Goal: Complete application form: Complete application form

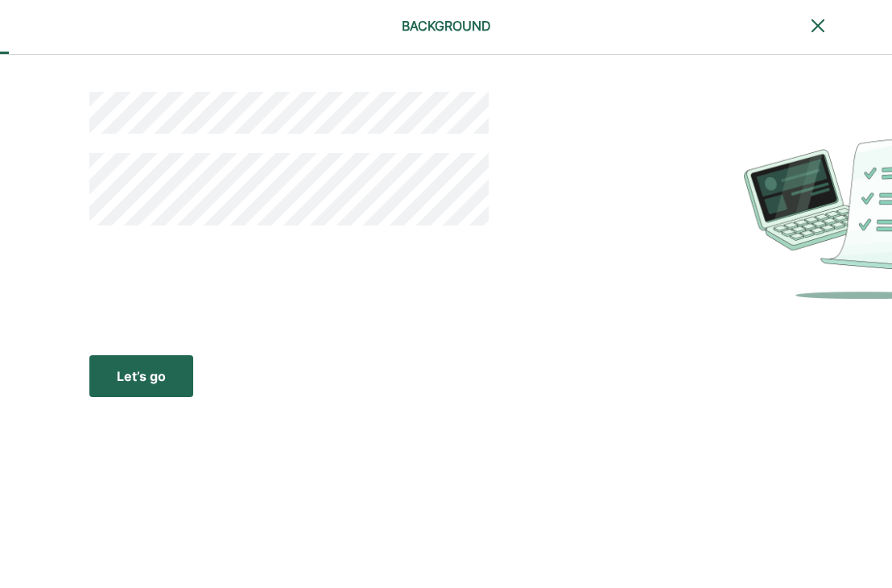
click at [118, 381] on div "Let’s go" at bounding box center [141, 375] width 49 height 19
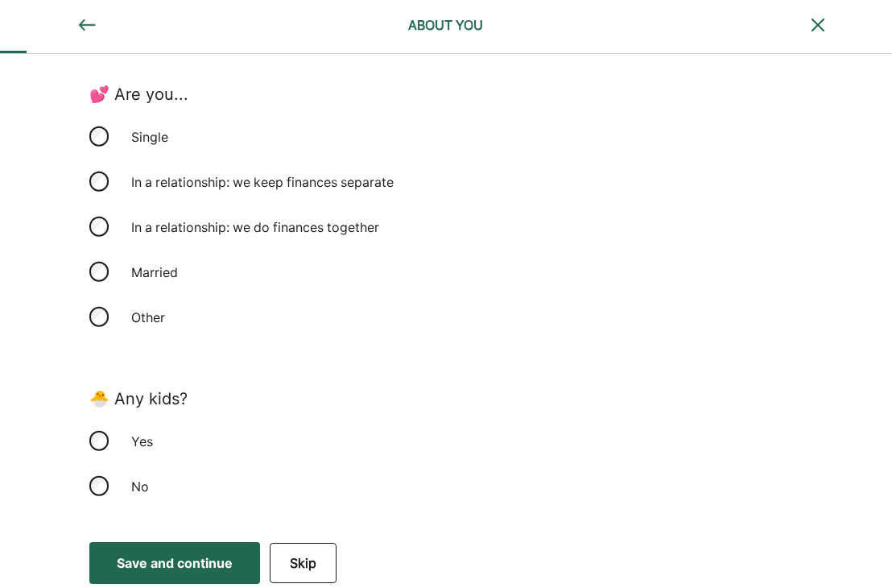
scroll to position [395, 0]
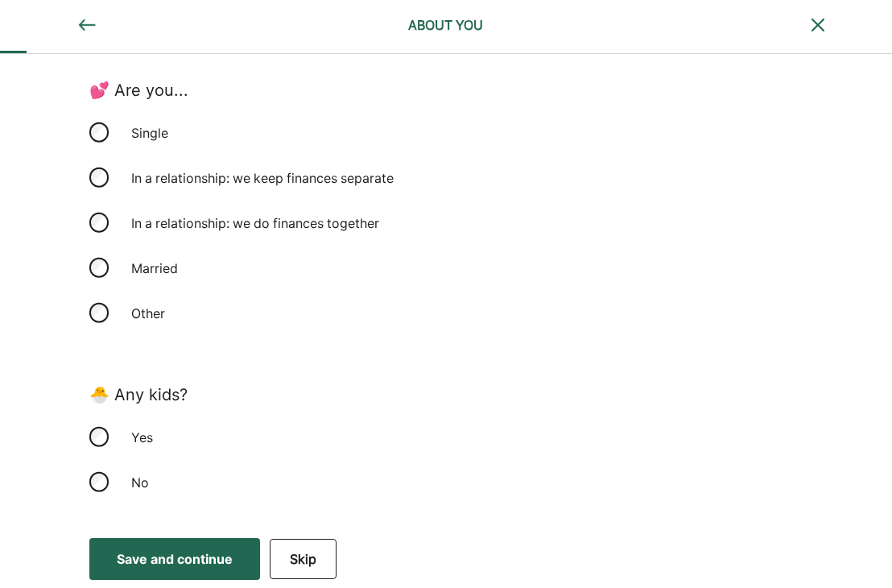
click at [190, 552] on div "Save and continue" at bounding box center [175, 558] width 116 height 19
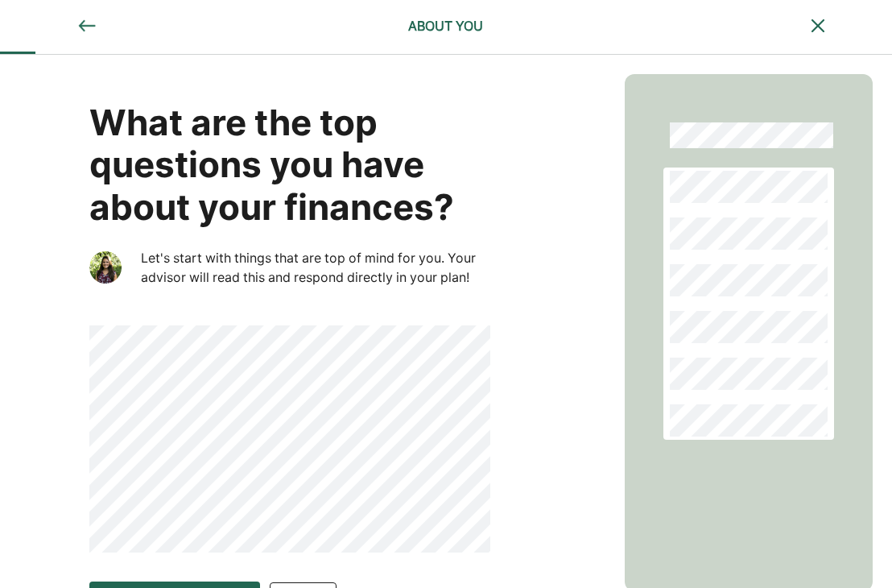
scroll to position [43, 0]
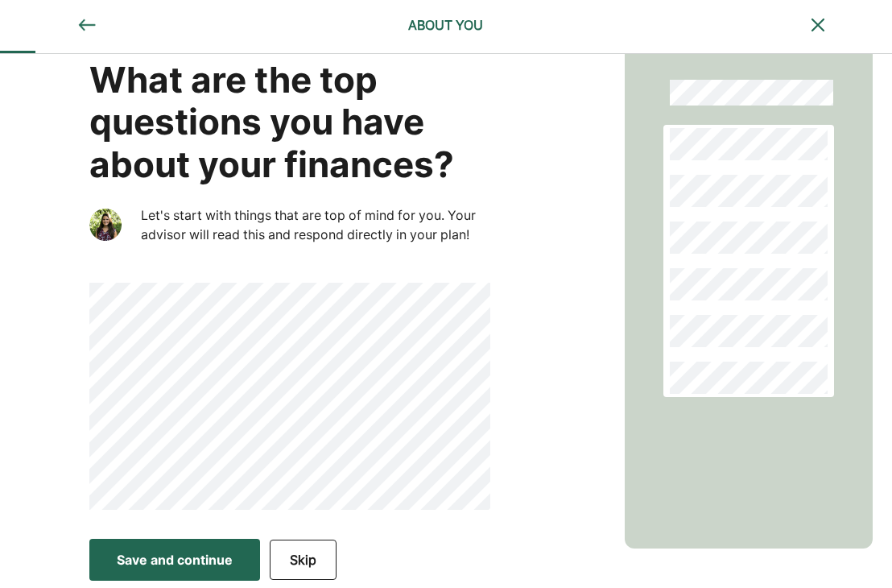
click at [199, 551] on div "Save and continue" at bounding box center [175, 559] width 116 height 19
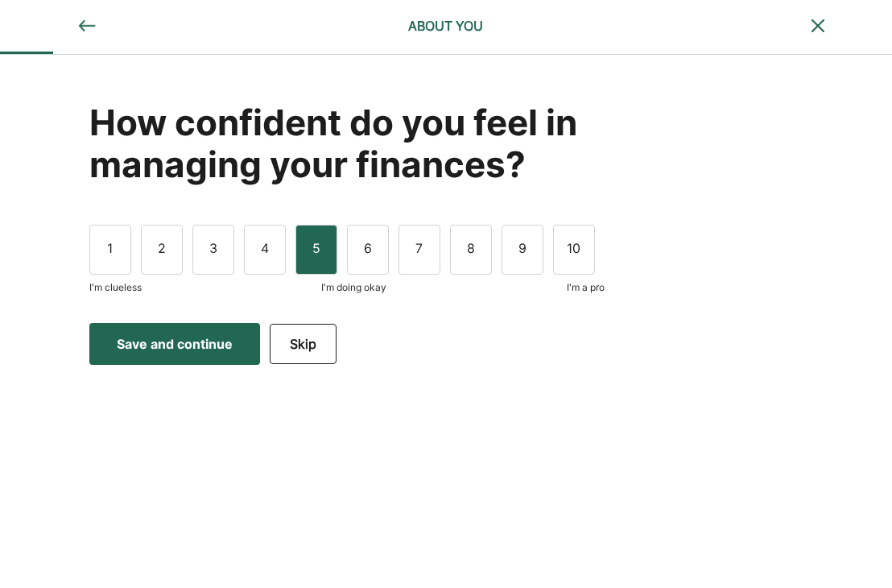
click at [321, 246] on div "5" at bounding box center [317, 250] width 42 height 50
click at [180, 339] on div "Save and continue" at bounding box center [175, 343] width 116 height 19
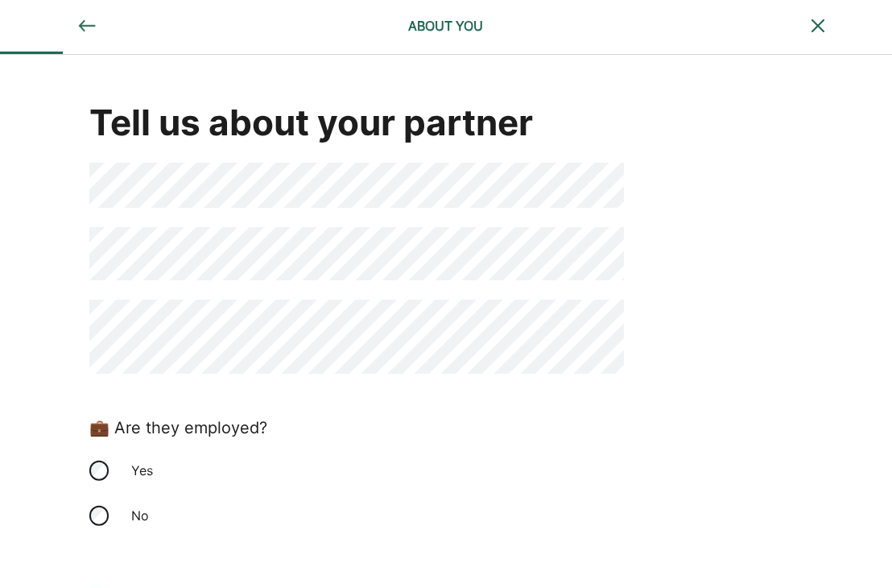
click at [722, 283] on div "Tell us about your partner 💼 Are they employed? Yes No 🧾 How do you file taxes?…" at bounding box center [446, 393] width 892 height 676
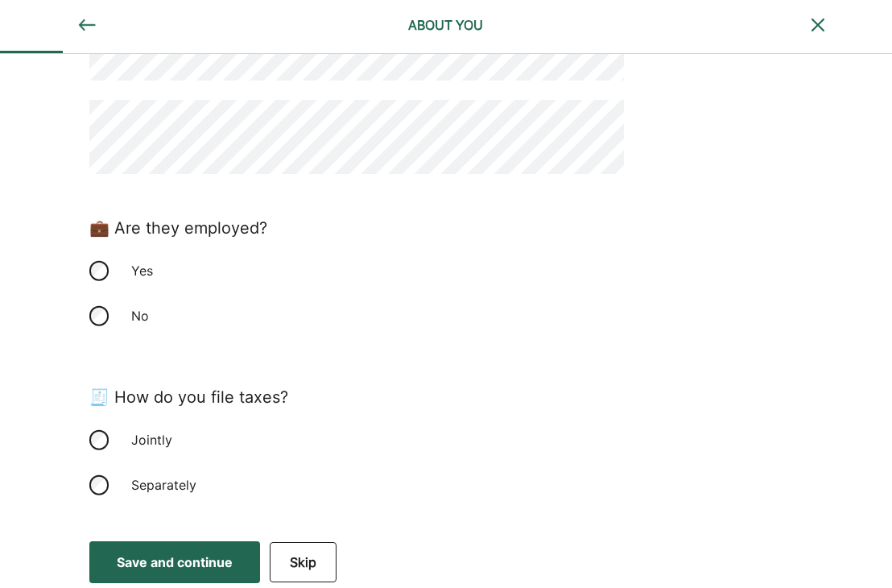
scroll to position [203, 0]
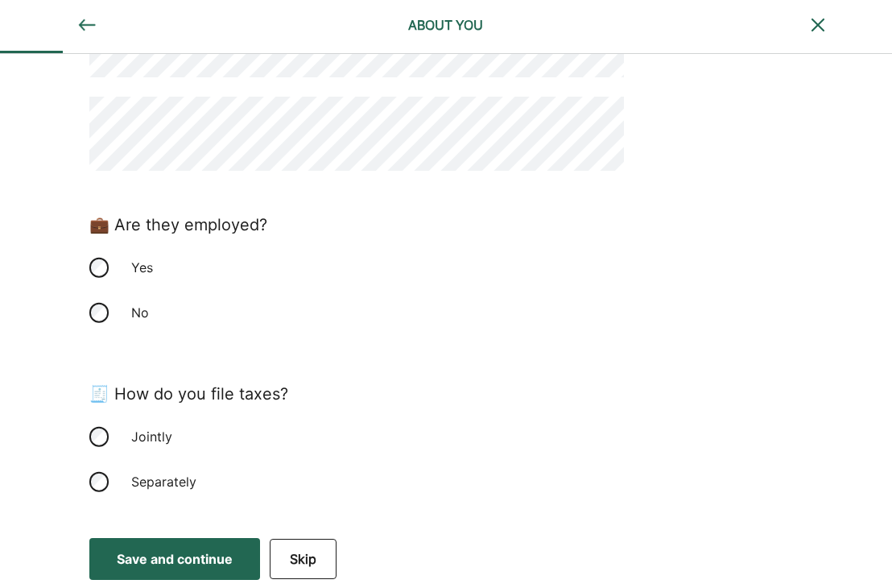
click at [164, 545] on button "Save and continue Save Save and continue" at bounding box center [174, 559] width 171 height 42
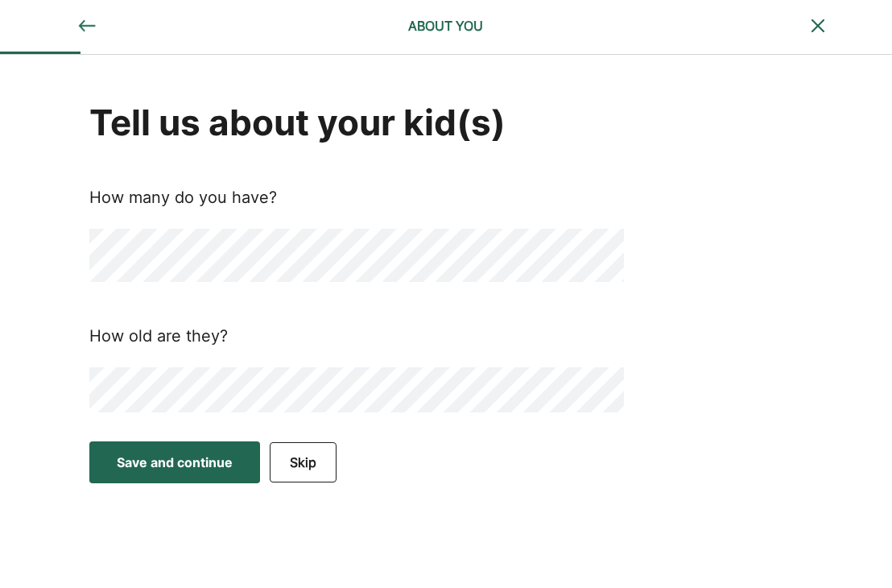
click at [159, 454] on div "Save and continue" at bounding box center [175, 462] width 116 height 19
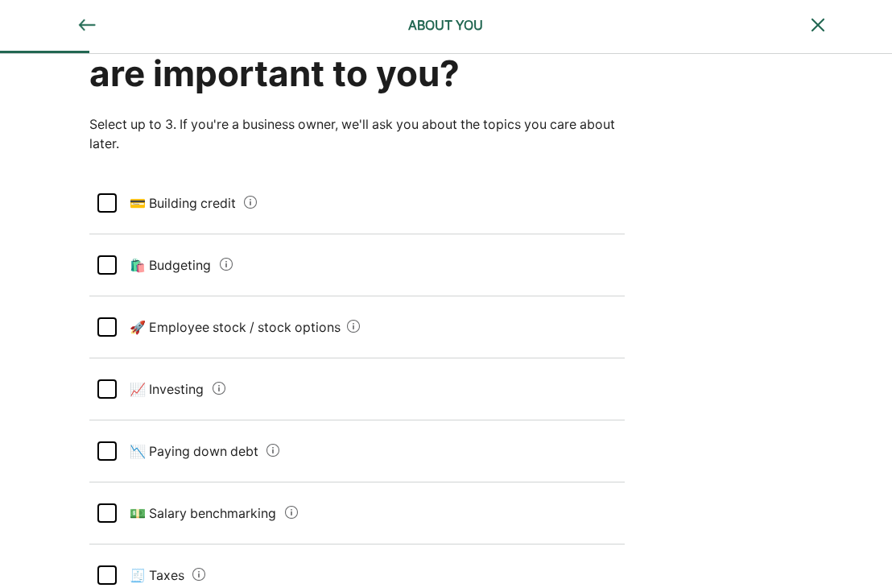
scroll to position [161, 0]
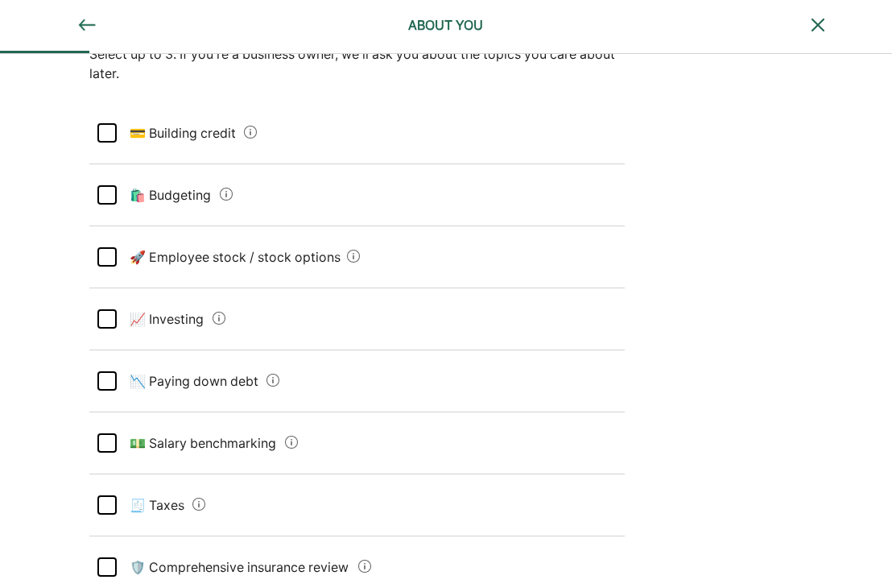
click at [103, 196] on div at bounding box center [106, 194] width 19 height 19
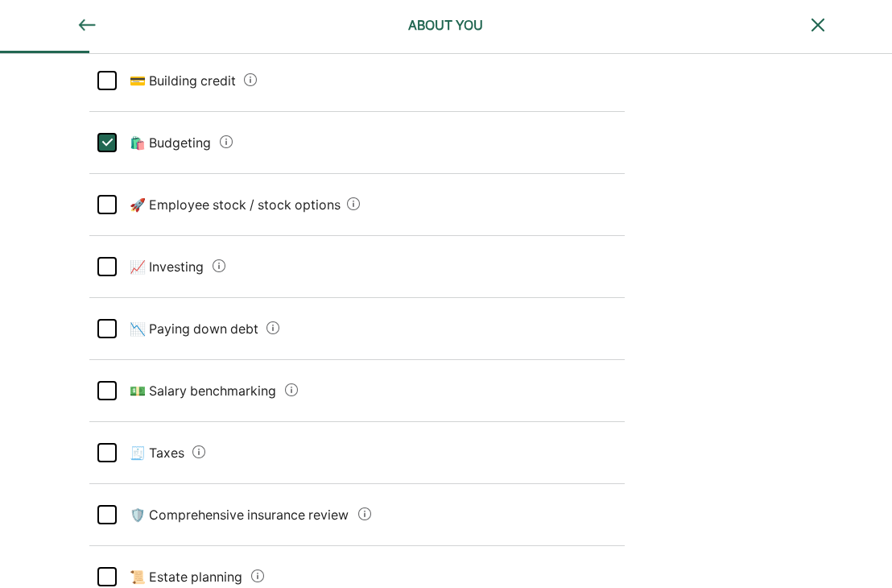
scroll to position [242, 0]
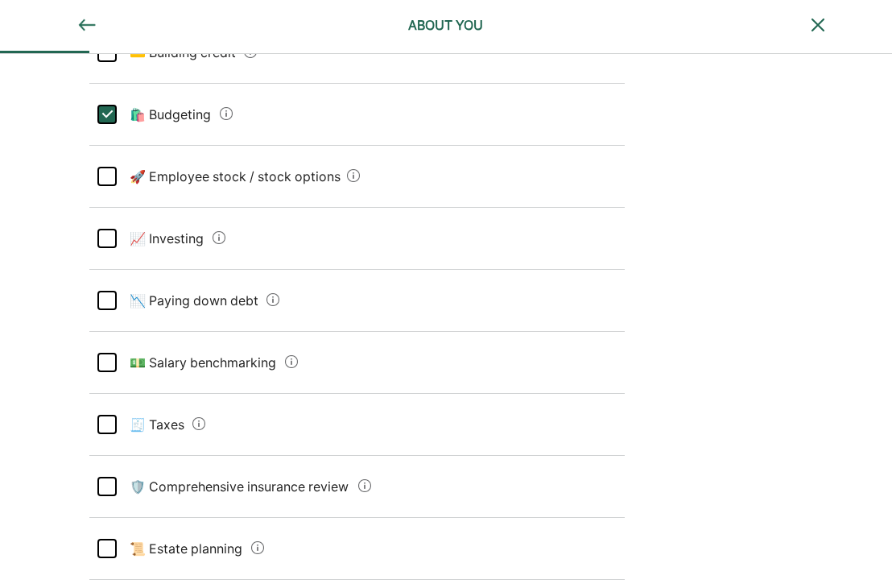
click at [110, 300] on div at bounding box center [106, 300] width 19 height 19
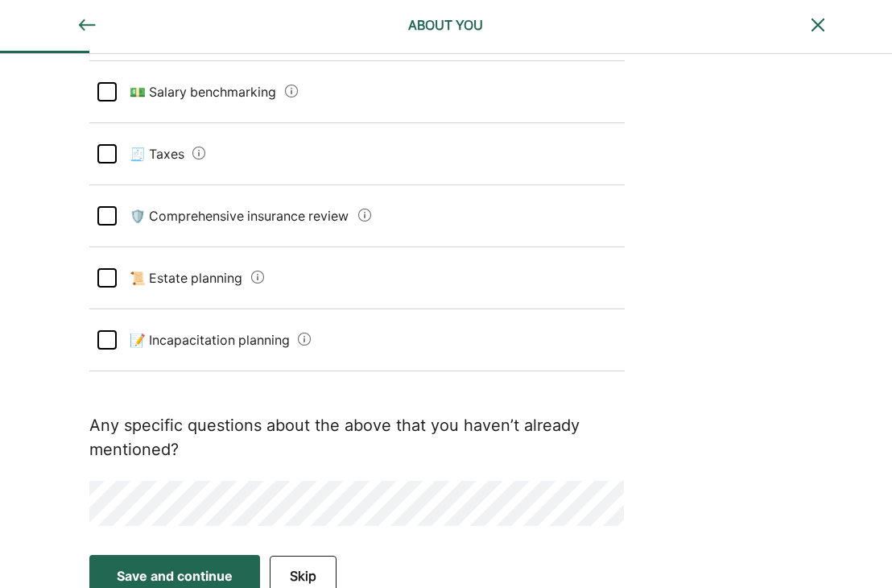
scroll to position [527, 0]
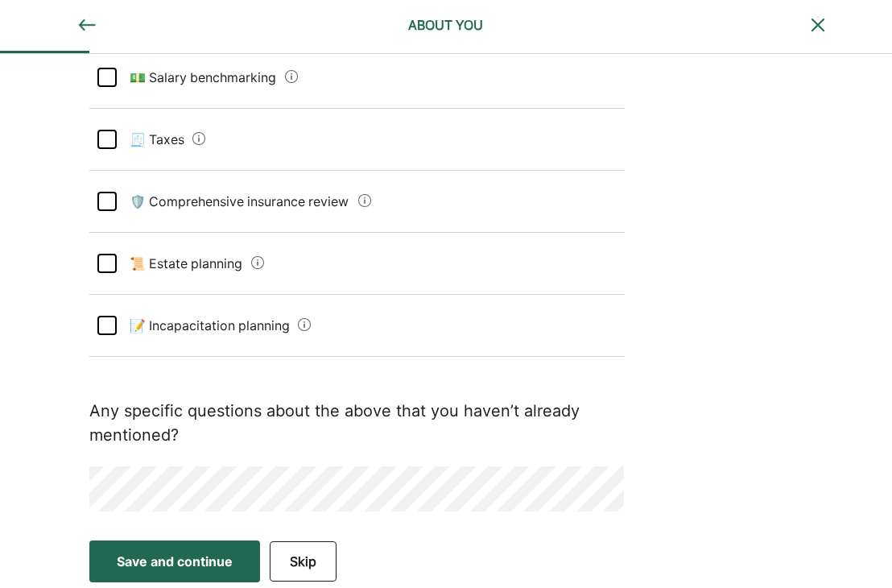
click at [101, 196] on div at bounding box center [106, 201] width 19 height 19
click at [188, 560] on div "Save and continue" at bounding box center [175, 561] width 116 height 19
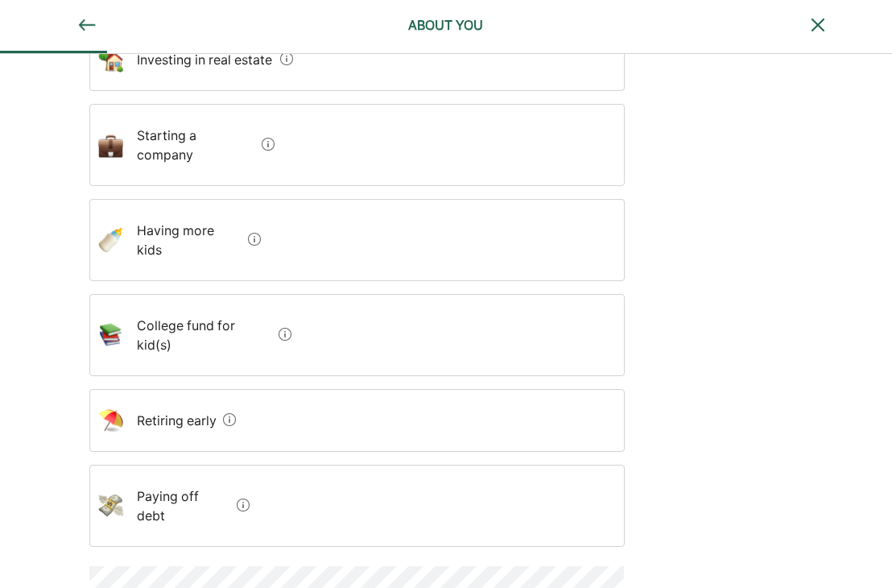
scroll to position [451, 0]
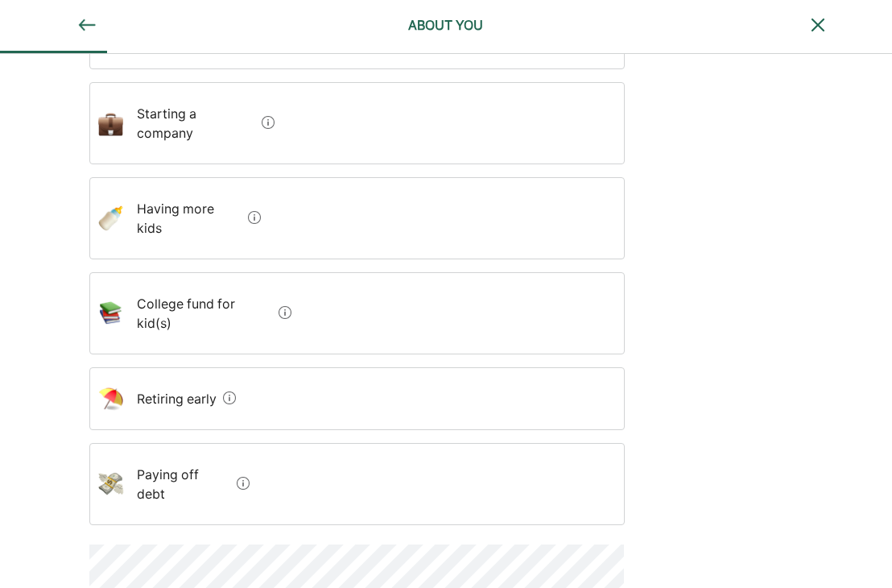
click at [172, 376] on early "Retiring early" at bounding box center [170, 398] width 93 height 45
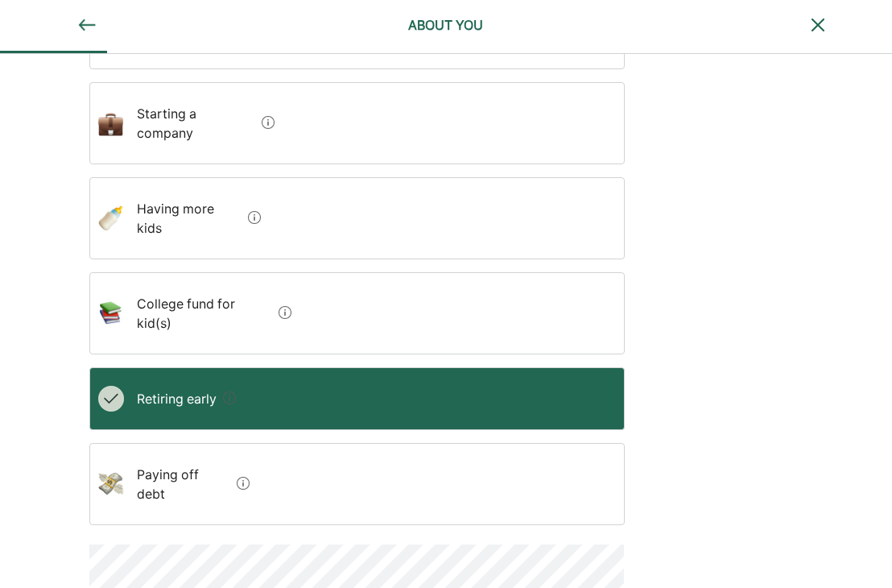
click at [164, 376] on early "Retiring early" at bounding box center [170, 398] width 93 height 45
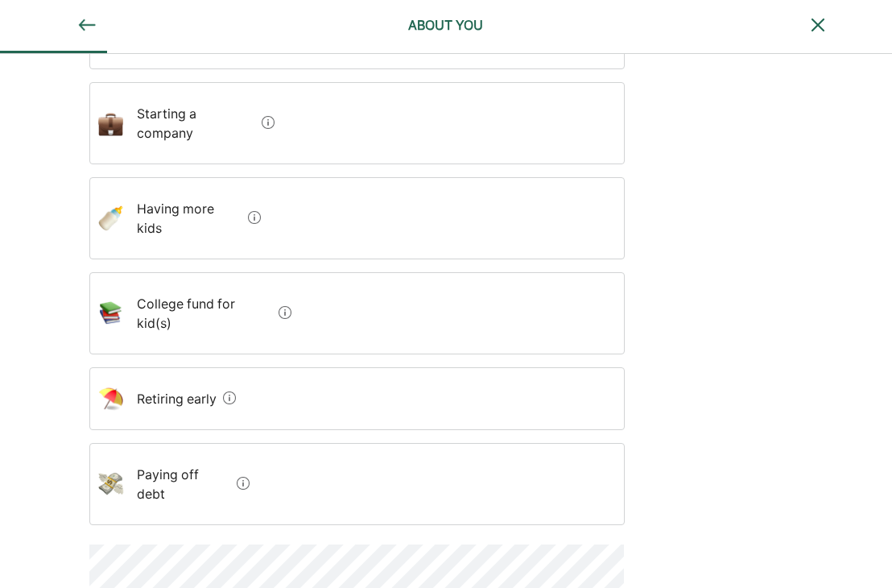
click at [180, 376] on early "Retiring early" at bounding box center [170, 398] width 93 height 45
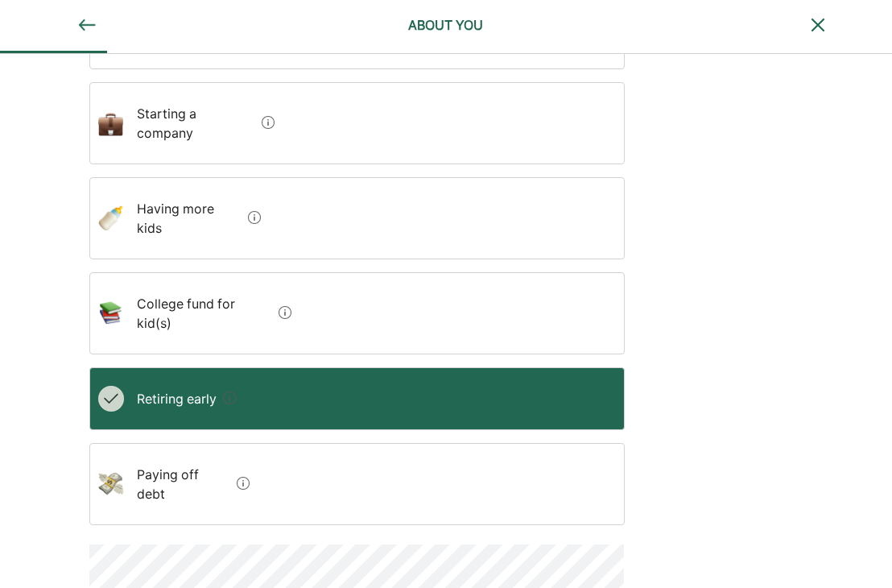
click at [193, 452] on debt "Paying off debt" at bounding box center [177, 484] width 106 height 64
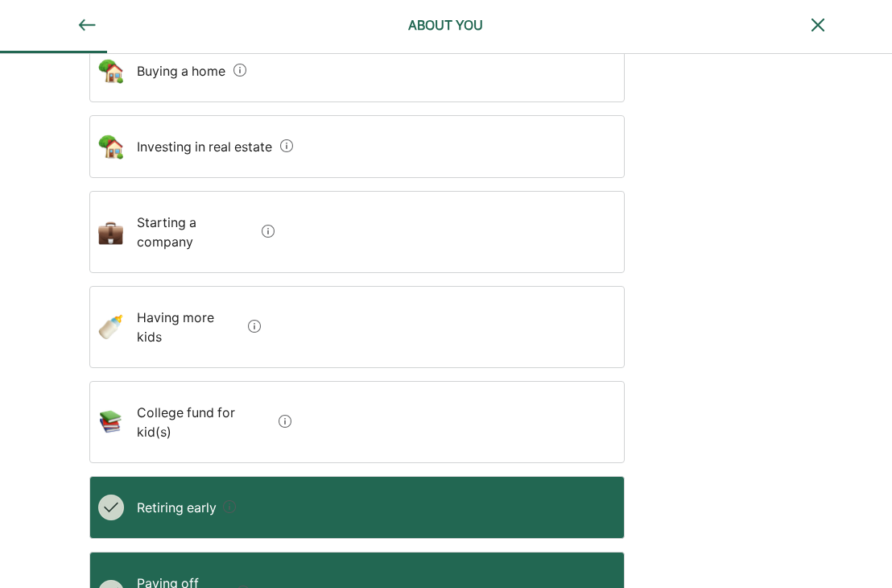
scroll to position [370, 0]
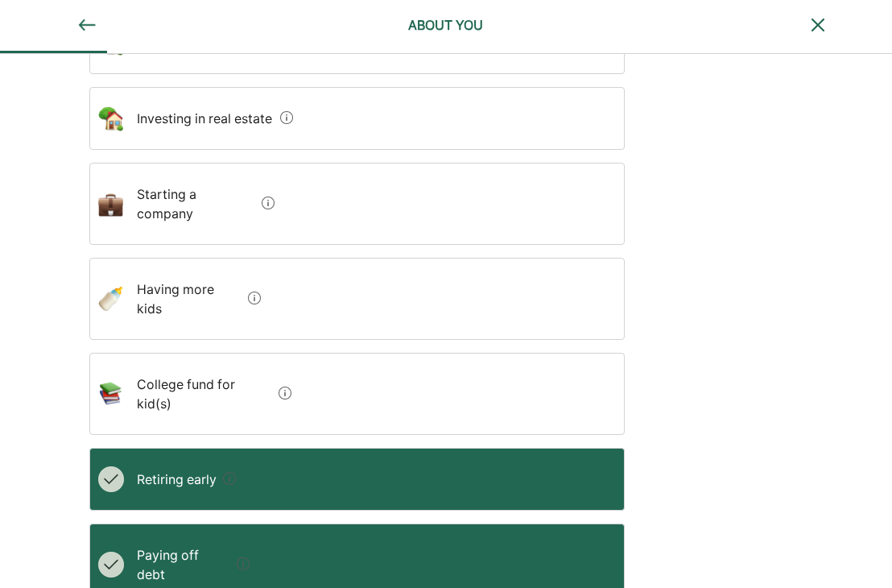
click at [186, 362] on kid\(s\) "College fund for kid(s)" at bounding box center [198, 394] width 148 height 64
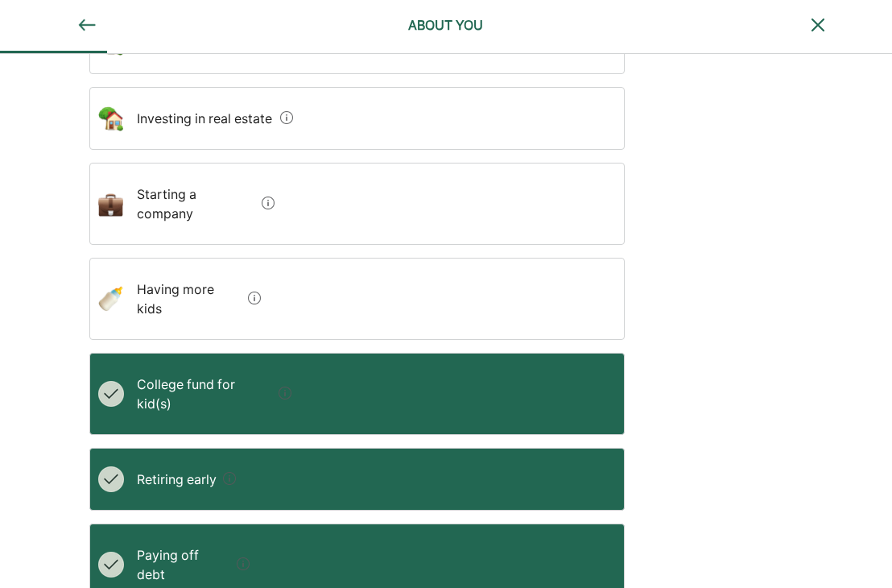
click at [195, 457] on early "Retiring early" at bounding box center [170, 479] width 93 height 45
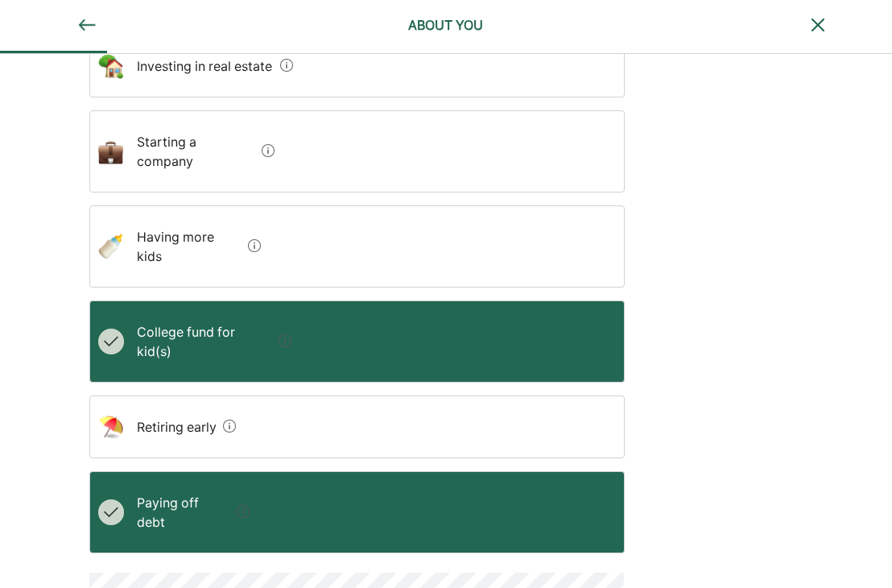
scroll to position [451, 0]
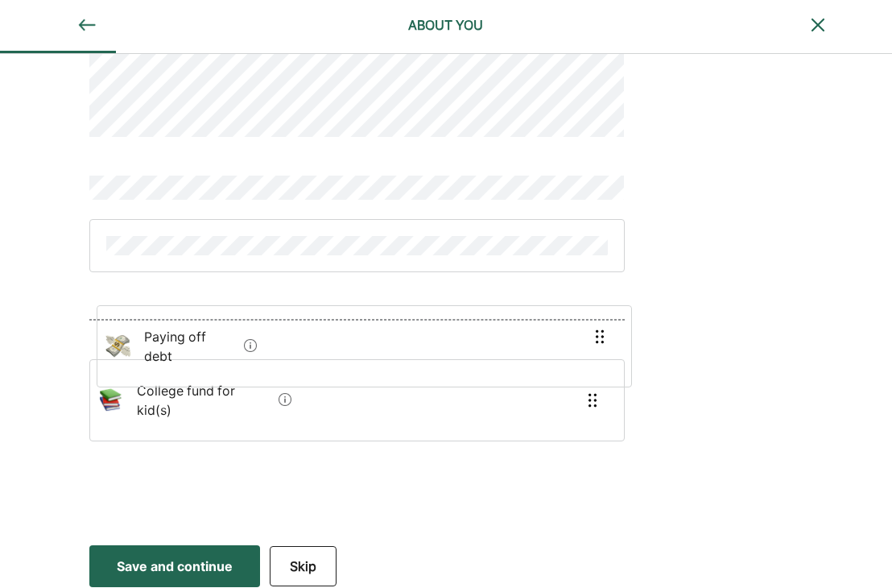
scroll to position [33, 0]
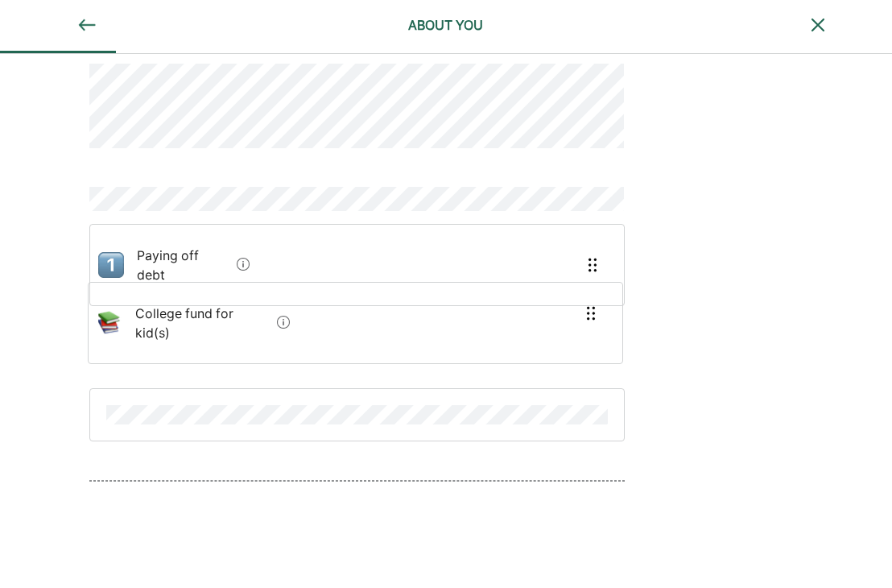
drag, startPoint x: 225, startPoint y: 427, endPoint x: 229, endPoint y: 308, distance: 119.2
click at [227, 316] on div "Paying off debt College fund for kid(s)" at bounding box center [356, 313] width 535 height 576
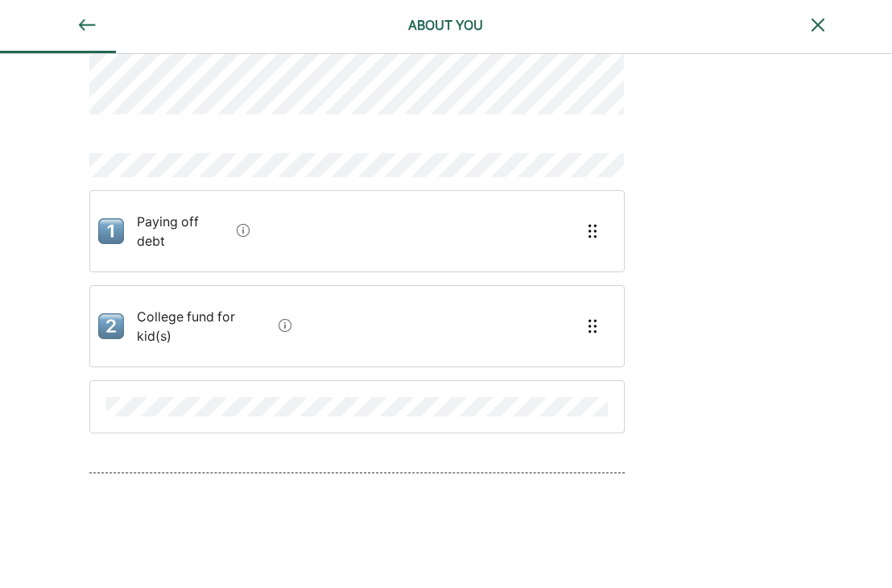
scroll to position [112, 0]
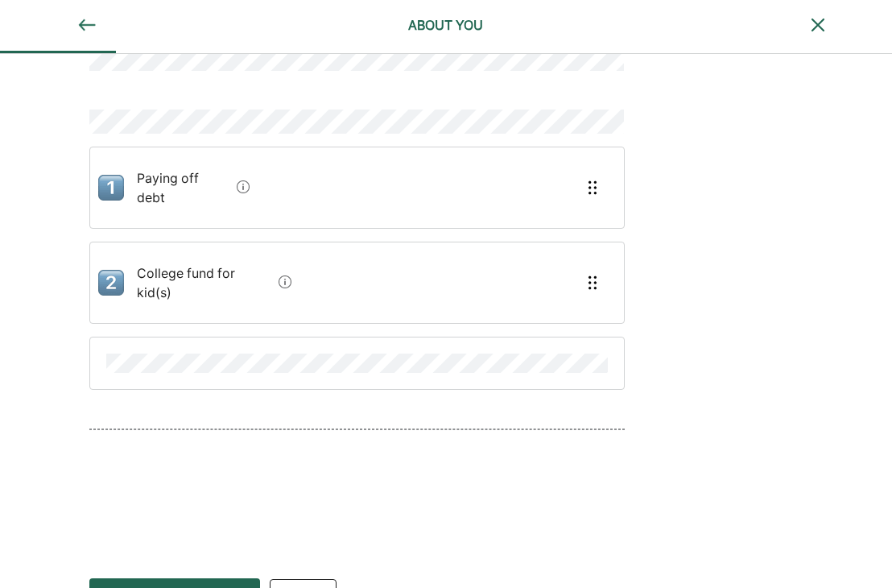
click at [175, 349] on div at bounding box center [357, 362] width 510 height 27
click at [821, 27] on img at bounding box center [817, 24] width 19 height 19
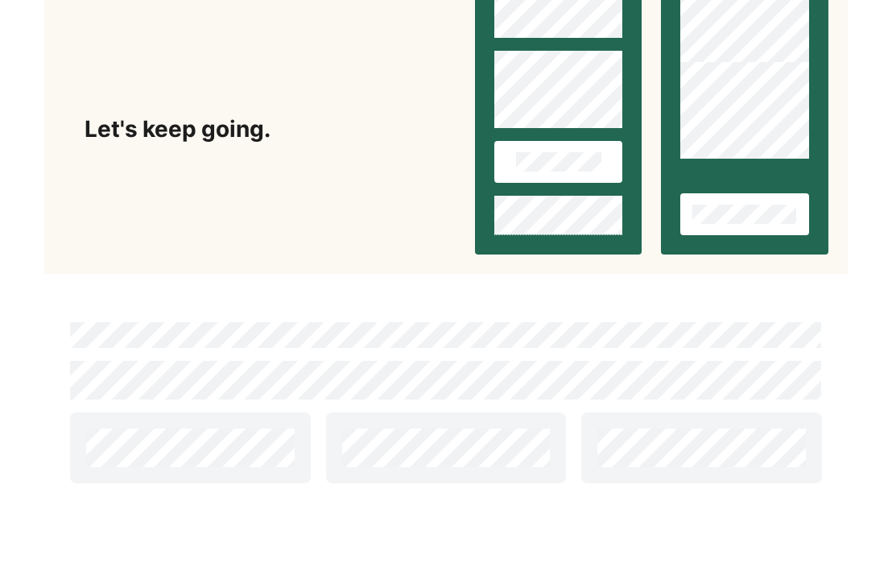
scroll to position [147, 0]
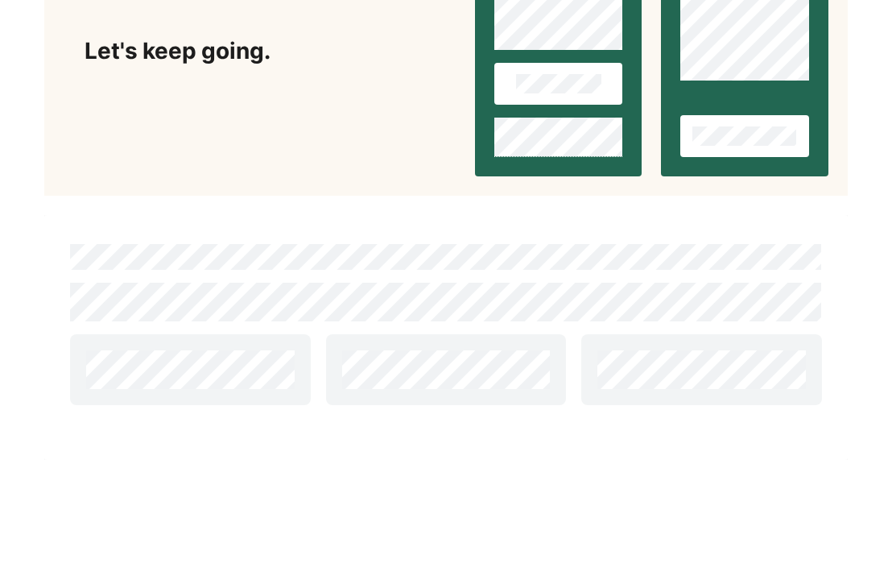
click at [205, 55] on div "Let's keep going." at bounding box center [270, 51] width 371 height 27
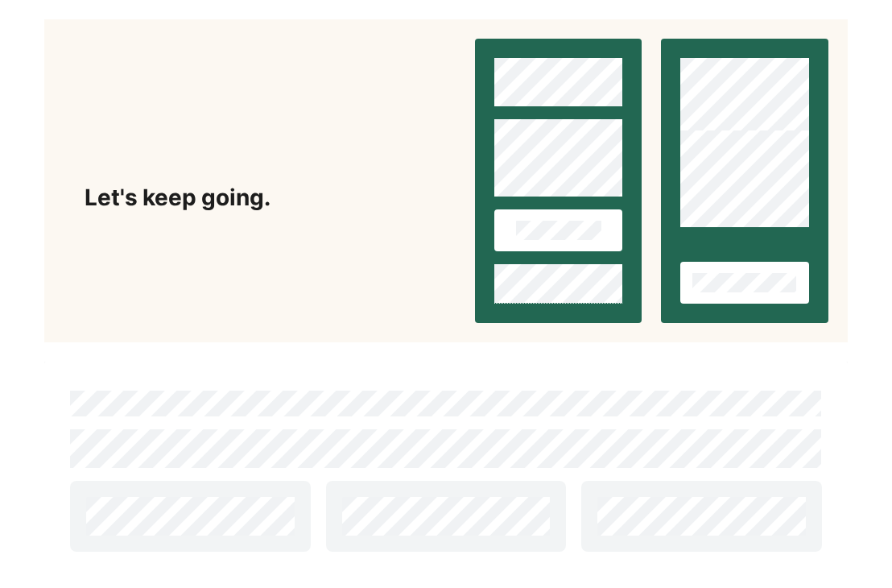
click at [716, 294] on button at bounding box center [744, 283] width 128 height 42
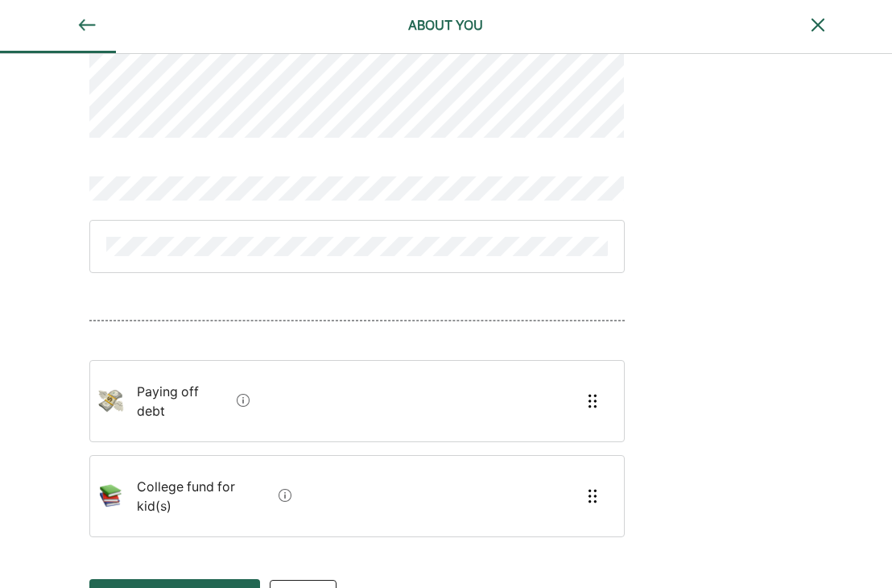
scroll to position [46, 0]
click at [211, 261] on div at bounding box center [356, 245] width 535 height 53
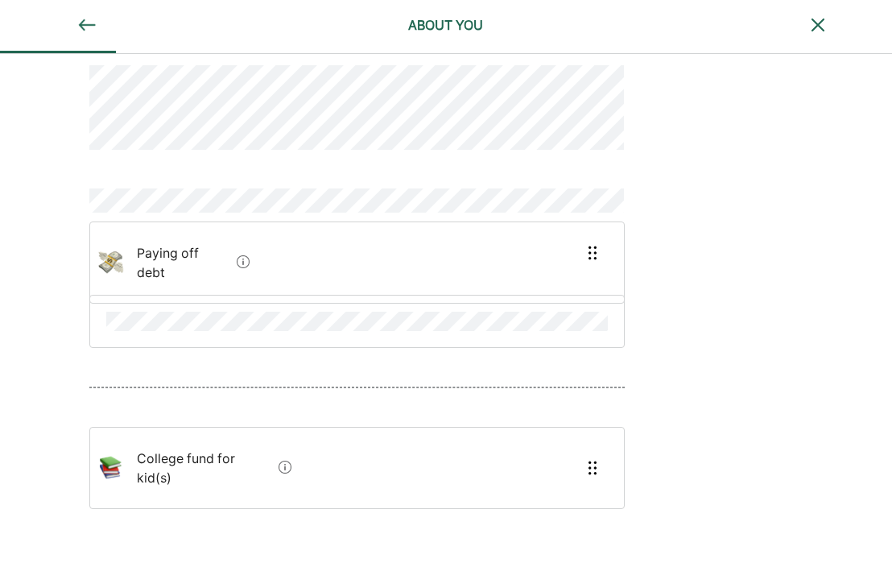
drag, startPoint x: 226, startPoint y: 403, endPoint x: 222, endPoint y: 264, distance: 138.6
click at [222, 264] on div "Paying off debt College fund for kid(s)" at bounding box center [356, 306] width 535 height 558
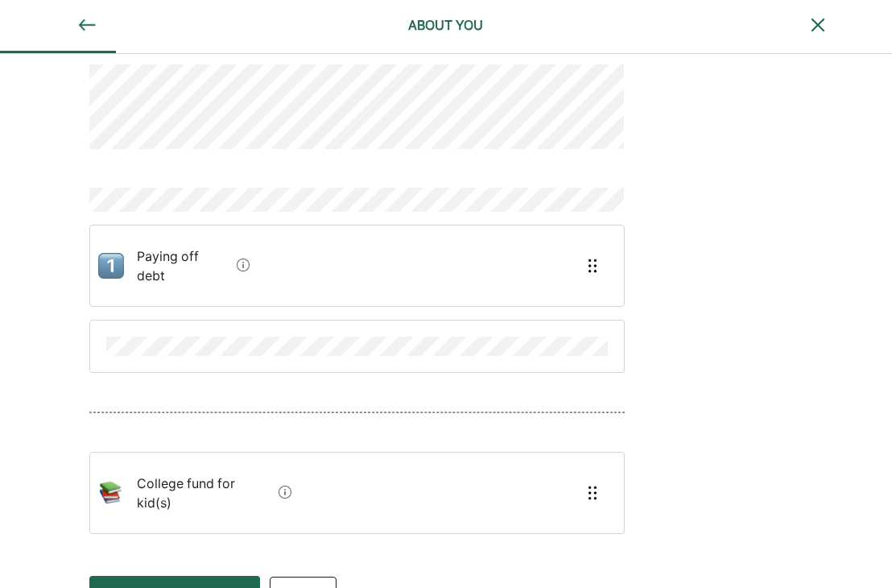
scroll to position [35, 0]
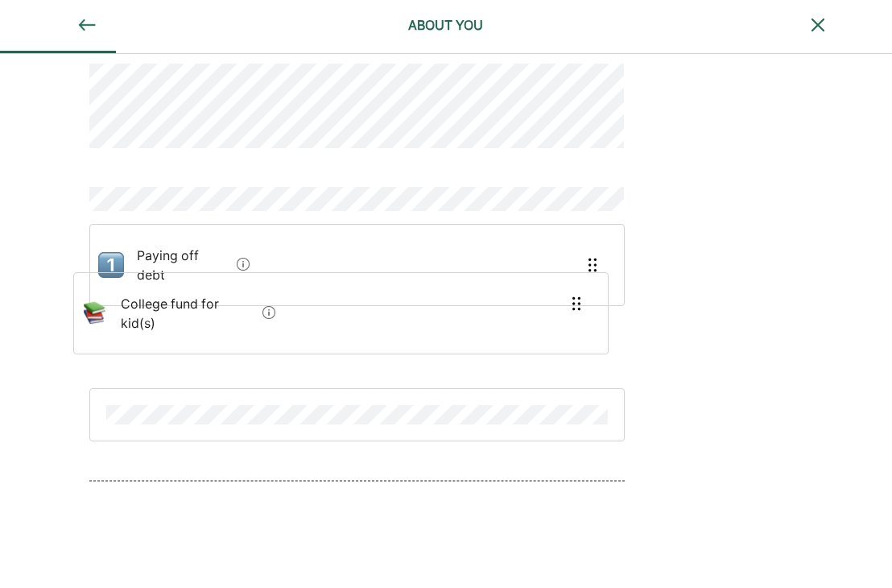
drag, startPoint x: 227, startPoint y: 469, endPoint x: 208, endPoint y: 301, distance: 168.6
click at [208, 301] on div "Paying off debt College fund for kid(s)" at bounding box center [356, 313] width 535 height 576
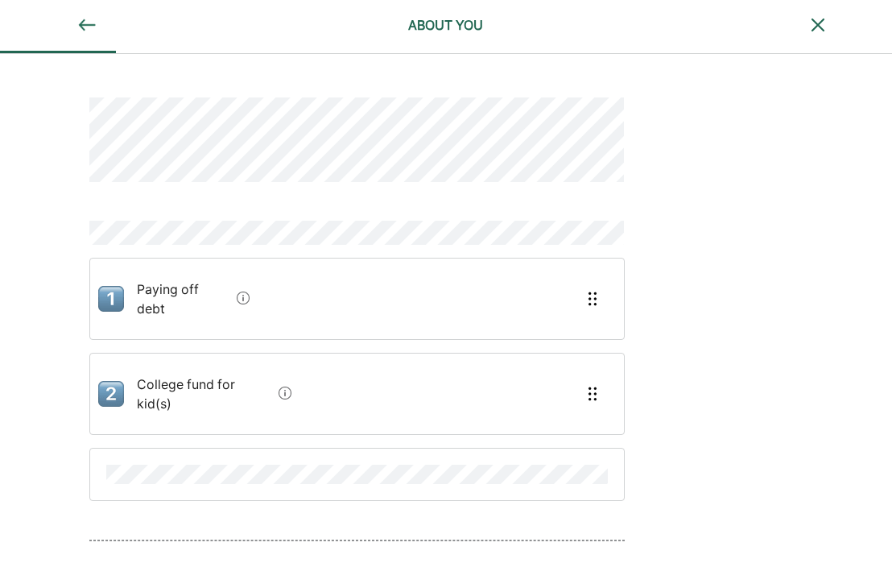
scroll to position [0, 0]
click at [85, 23] on img at bounding box center [86, 25] width 19 height 19
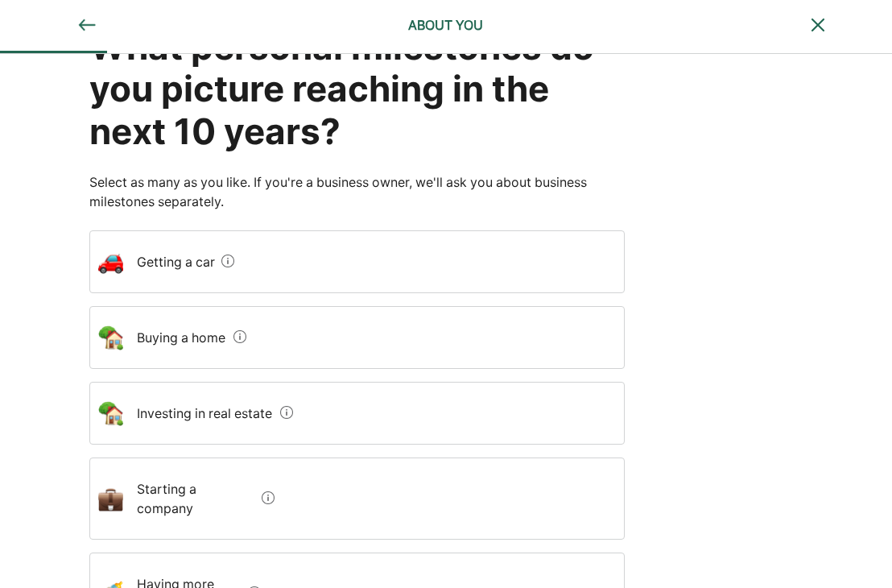
scroll to position [403, 0]
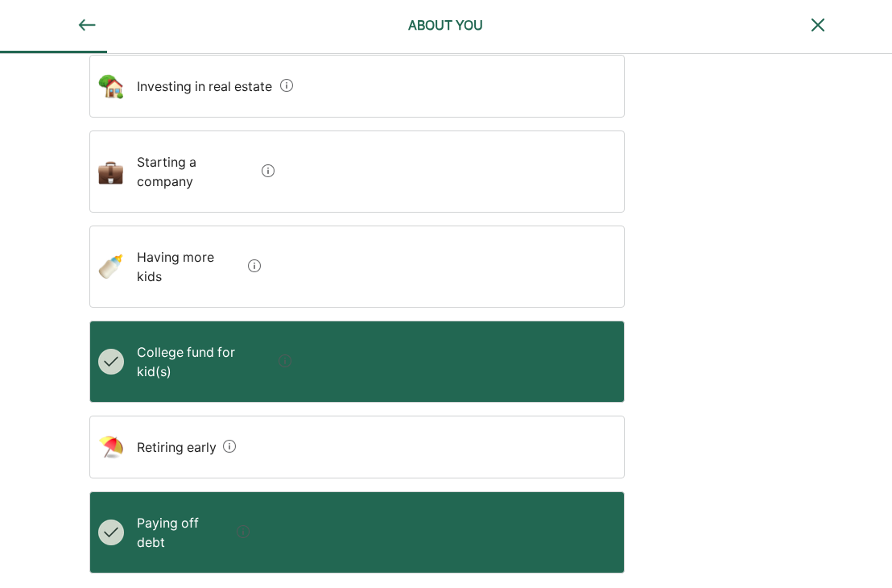
click at [285, 416] on div "Retiring early" at bounding box center [356, 447] width 535 height 63
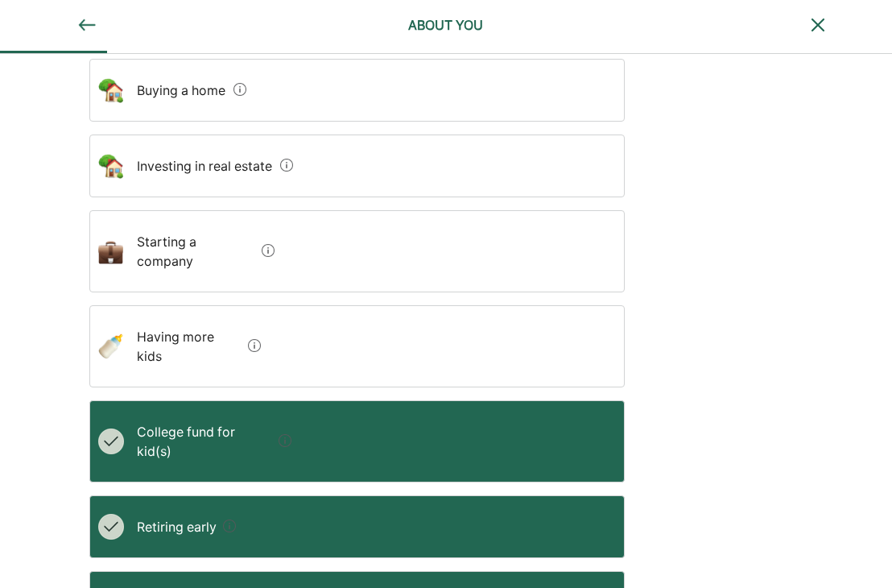
scroll to position [209, 0]
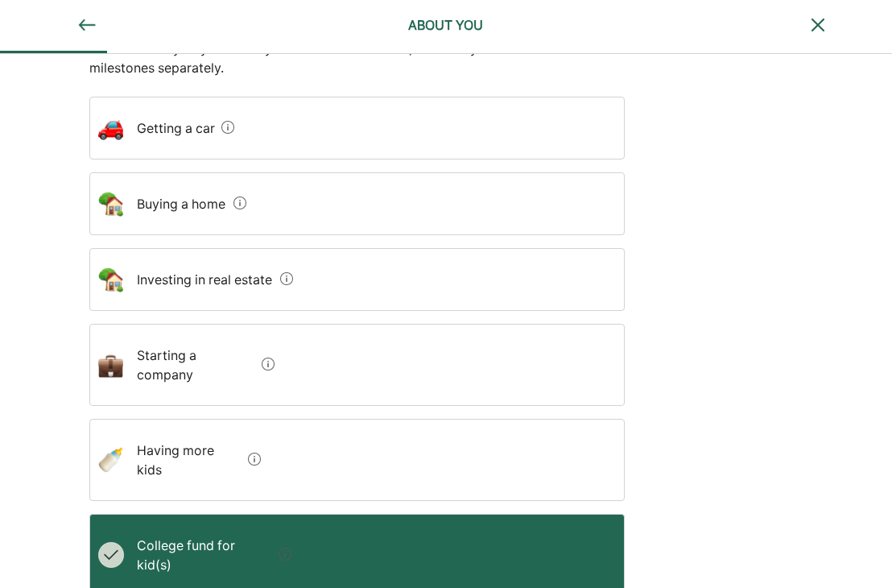
click at [190, 279] on estate "Investing in real estate" at bounding box center [199, 279] width 150 height 45
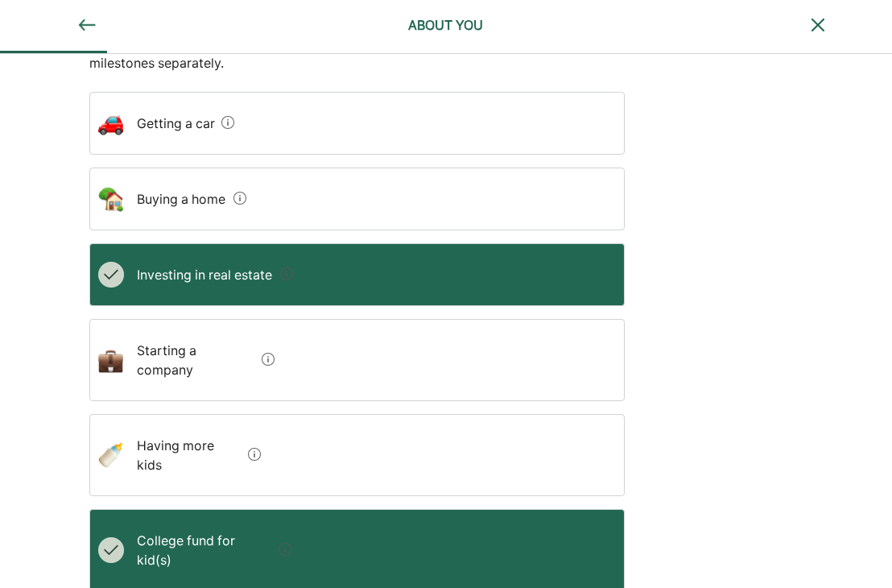
scroll to position [451, 0]
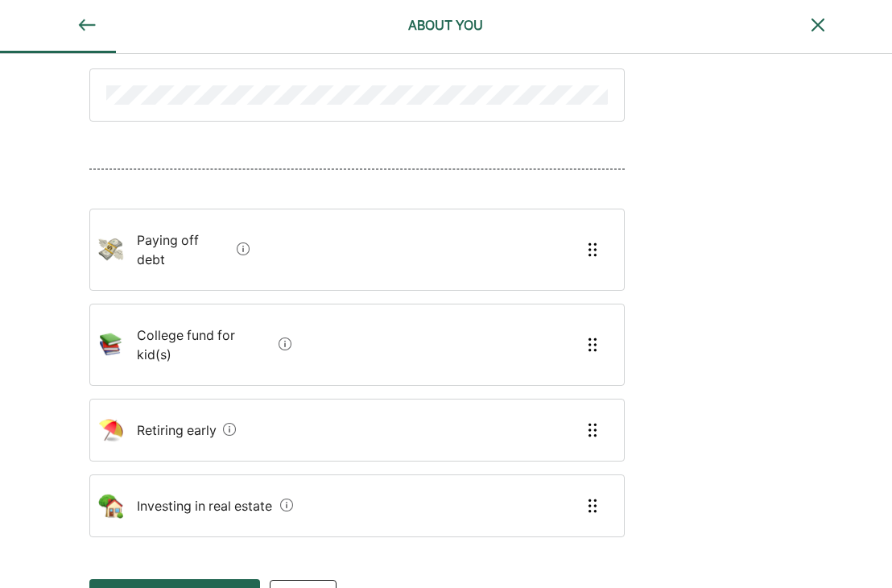
scroll to position [184, 0]
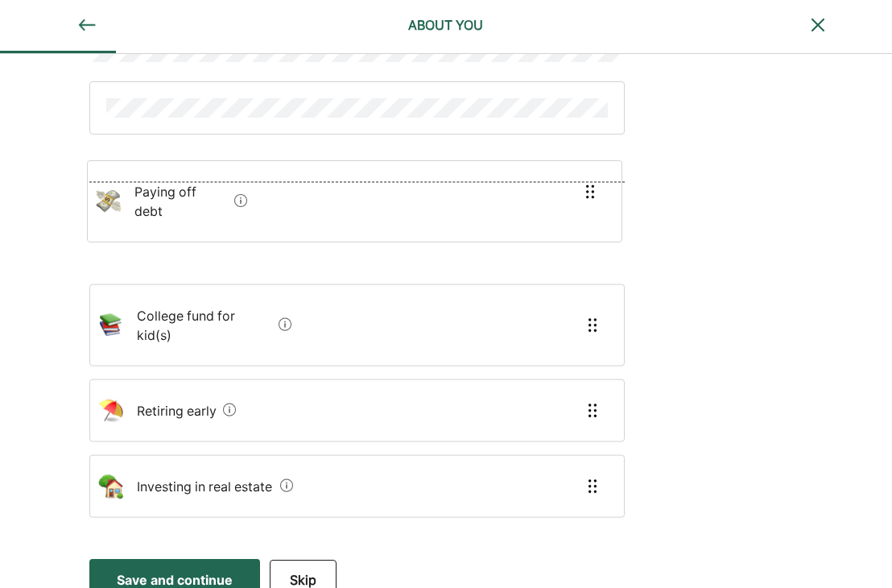
drag, startPoint x: 283, startPoint y: 242, endPoint x: 277, endPoint y: 177, distance: 64.7
click at [277, 177] on div "Paying off debt College fund for kid(s) Retiring early Investing in real estate" at bounding box center [356, 203] width 535 height 655
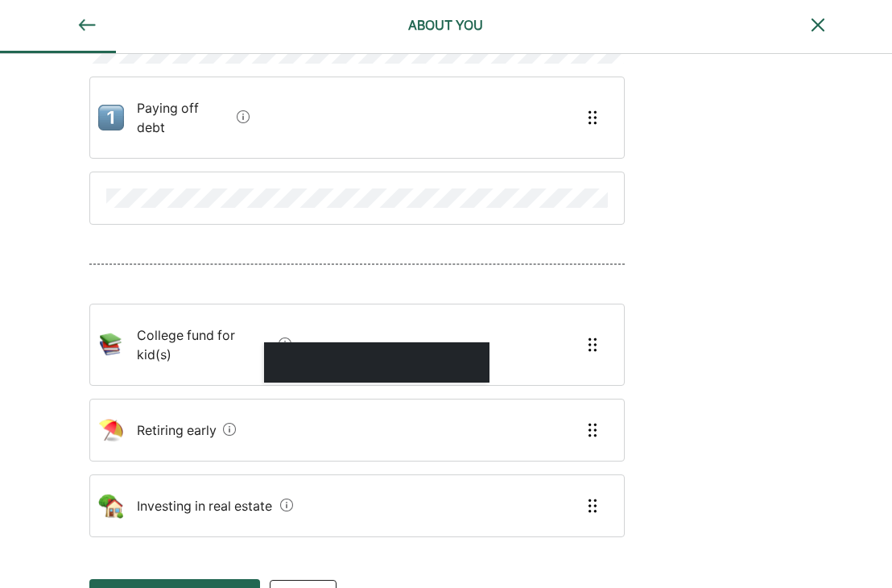
scroll to position [169, 0]
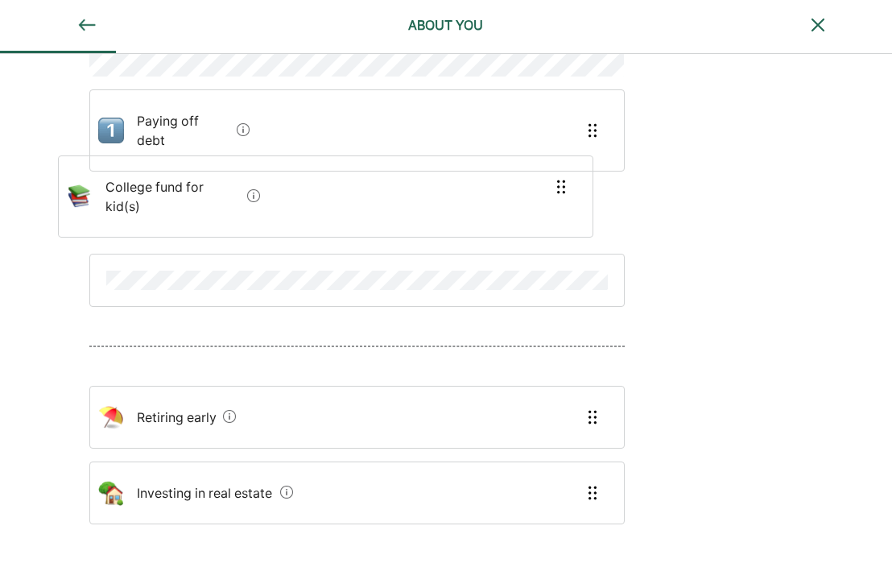
drag, startPoint x: 289, startPoint y: 306, endPoint x: 254, endPoint y: 172, distance: 138.9
click at [254, 172] on div "Paying off debt College fund for kid(s) Retiring early Investing in real estate" at bounding box center [356, 244] width 535 height 709
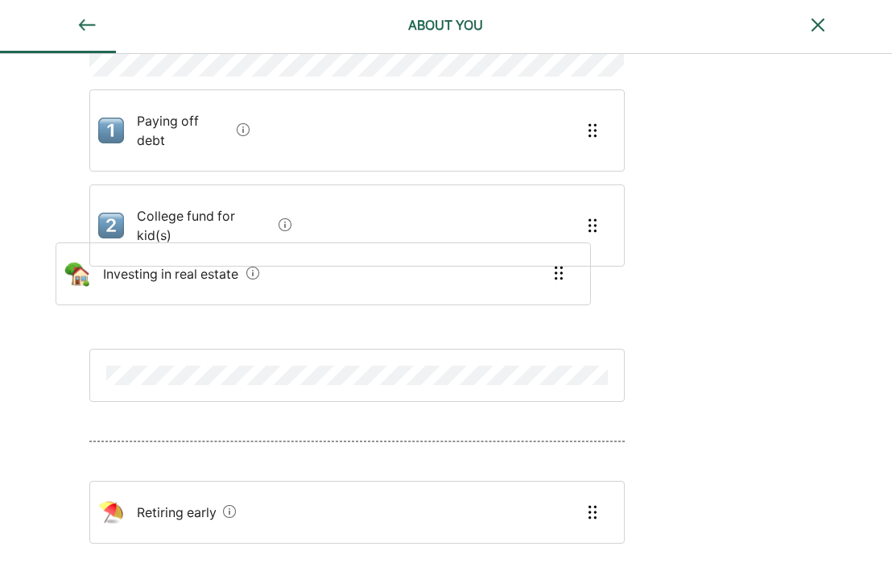
drag, startPoint x: 282, startPoint y: 454, endPoint x: 261, endPoint y: 277, distance: 178.4
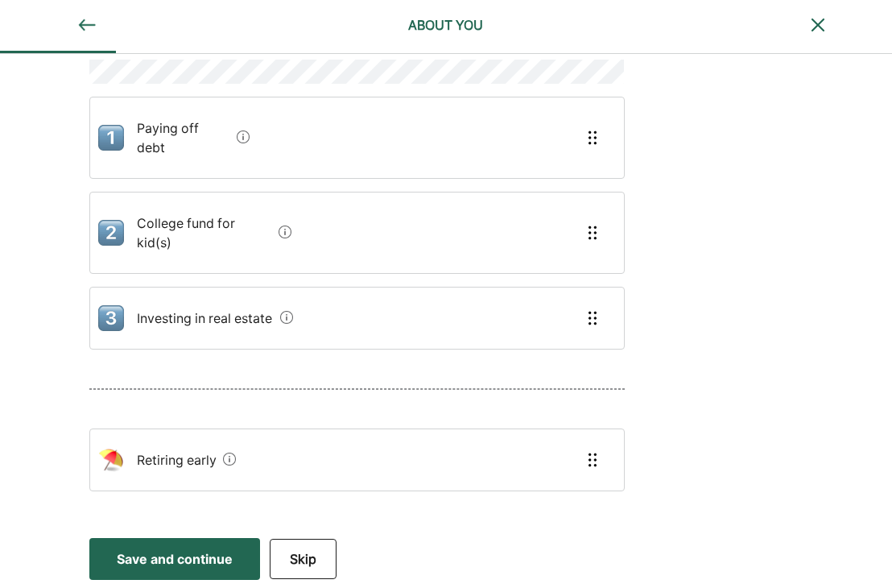
scroll to position [122, 0]
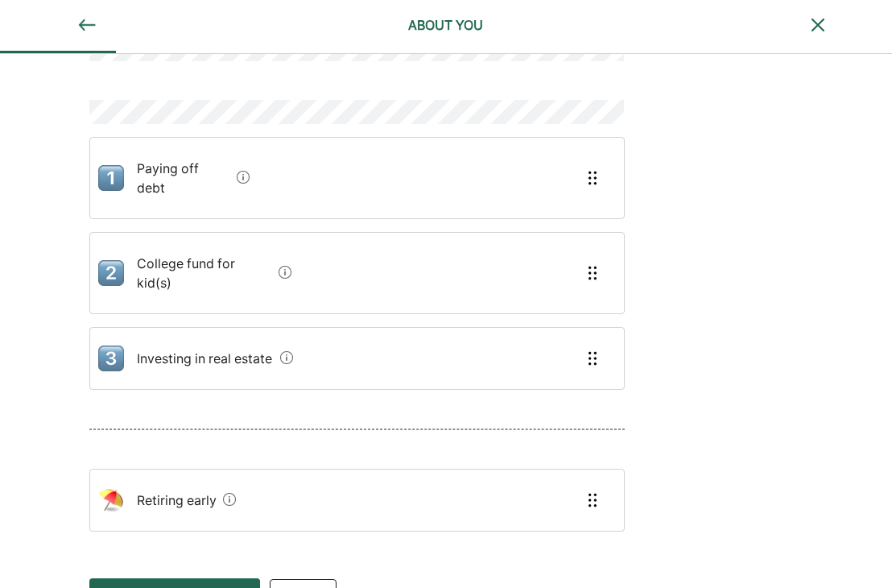
click at [157, 578] on button "Save and continue Save Save and continue" at bounding box center [174, 599] width 171 height 42
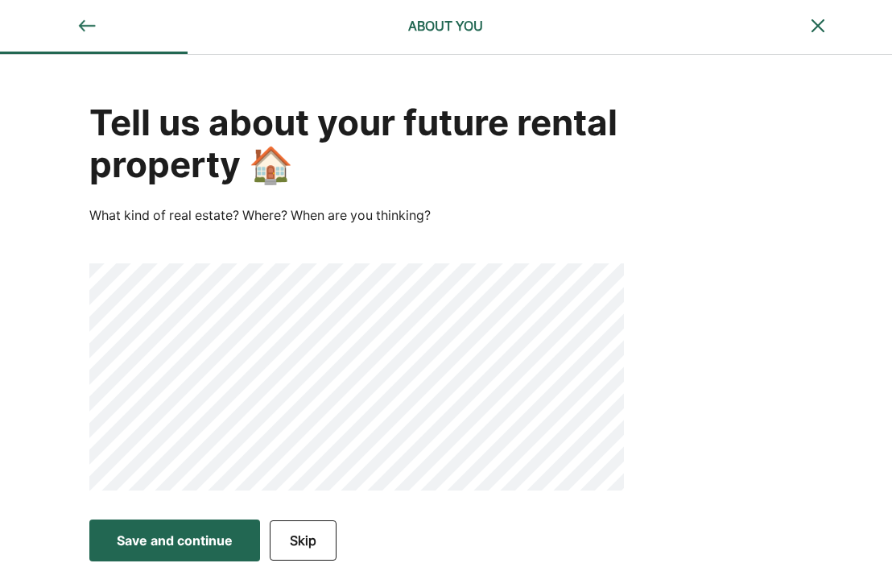
click at [370, 257] on div "Tell us about your future rental property 🏠 What kind of real estate? Where? Wh…" at bounding box center [356, 294] width 535 height 393
click at [84, 23] on img at bounding box center [86, 25] width 19 height 19
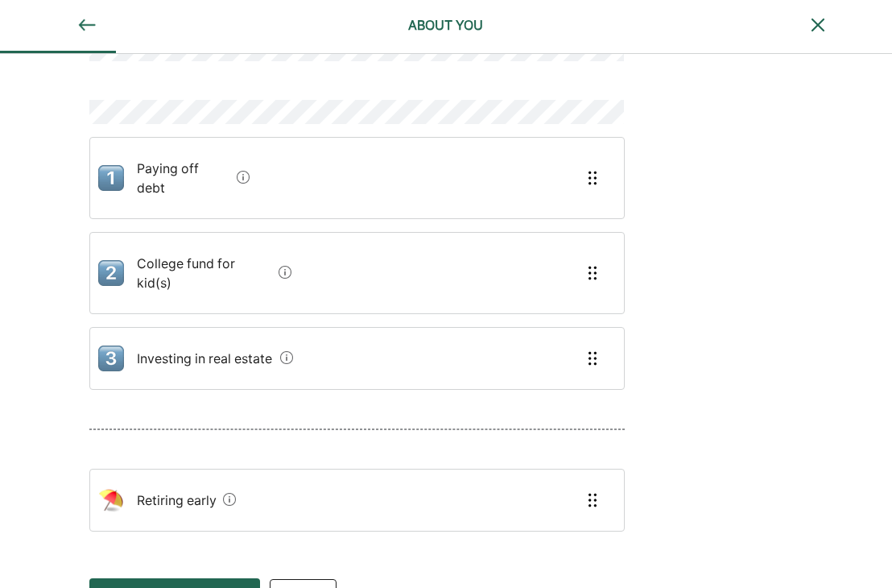
drag, startPoint x: 147, startPoint y: 320, endPoint x: 151, endPoint y: 328, distance: 8.7
click at [151, 328] on div "Paying off debt College fund for kid(s) Investing in real estate" at bounding box center [356, 270] width 535 height 266
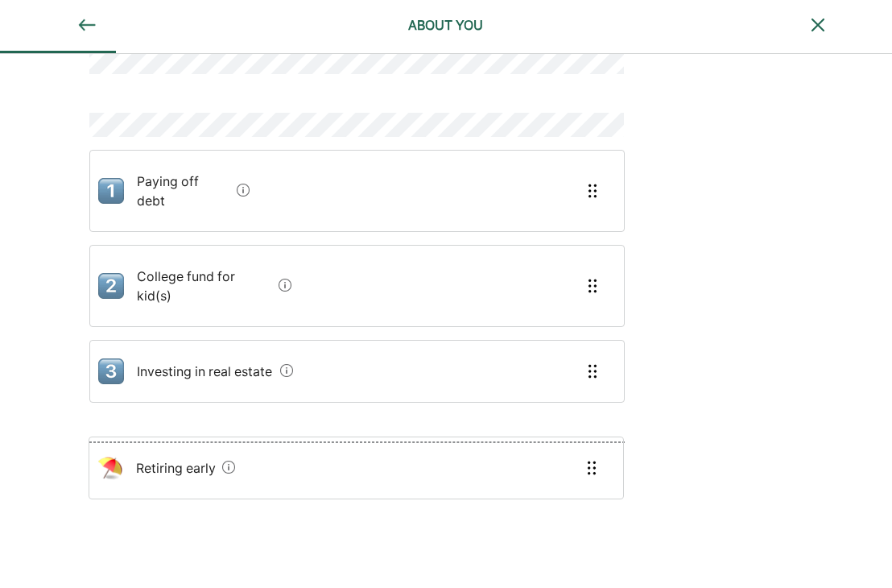
scroll to position [111, 0]
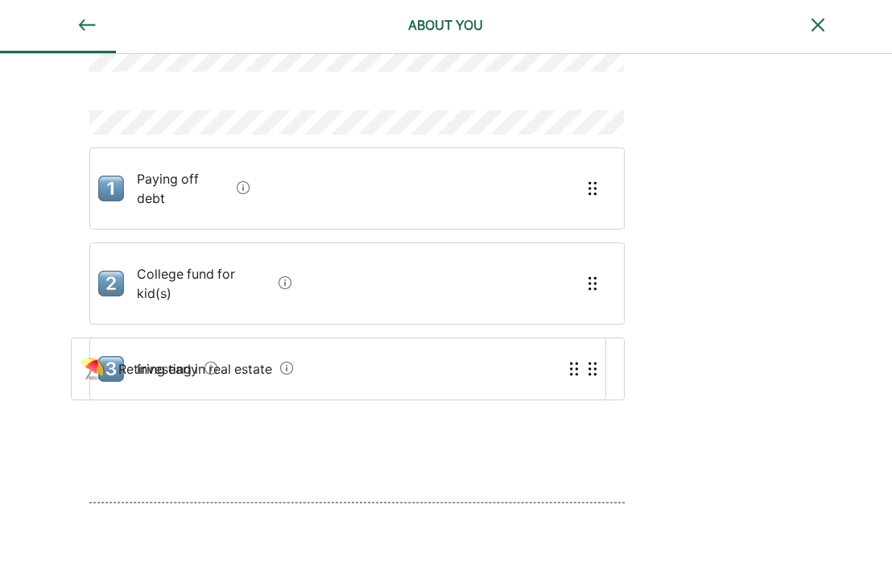
drag, startPoint x: 219, startPoint y: 461, endPoint x: 205, endPoint y: 336, distance: 125.6
click at [205, 336] on div "Paying off debt College fund for kid(s) Investing in real estate Retiring early" at bounding box center [356, 285] width 535 height 674
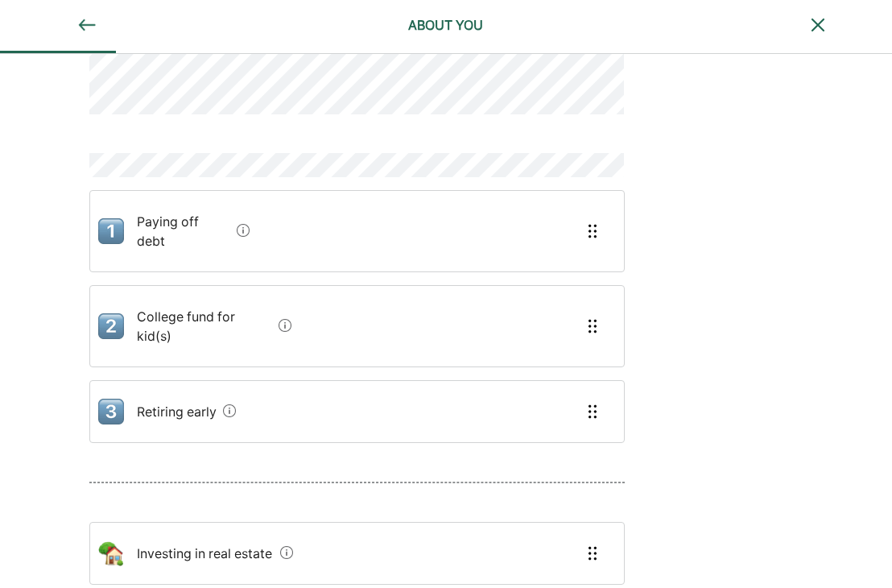
scroll to position [122, 0]
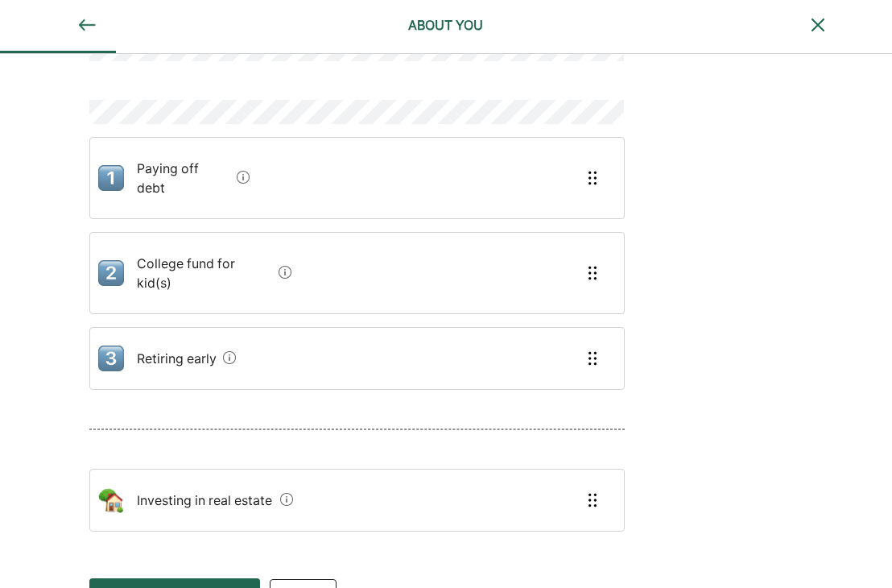
click at [201, 587] on div "Save and continue" at bounding box center [175, 598] width 116 height 19
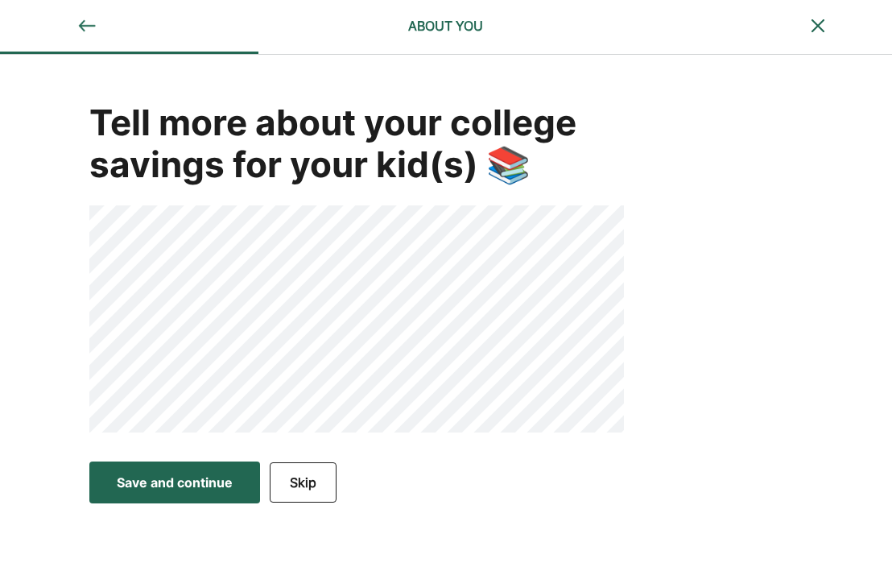
click at [181, 473] on div "Save and continue" at bounding box center [175, 482] width 116 height 19
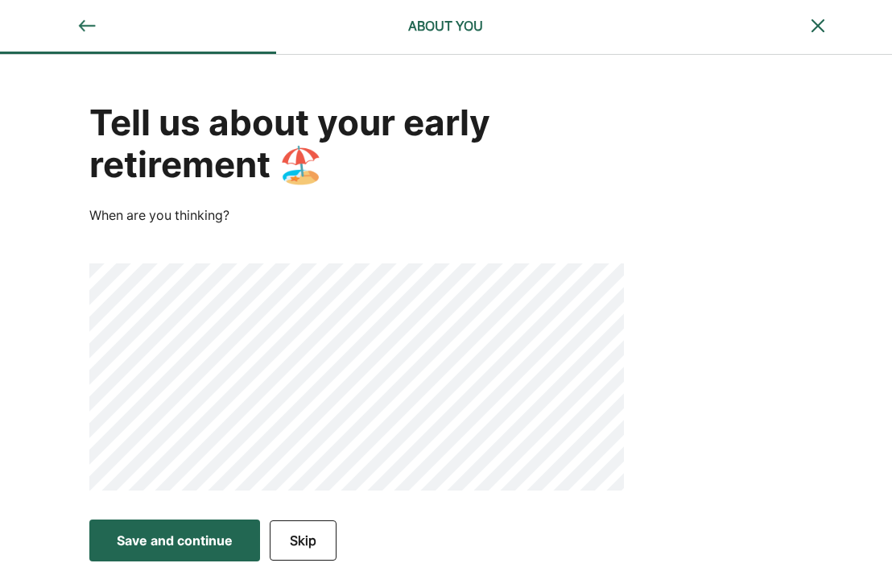
click at [162, 544] on div "Save and continue" at bounding box center [175, 540] width 116 height 19
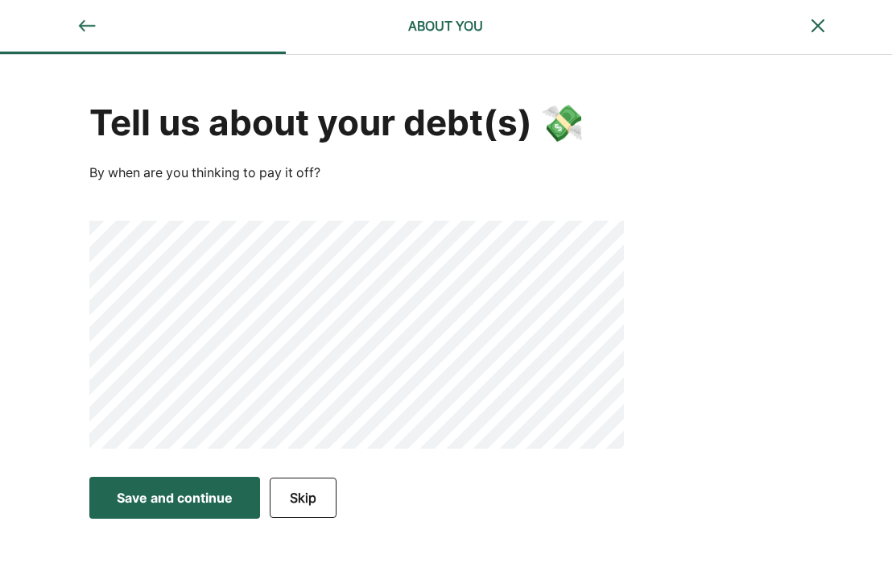
click at [180, 492] on div "Save and continue" at bounding box center [175, 497] width 116 height 19
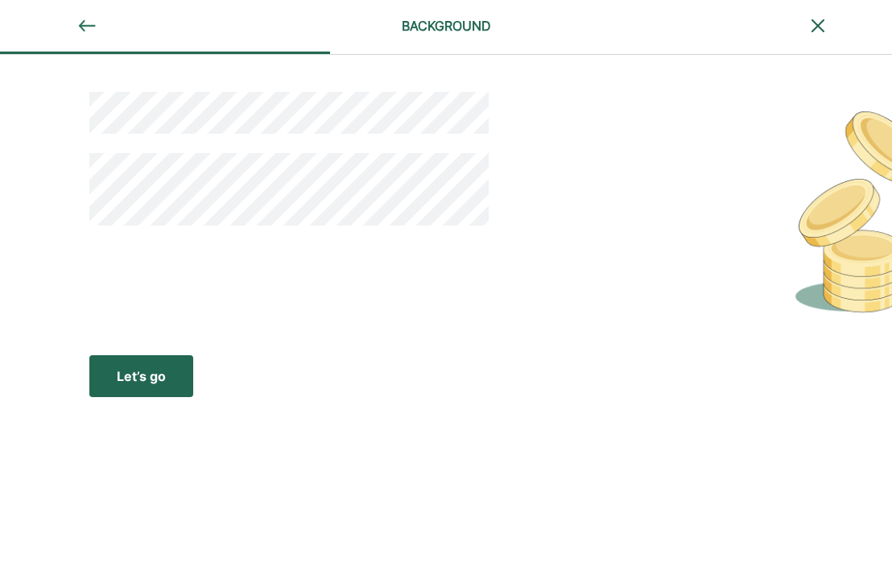
click at [144, 381] on div "Let’s go" at bounding box center [141, 375] width 49 height 19
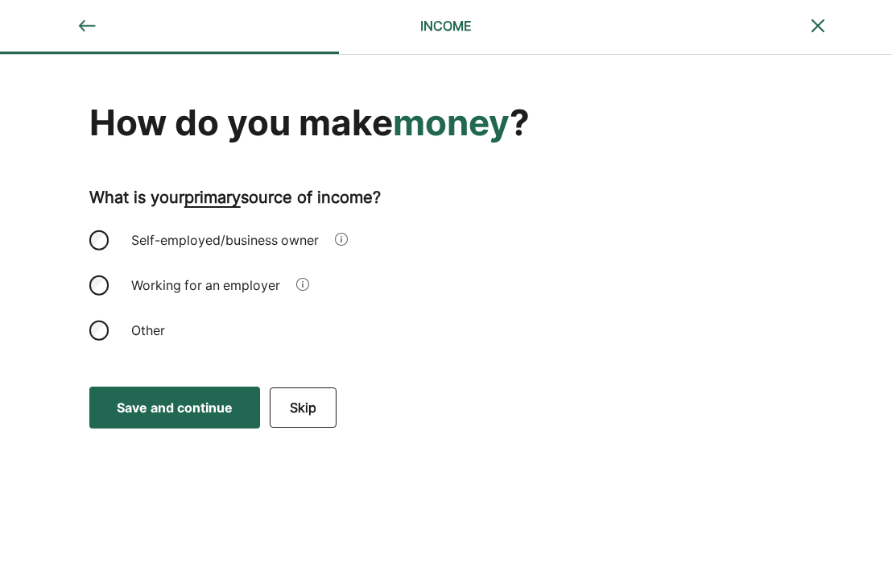
click at [213, 243] on div "Self-employed/business owner" at bounding box center [225, 240] width 207 height 39
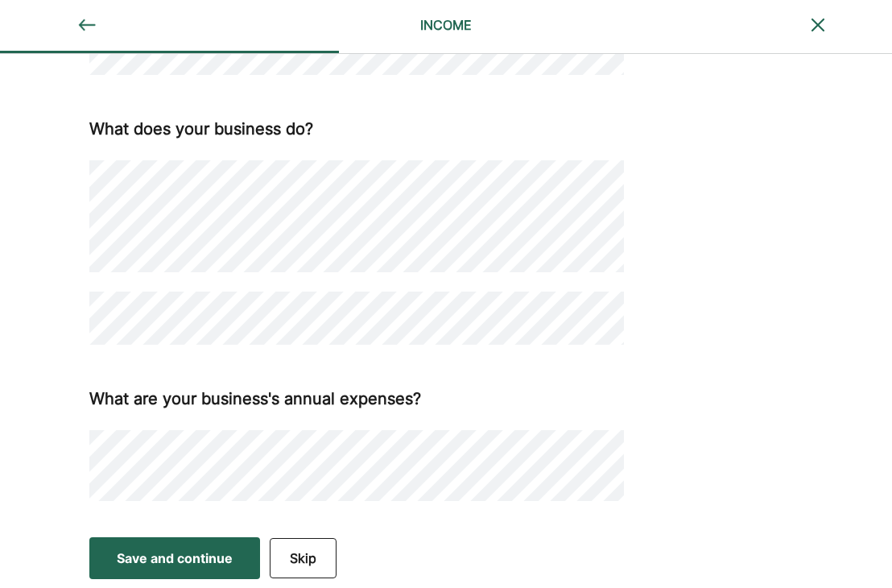
scroll to position [549, 0]
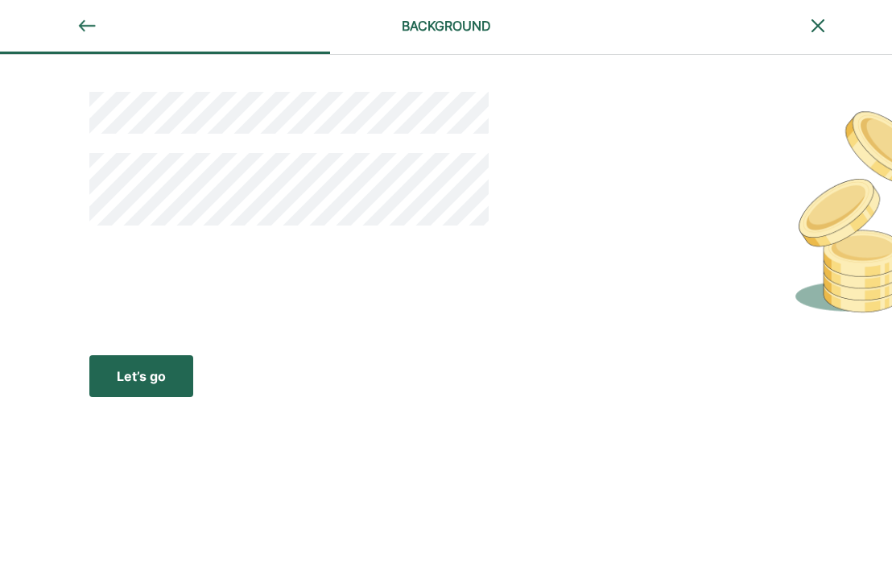
click at [151, 368] on div "Let’s go" at bounding box center [141, 375] width 49 height 19
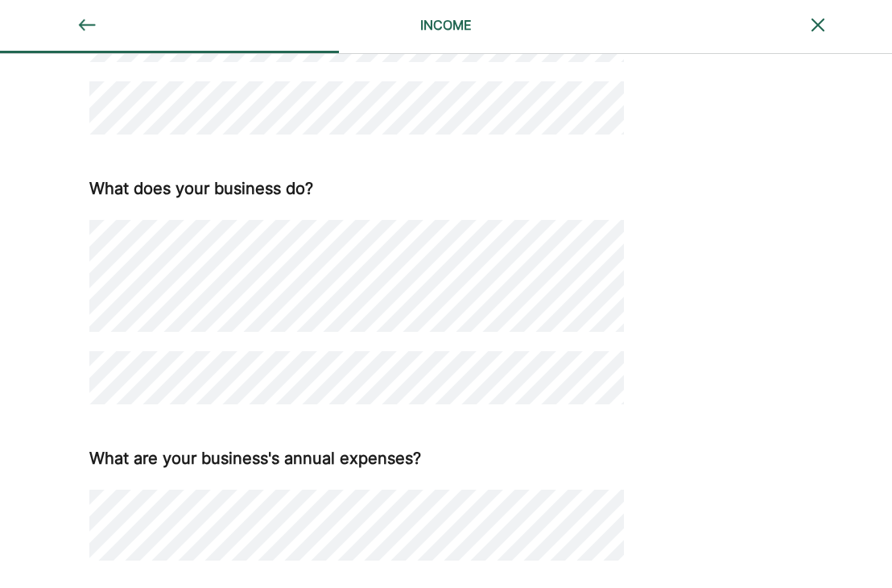
scroll to position [549, 0]
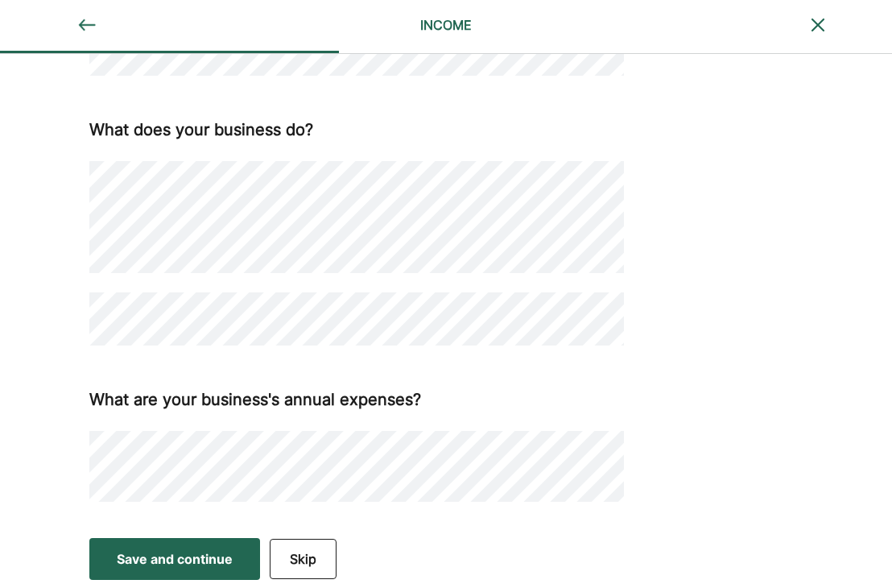
click at [562, 392] on div "What are your business's annual expenses?" at bounding box center [356, 397] width 535 height 27
click at [188, 560] on div "Save and continue" at bounding box center [175, 558] width 116 height 19
click at [162, 546] on button "Save and continue Save Save and continue" at bounding box center [174, 559] width 171 height 42
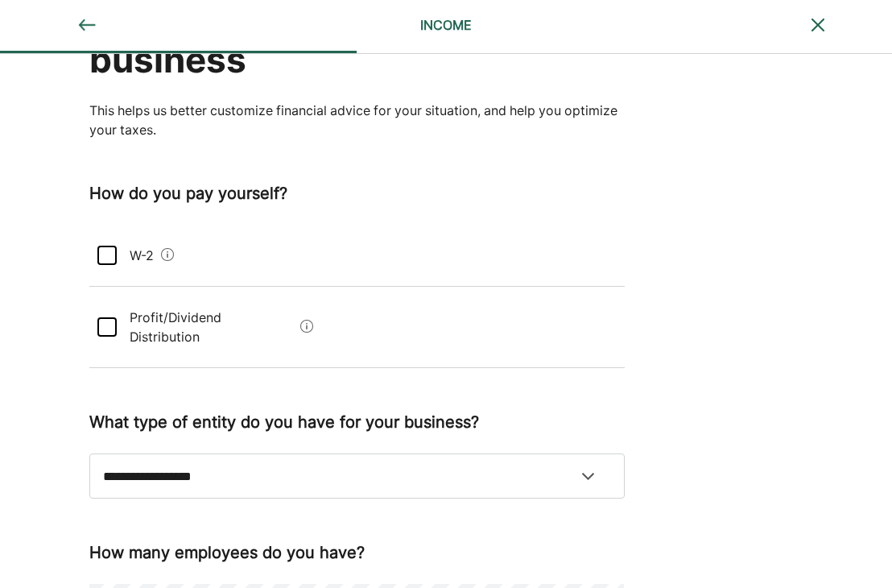
scroll to position [242, 0]
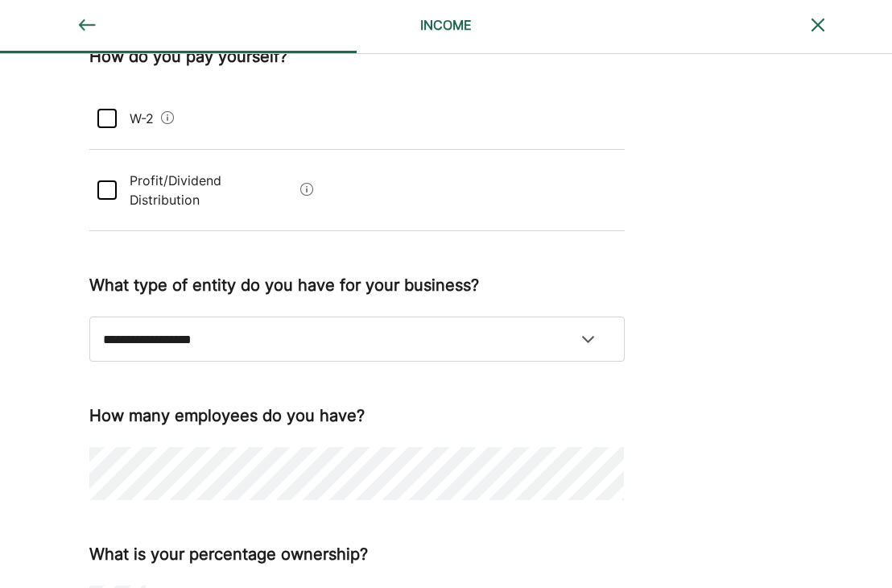
click at [104, 119] on div at bounding box center [106, 118] width 19 height 19
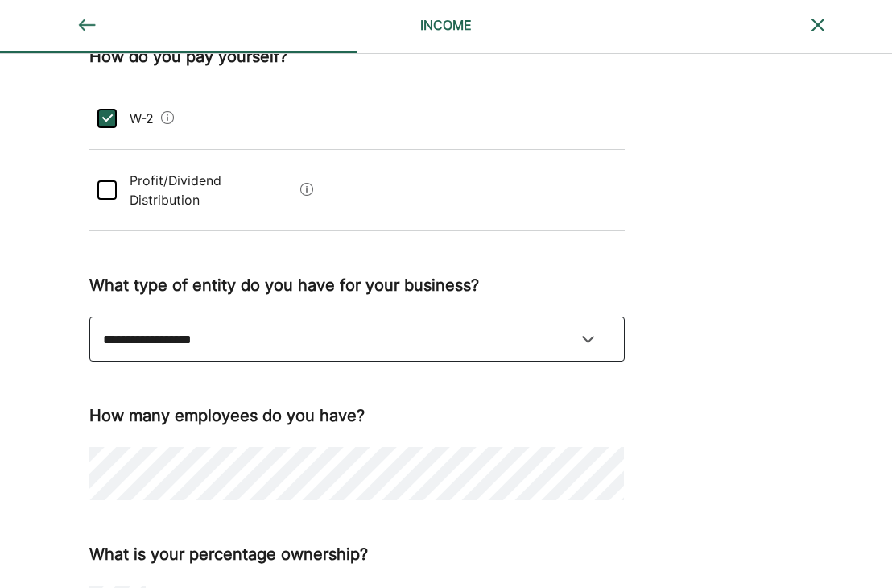
click at [269, 329] on select "**********" at bounding box center [356, 338] width 535 height 45
select select "**********"
click at [89, 316] on select "**********" at bounding box center [356, 338] width 535 height 45
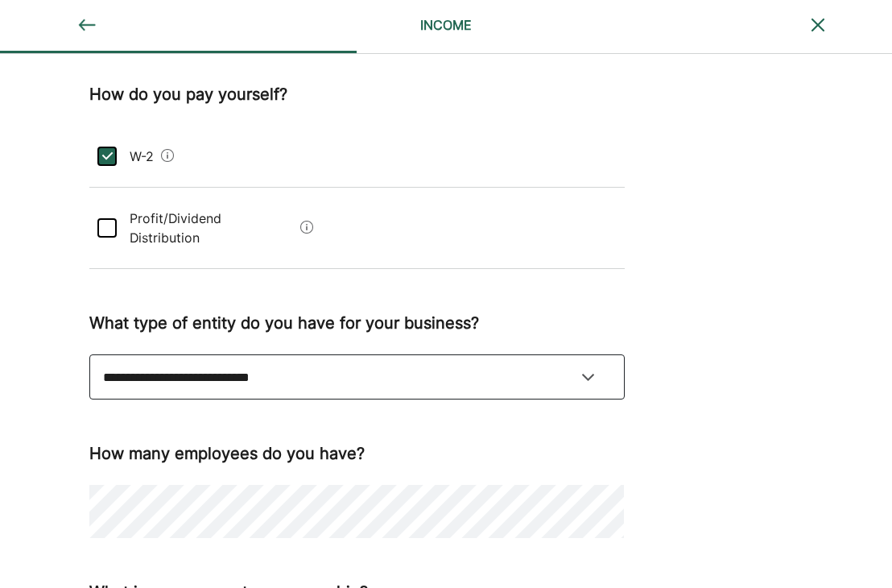
scroll to position [351, 0]
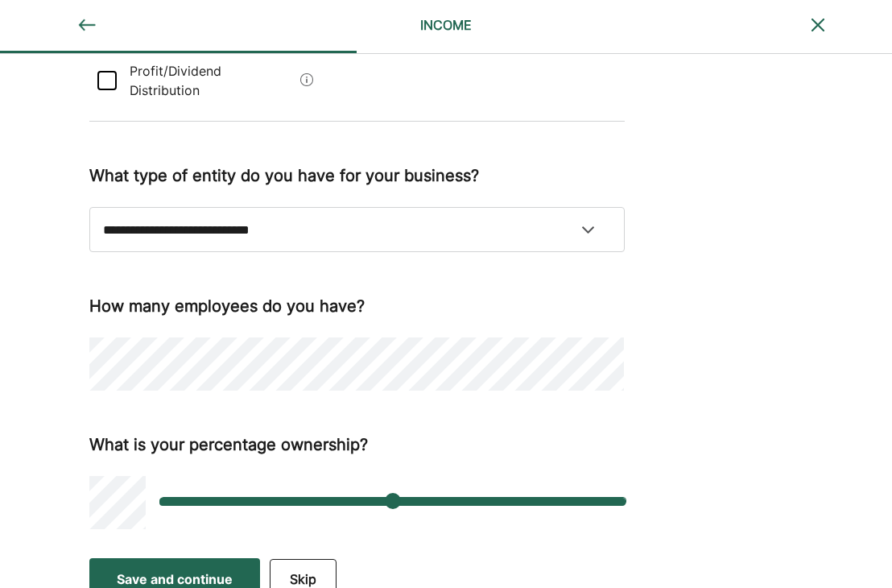
click at [772, 289] on div "**********" at bounding box center [446, 126] width 892 height 845
click at [171, 569] on div "Save and continue" at bounding box center [175, 578] width 116 height 19
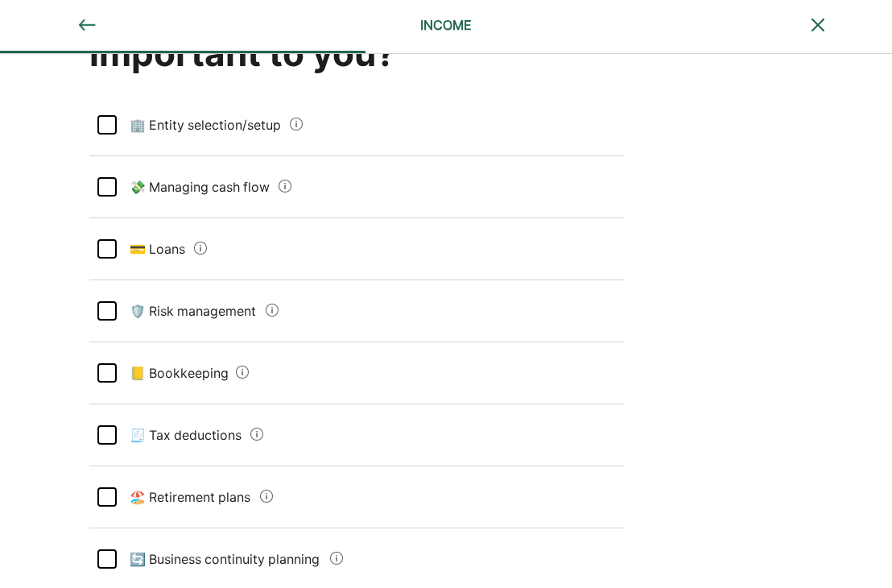
scroll to position [161, 0]
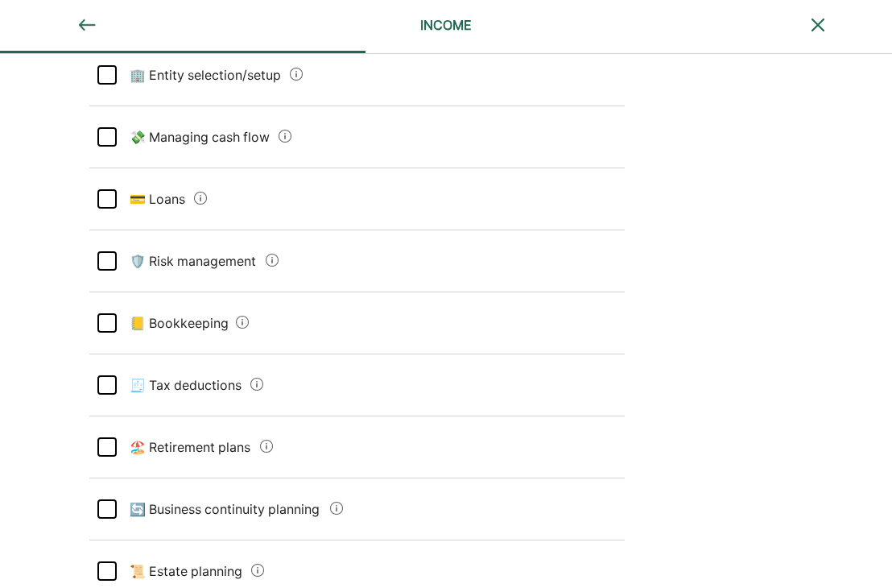
click at [113, 136] on div at bounding box center [106, 136] width 19 height 19
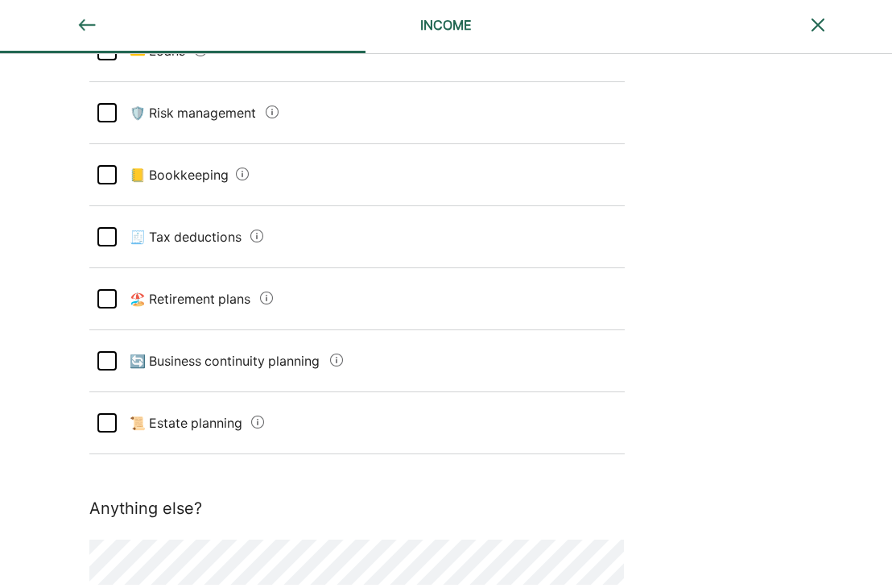
scroll to position [322, 0]
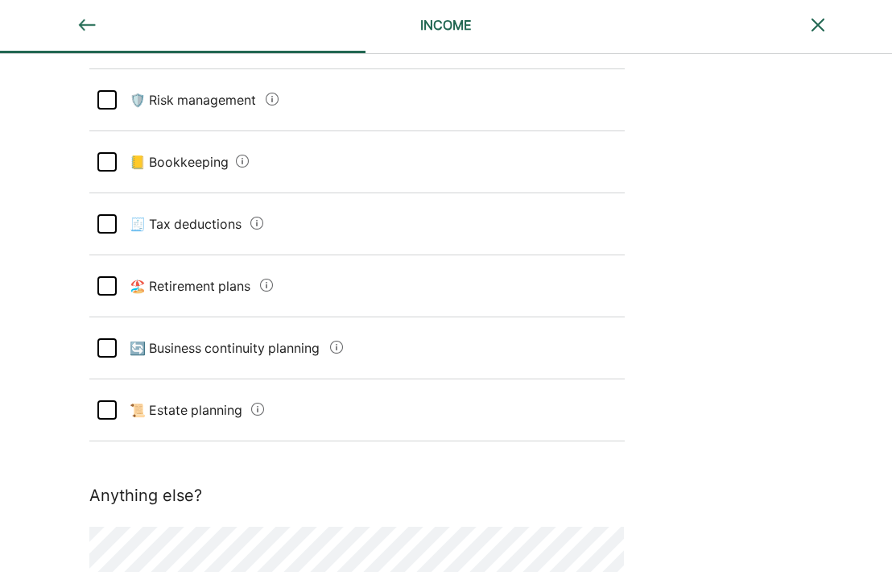
click at [105, 155] on div at bounding box center [106, 161] width 19 height 19
click at [105, 155] on div "L" at bounding box center [106, 161] width 19 height 19
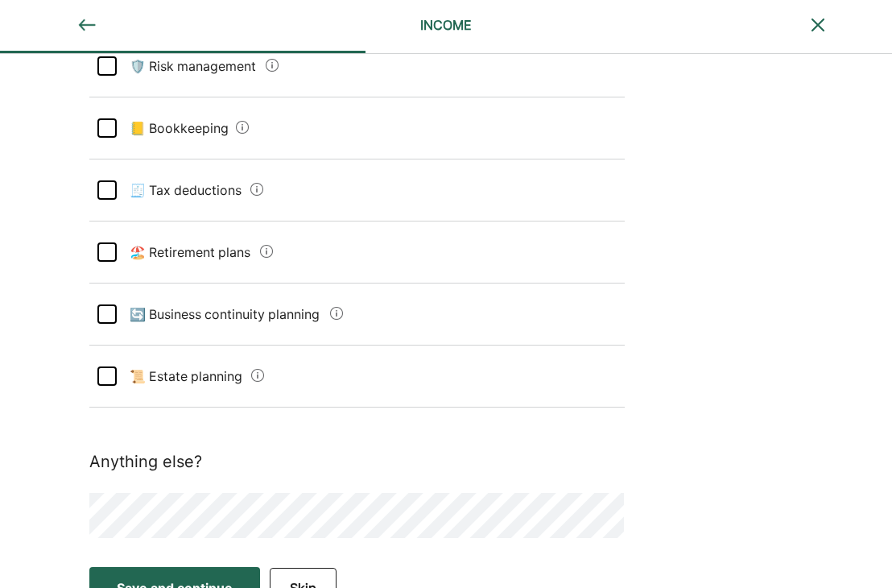
scroll to position [383, 0]
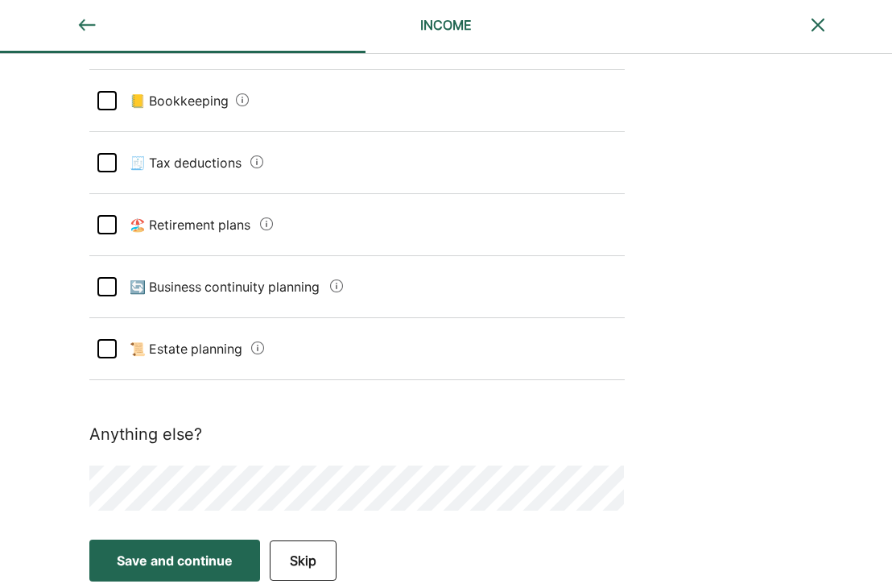
click at [111, 220] on div at bounding box center [106, 224] width 19 height 19
click at [180, 557] on div "Save and continue" at bounding box center [175, 560] width 116 height 19
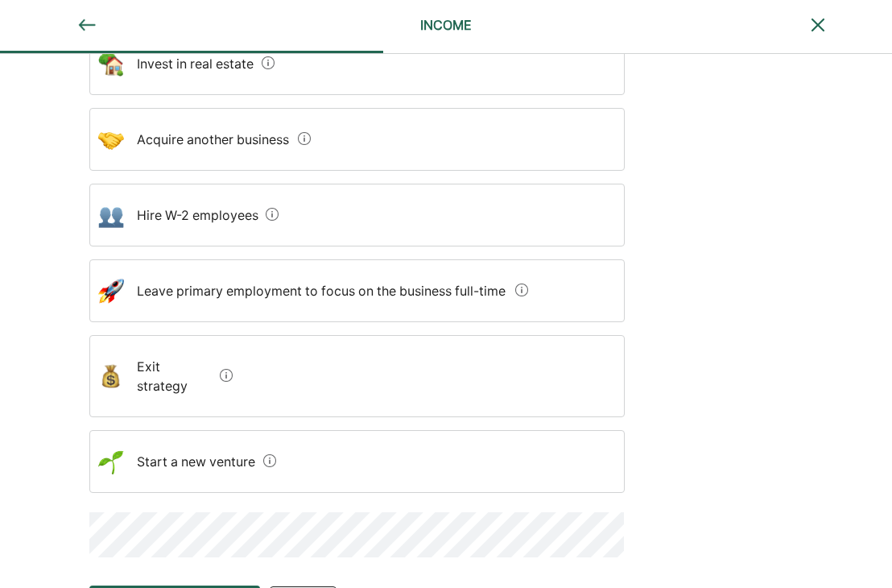
scroll to position [317, 0]
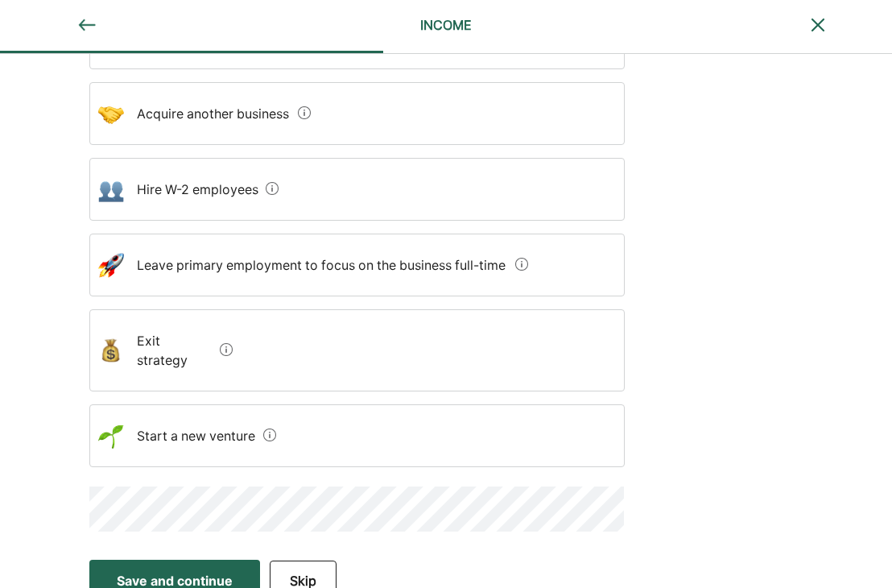
click at [163, 571] on div "Save and continue" at bounding box center [175, 580] width 116 height 19
click at [206, 571] on div "Save and continue" at bounding box center [175, 580] width 116 height 19
click at [200, 571] on div "Save and continue" at bounding box center [175, 580] width 116 height 19
click at [244, 419] on venture "Start a new venture" at bounding box center [190, 435] width 133 height 45
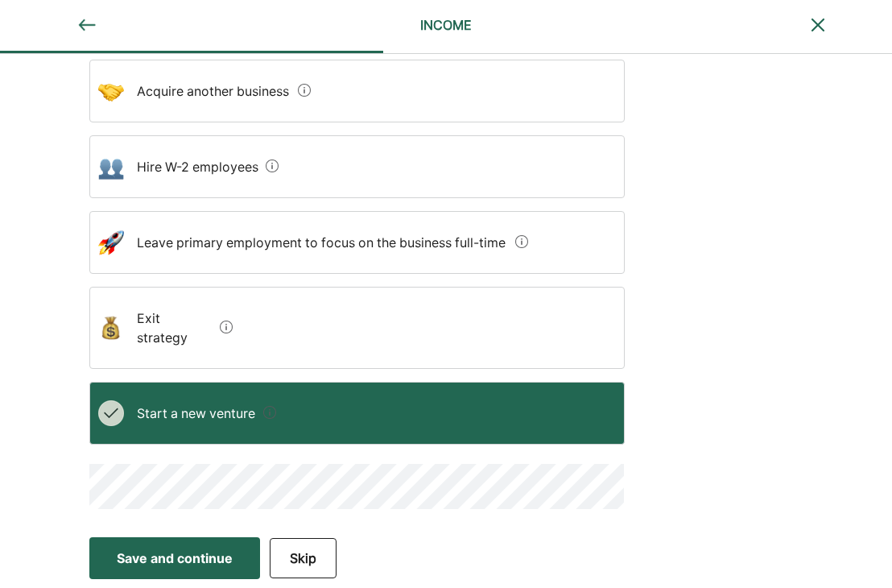
scroll to position [317, 0]
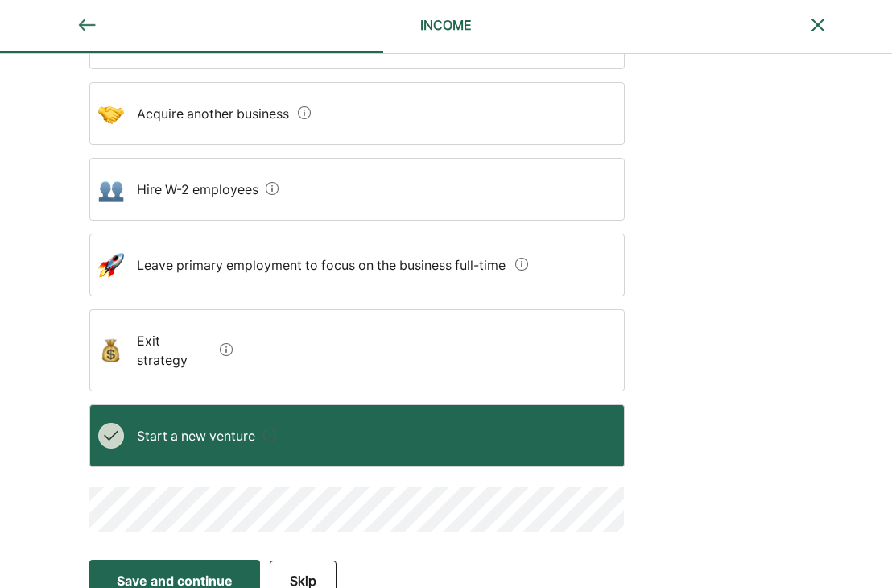
click at [180, 571] on div "Save and continue" at bounding box center [175, 580] width 116 height 19
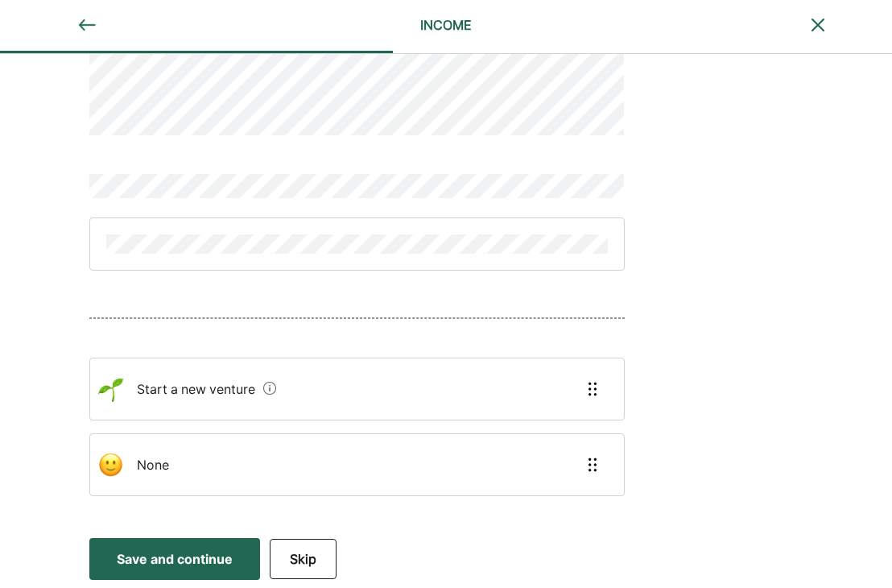
scroll to position [0, 0]
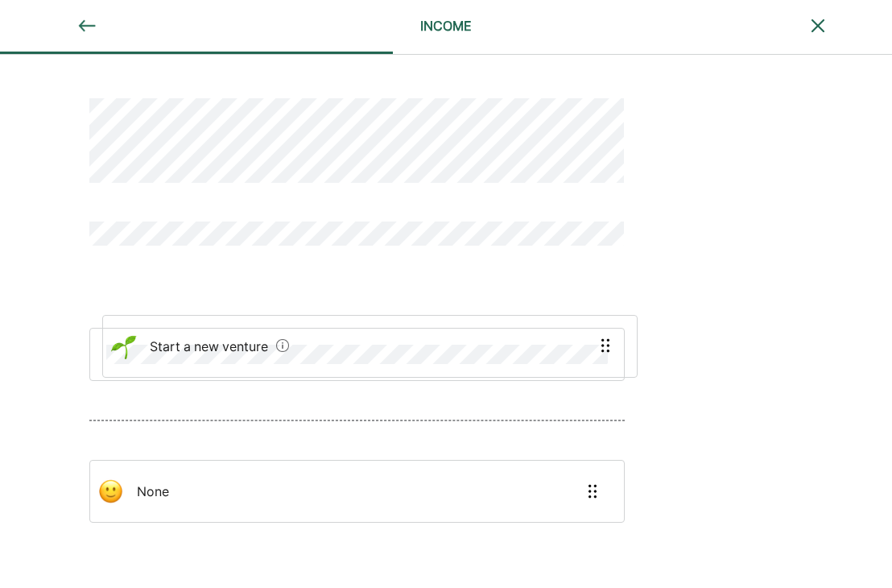
drag, startPoint x: 309, startPoint y: 427, endPoint x: 316, endPoint y: 303, distance: 124.2
click at [316, 303] on div "Start a new venture None" at bounding box center [356, 329] width 535 height 539
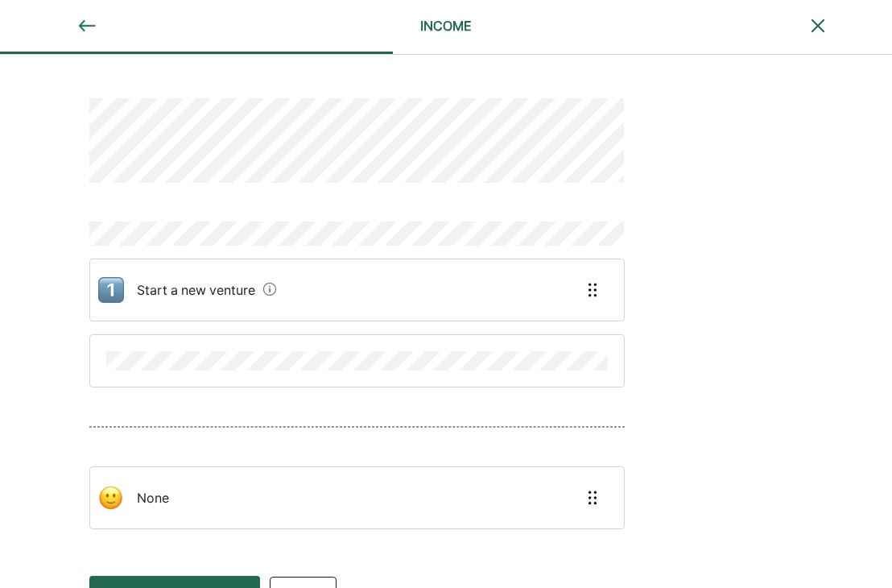
scroll to position [2, 0]
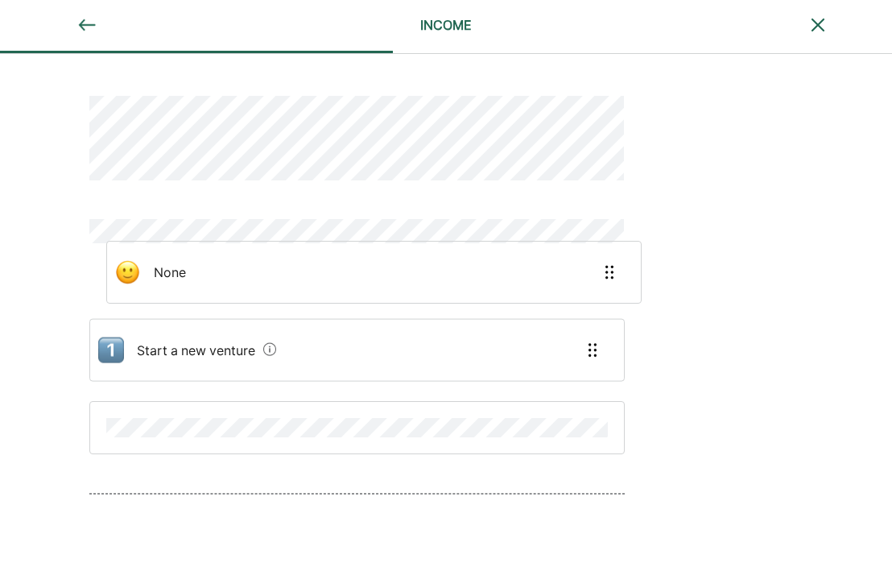
drag, startPoint x: 245, startPoint y: 494, endPoint x: 263, endPoint y: 279, distance: 215.8
click at [263, 279] on div "Start a new venture None" at bounding box center [356, 335] width 535 height 556
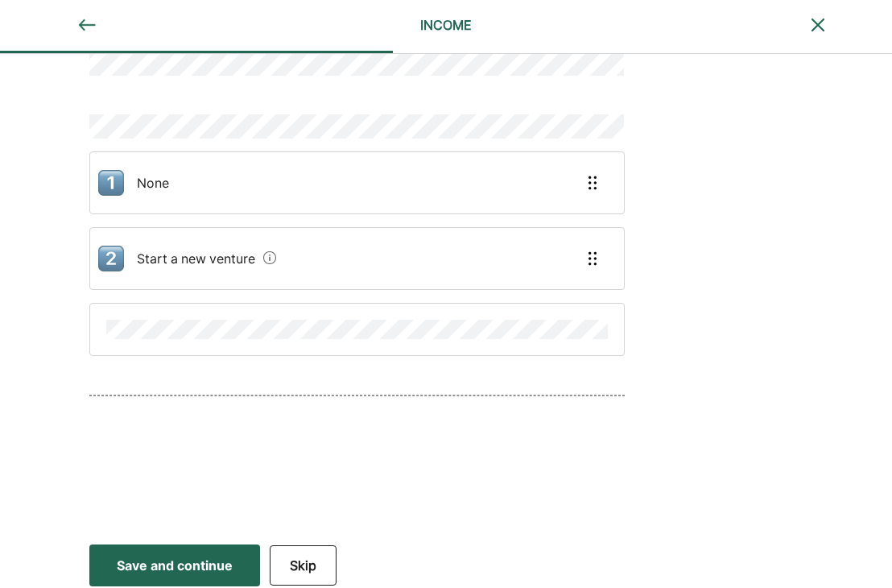
scroll to position [112, 0]
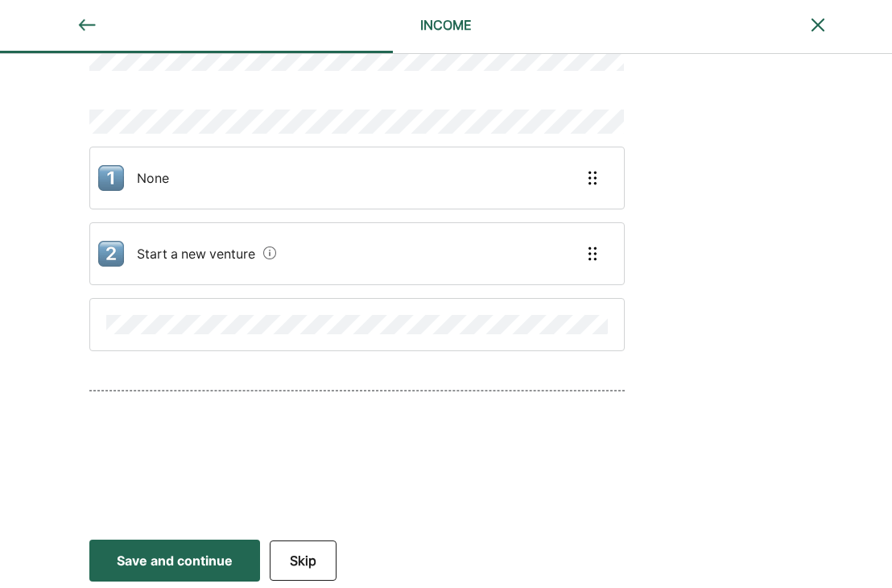
click at [177, 562] on div "Save and continue" at bounding box center [175, 560] width 116 height 19
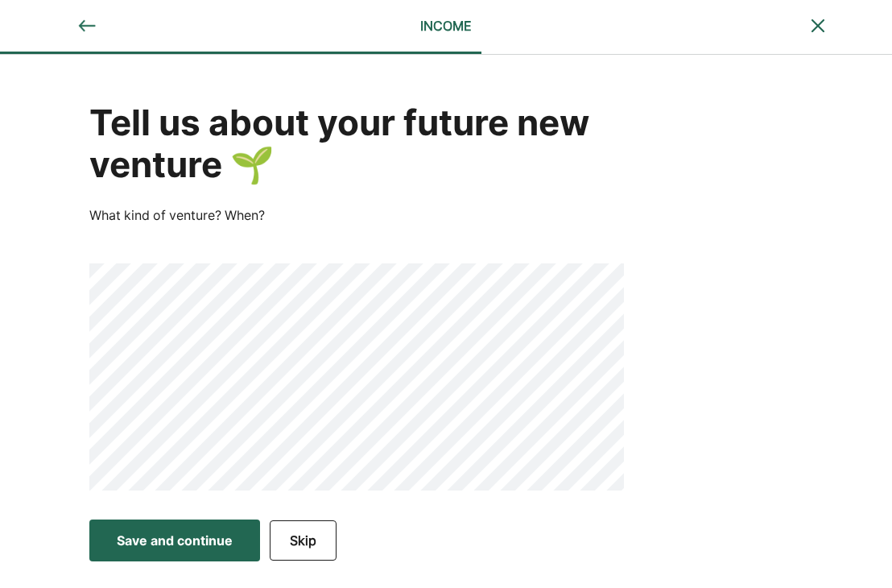
click at [177, 540] on div "Save and continue" at bounding box center [175, 540] width 116 height 19
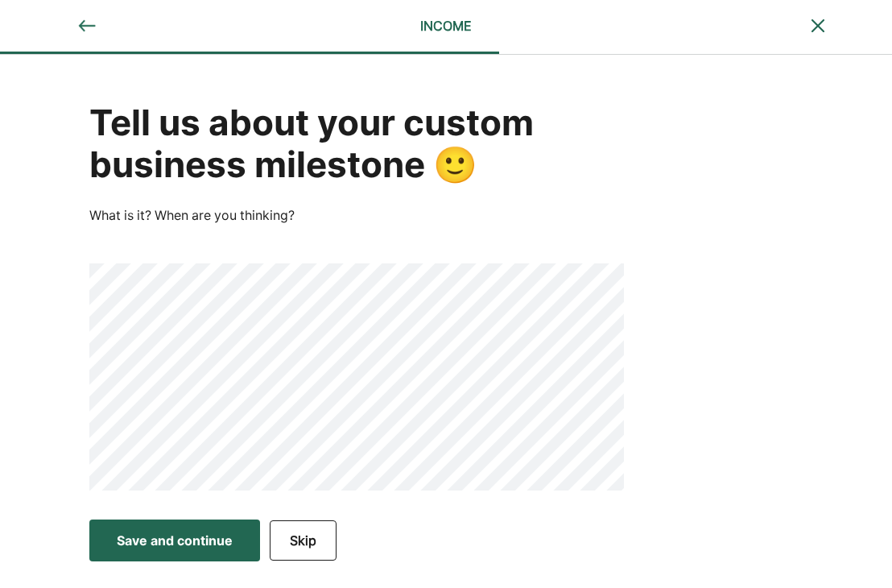
click at [310, 541] on button "Skip" at bounding box center [303, 540] width 67 height 40
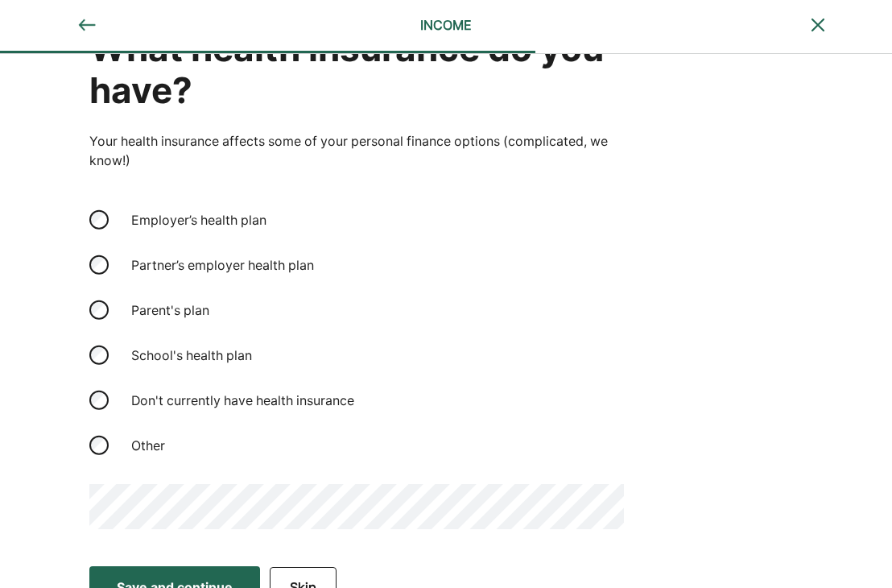
scroll to position [101, 0]
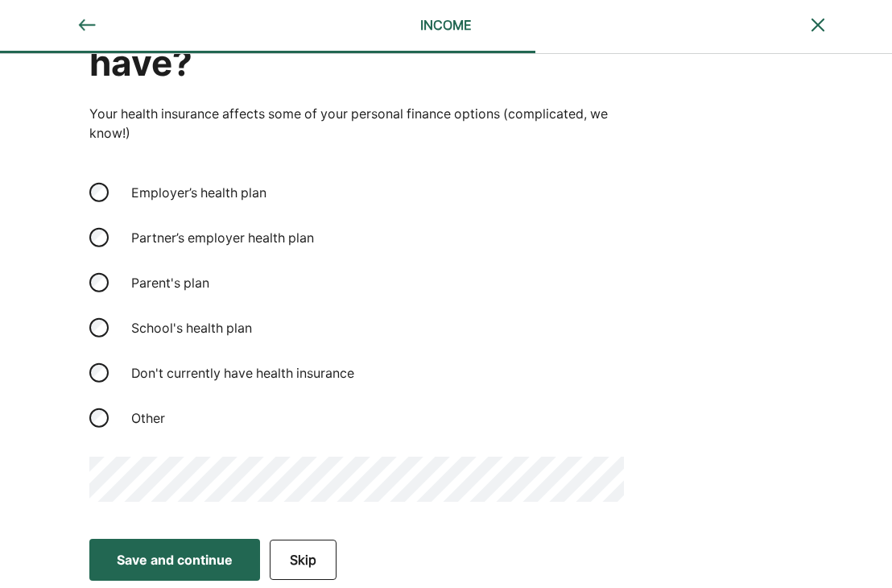
click at [206, 556] on div "Save and continue" at bounding box center [175, 559] width 116 height 19
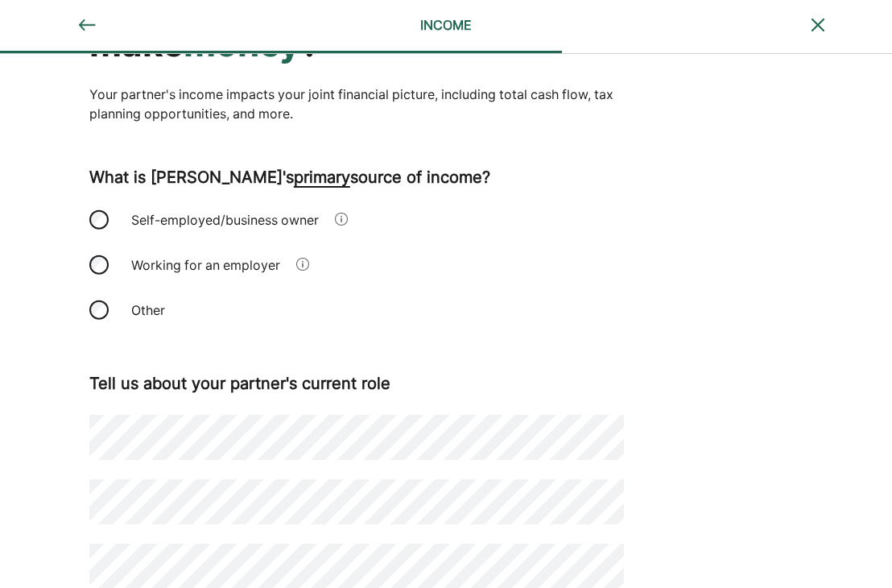
scroll to position [246, 0]
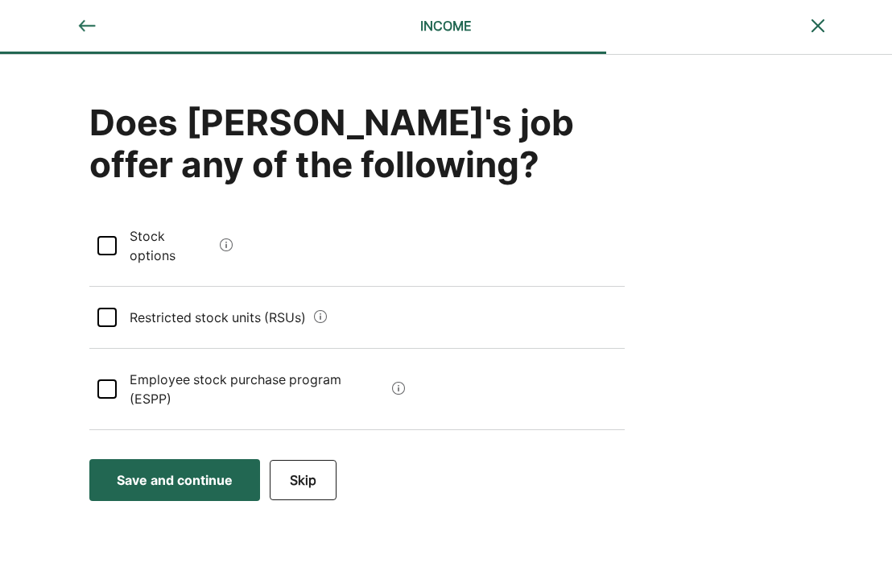
scroll to position [0, 0]
click at [163, 470] on div "Save and continue" at bounding box center [175, 479] width 116 height 19
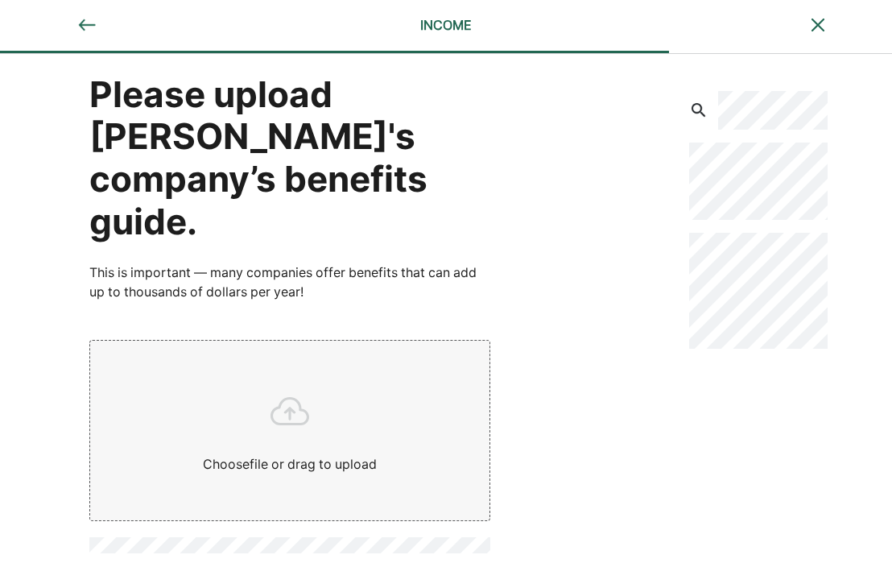
scroll to position [41, 0]
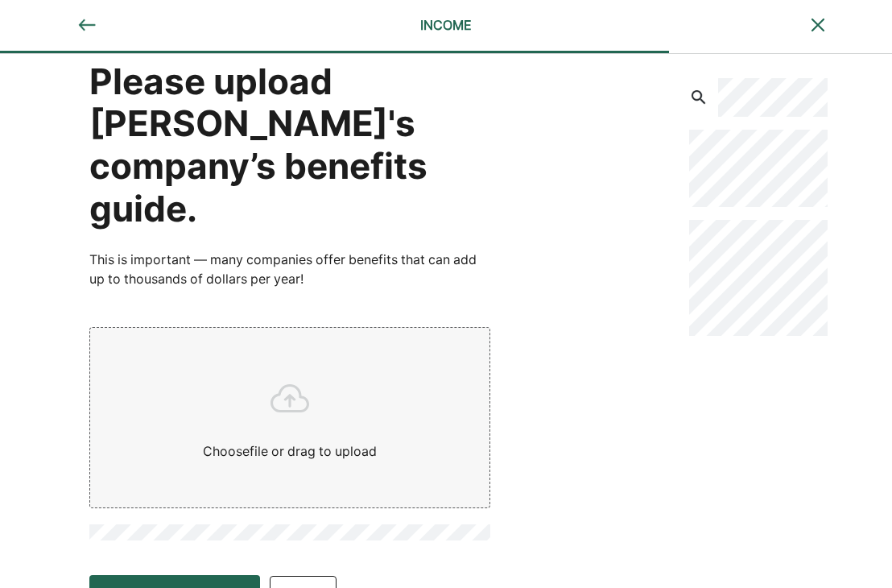
click at [312, 576] on button "Skip" at bounding box center [303, 596] width 67 height 40
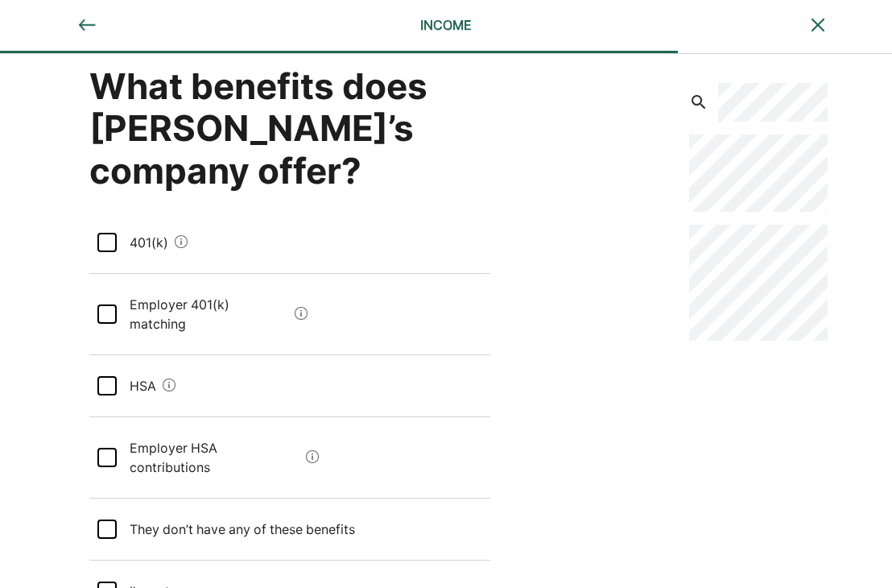
scroll to position [67, 0]
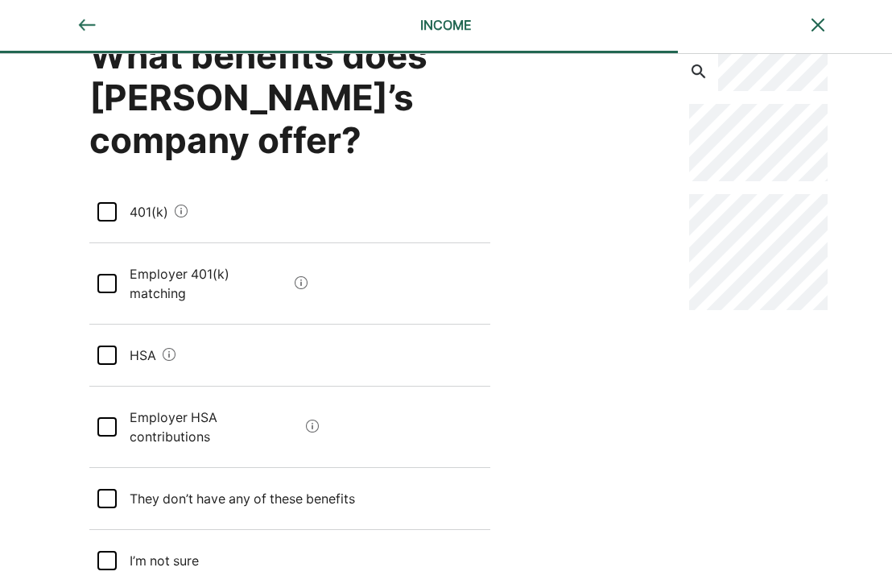
click at [108, 489] on div at bounding box center [106, 498] width 19 height 19
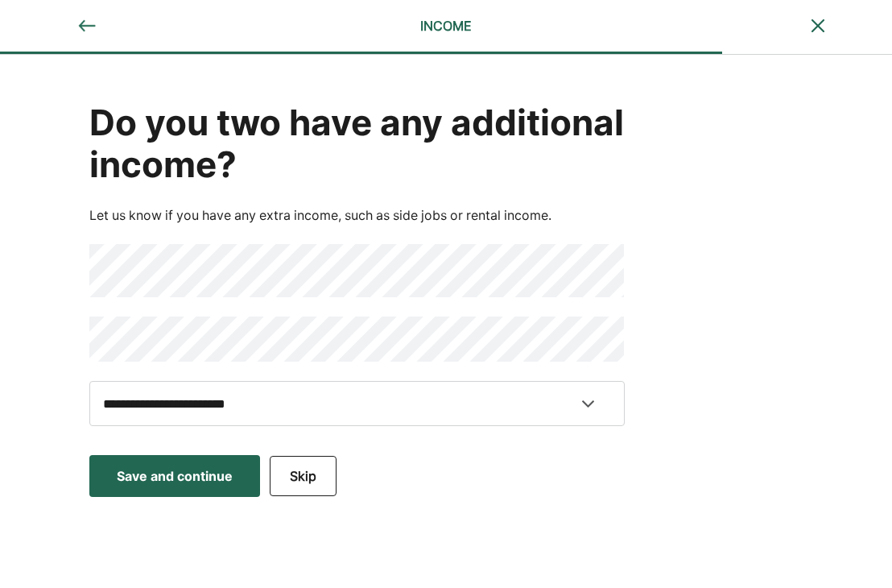
click at [304, 472] on button "Skip" at bounding box center [303, 476] width 67 height 40
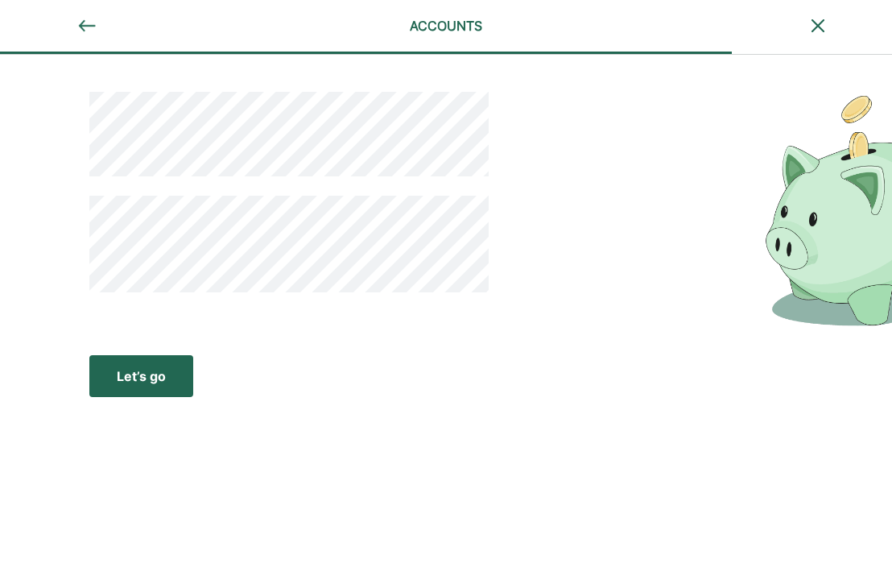
click at [145, 383] on div "Let’s go" at bounding box center [141, 375] width 49 height 19
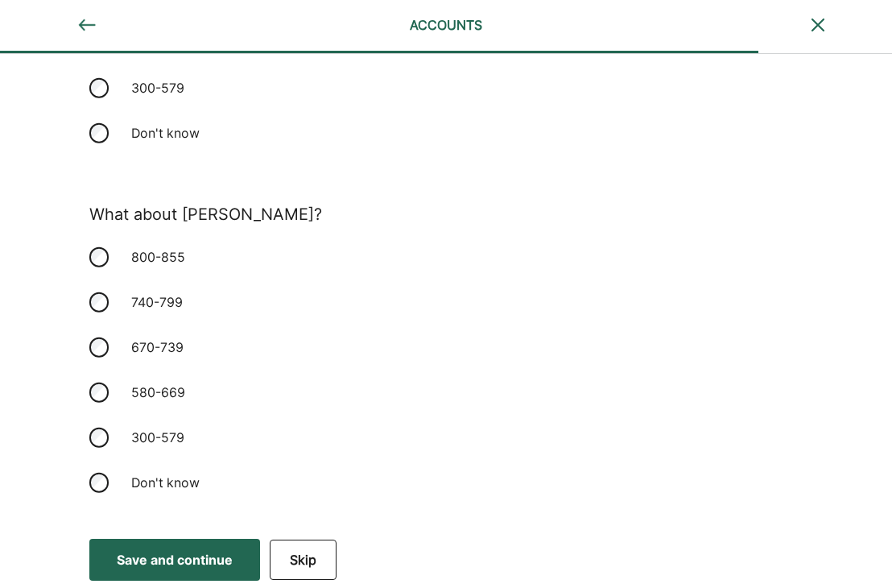
scroll to position [325, 0]
click at [180, 554] on div "Save and continue" at bounding box center [175, 558] width 116 height 19
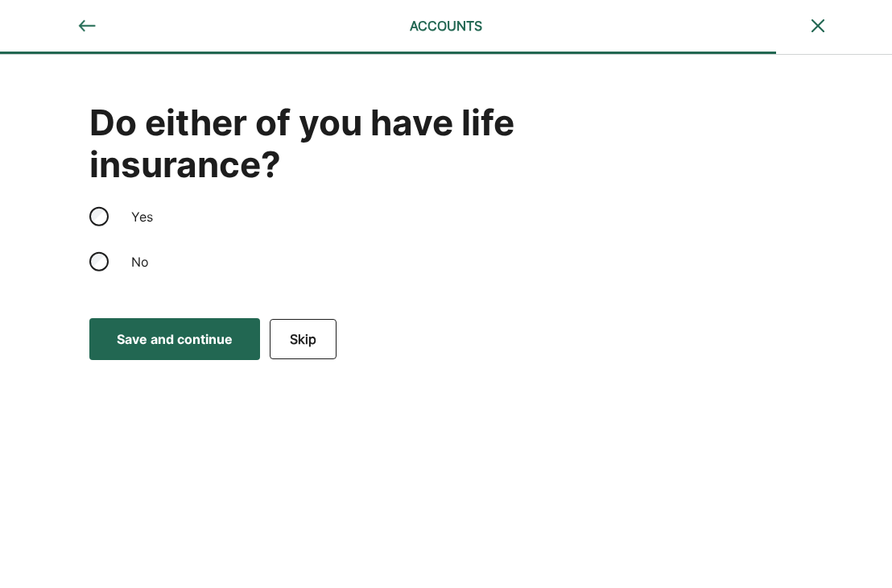
scroll to position [0, 0]
click at [146, 333] on div "Save and continue" at bounding box center [175, 338] width 116 height 19
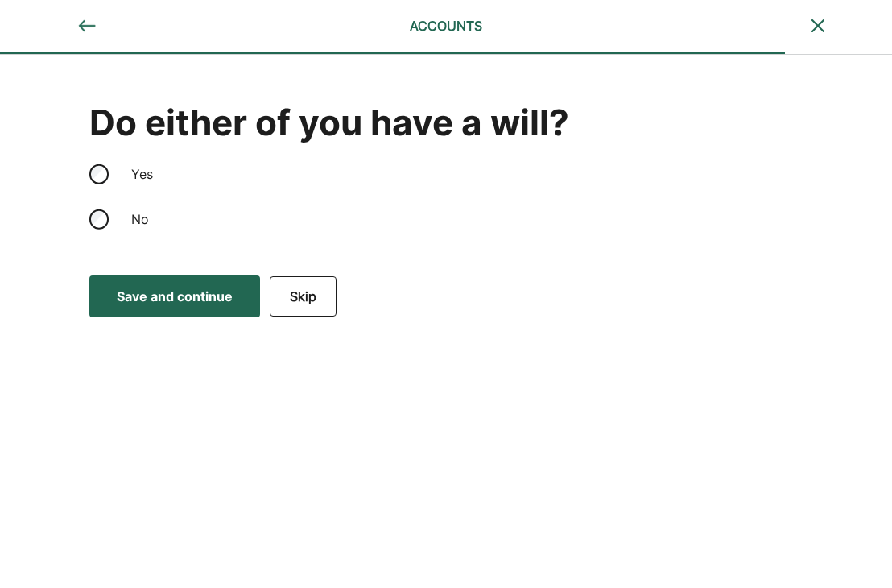
click at [172, 299] on div "Save and continue" at bounding box center [175, 296] width 116 height 19
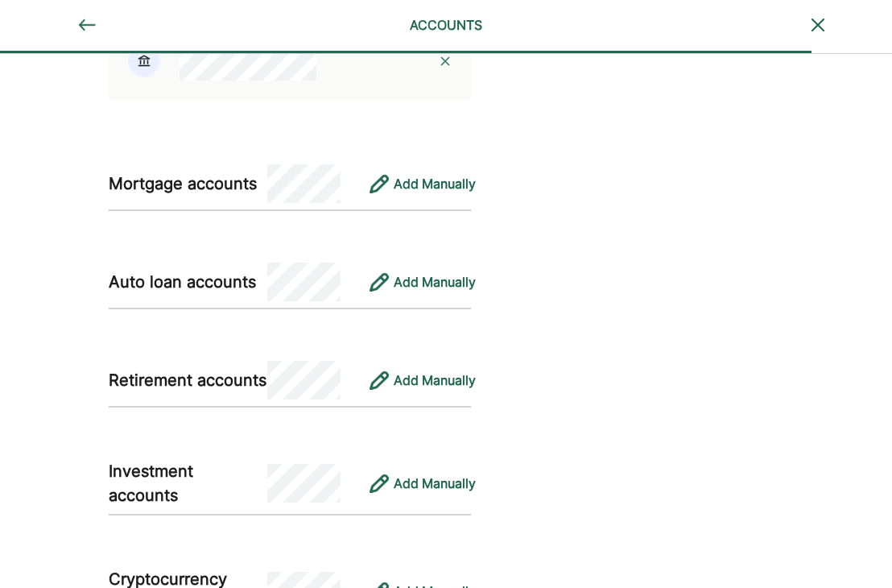
scroll to position [1127, 0]
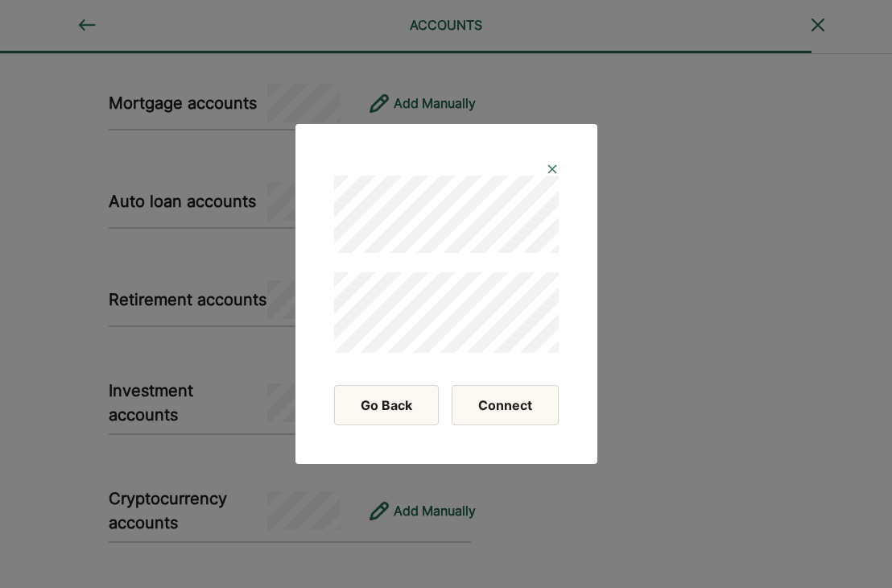
click at [482, 416] on button "Connect" at bounding box center [505, 405] width 107 height 40
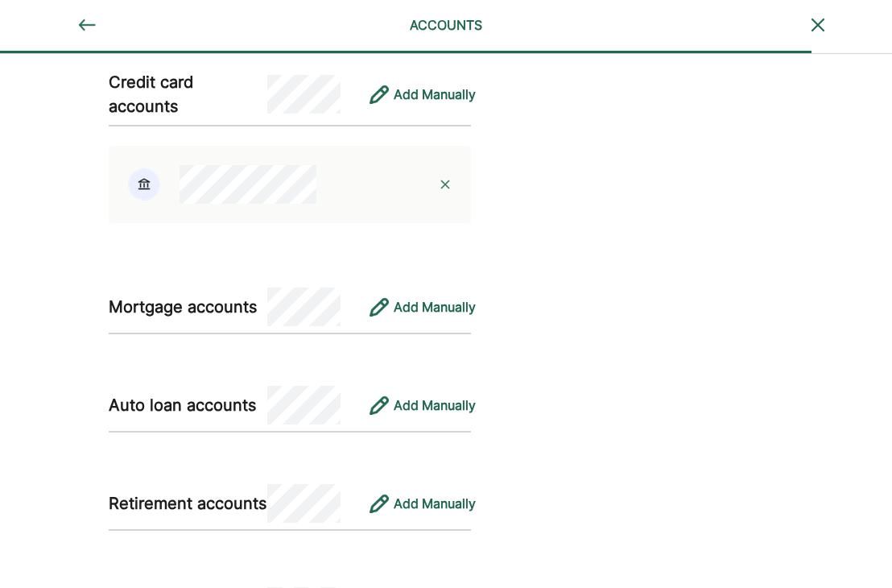
scroll to position [1047, 0]
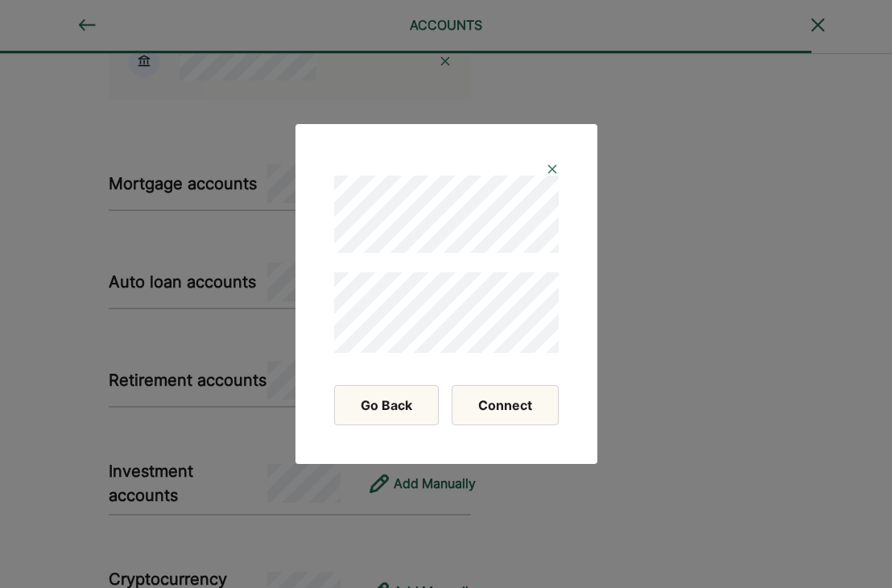
click at [503, 404] on button "Connect" at bounding box center [505, 405] width 107 height 40
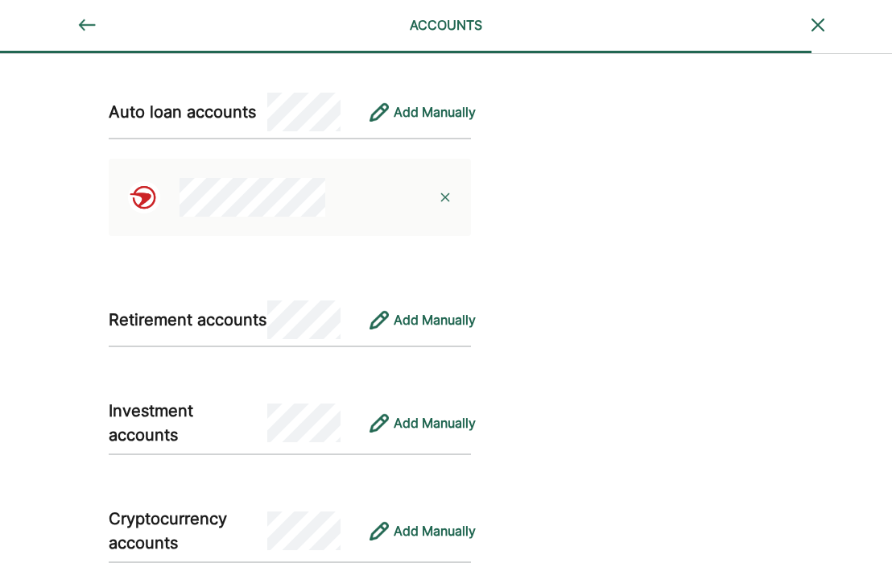
scroll to position [1133, 0]
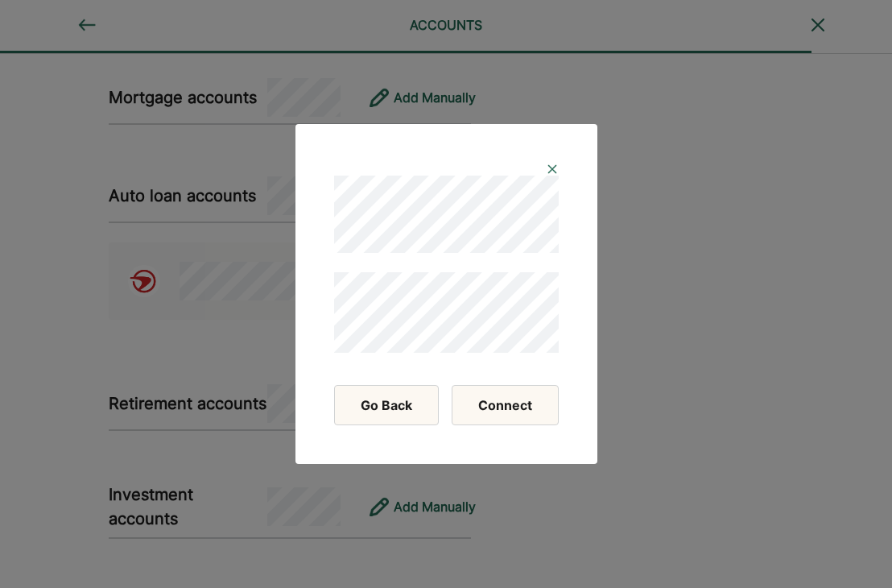
click at [508, 399] on button "Connect" at bounding box center [505, 405] width 107 height 40
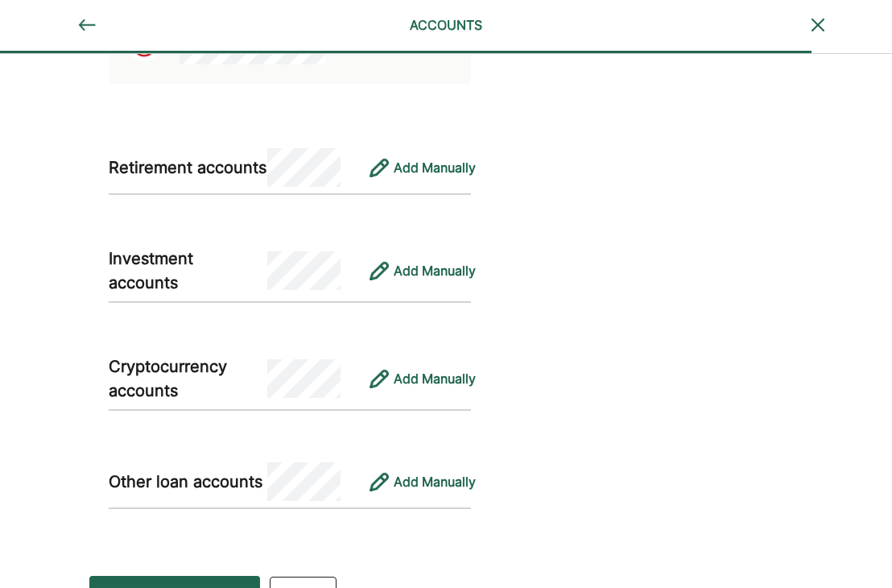
scroll to position [1404, 0]
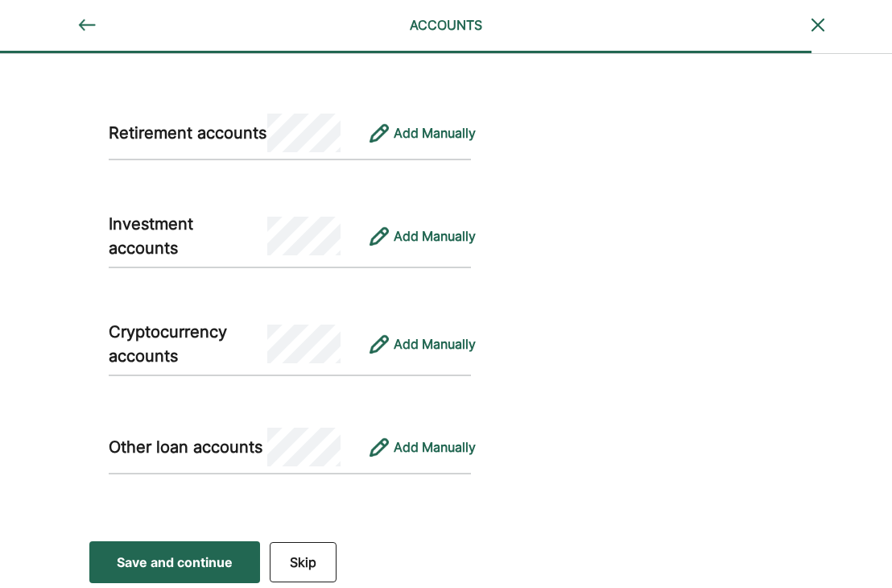
click at [177, 565] on div "Save and continue" at bounding box center [175, 561] width 116 height 19
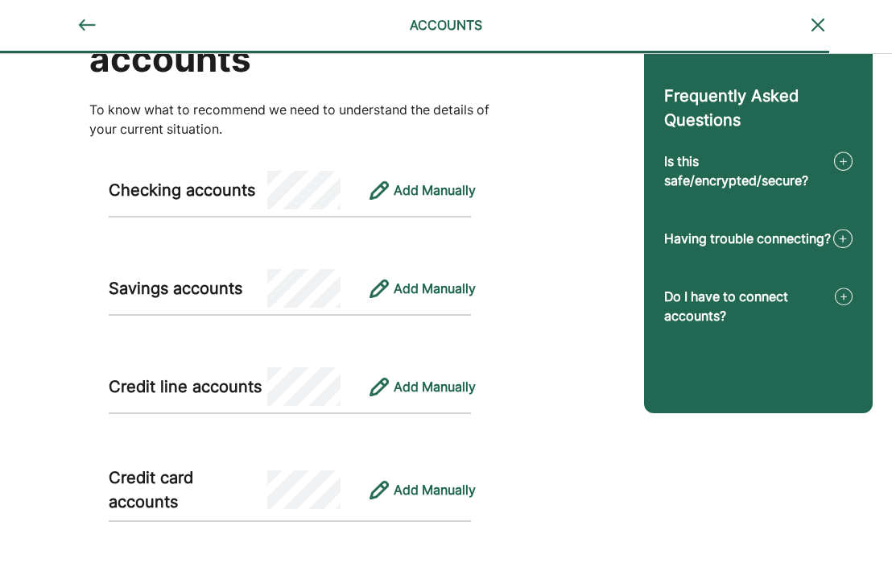
scroll to position [0, 0]
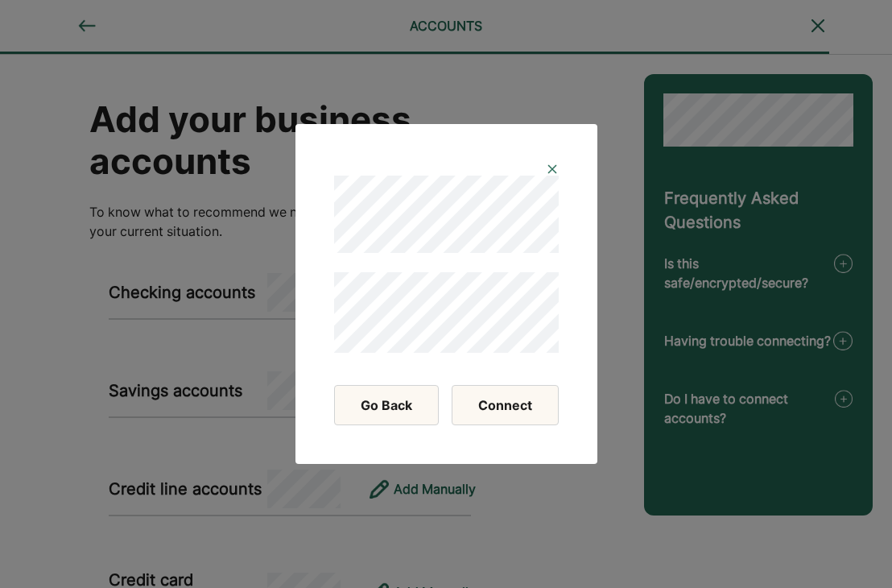
click at [514, 405] on button "Connect" at bounding box center [505, 405] width 107 height 40
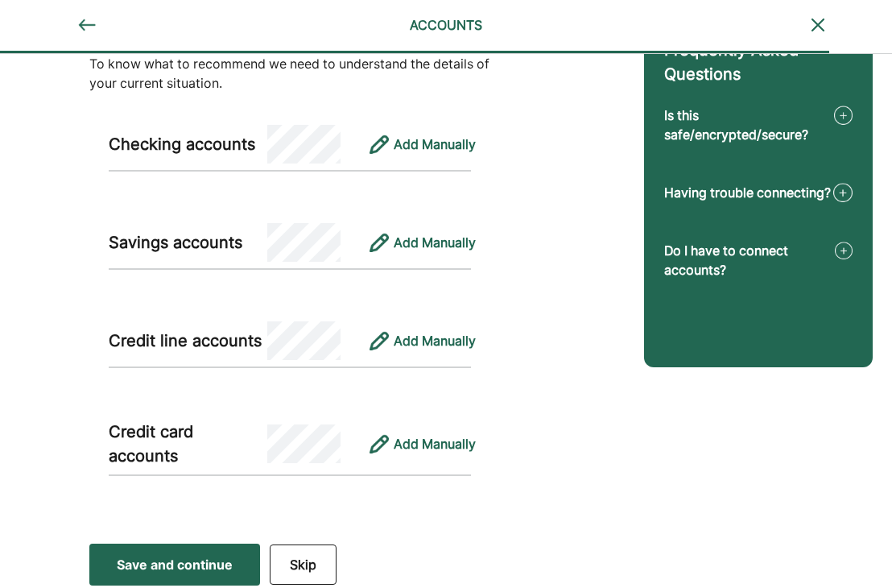
scroll to position [151, 0]
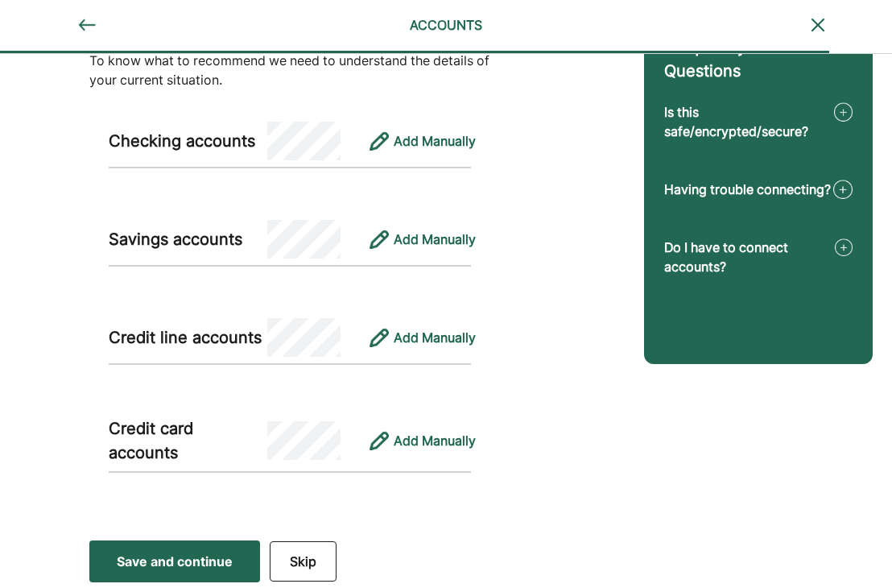
click at [161, 560] on div "Save and continue" at bounding box center [175, 561] width 116 height 19
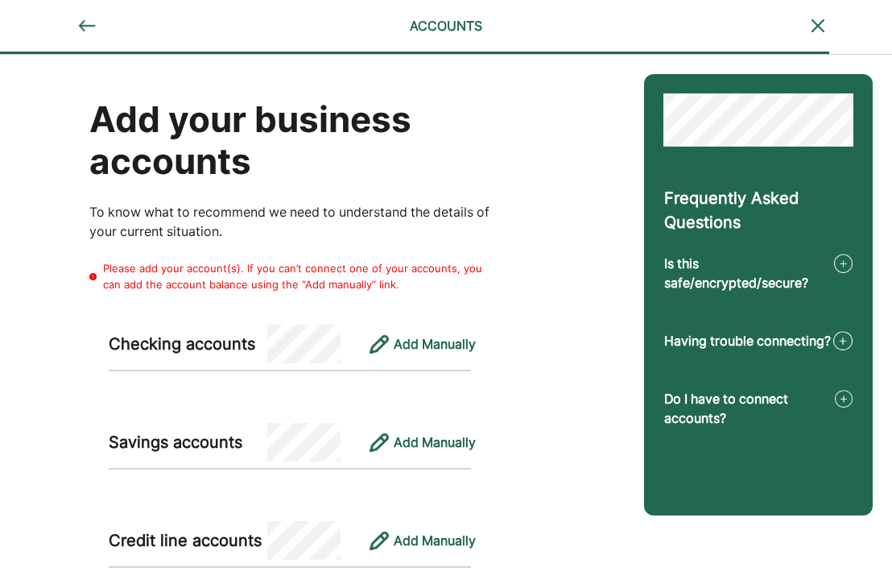
scroll to position [0, 0]
click at [88, 26] on img at bounding box center [86, 25] width 19 height 19
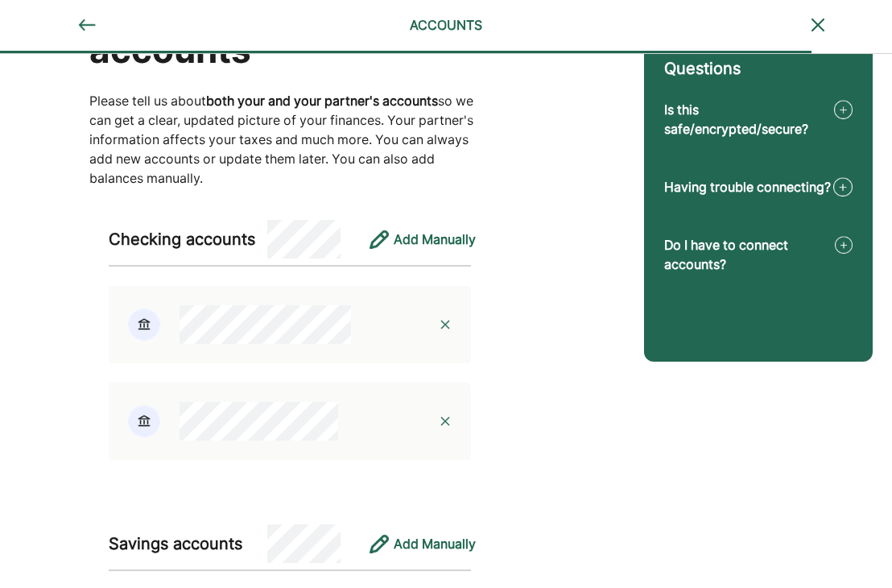
scroll to position [242, 0]
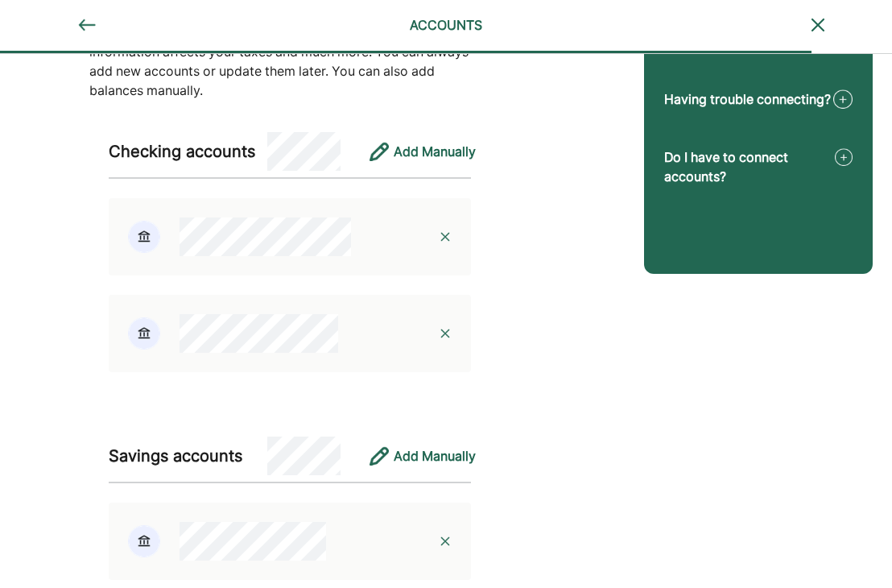
click at [443, 237] on img at bounding box center [445, 236] width 13 height 13
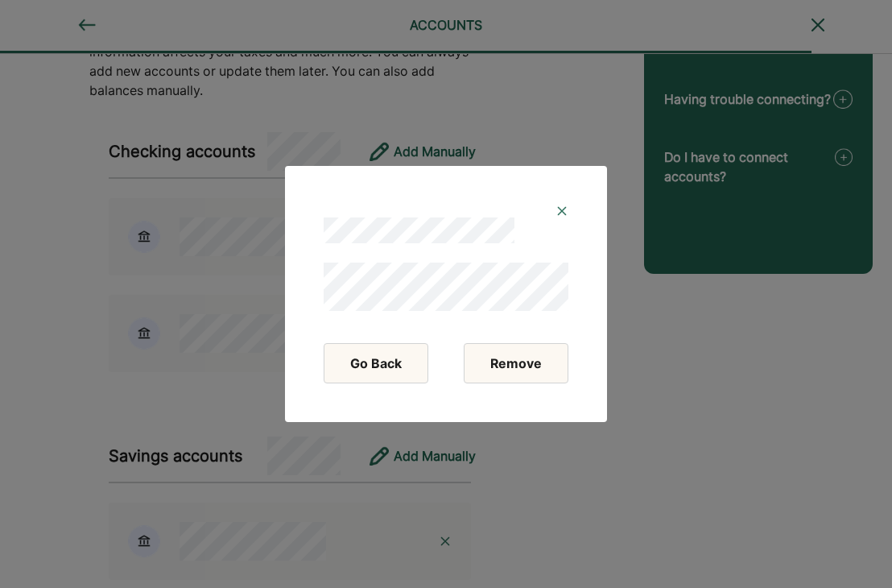
click at [514, 370] on button "Remove" at bounding box center [516, 363] width 105 height 40
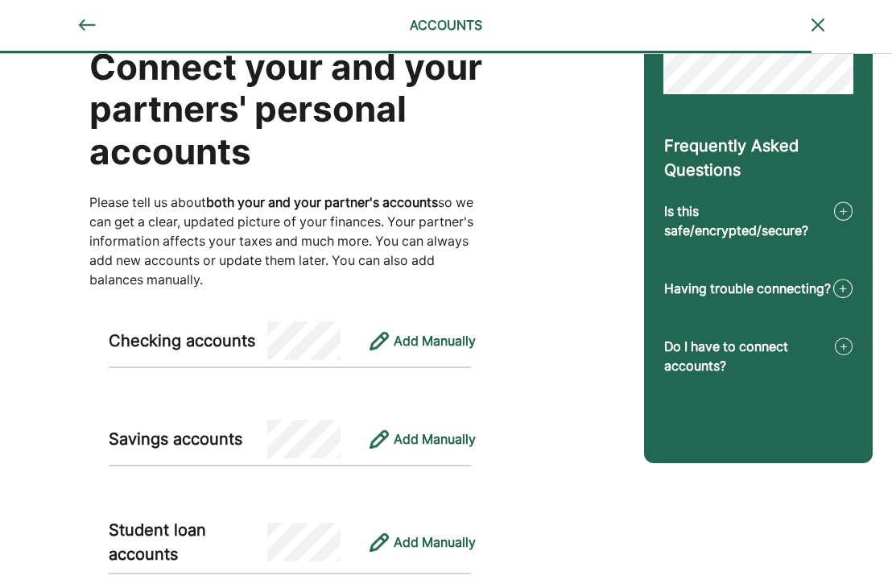
scroll to position [81, 0]
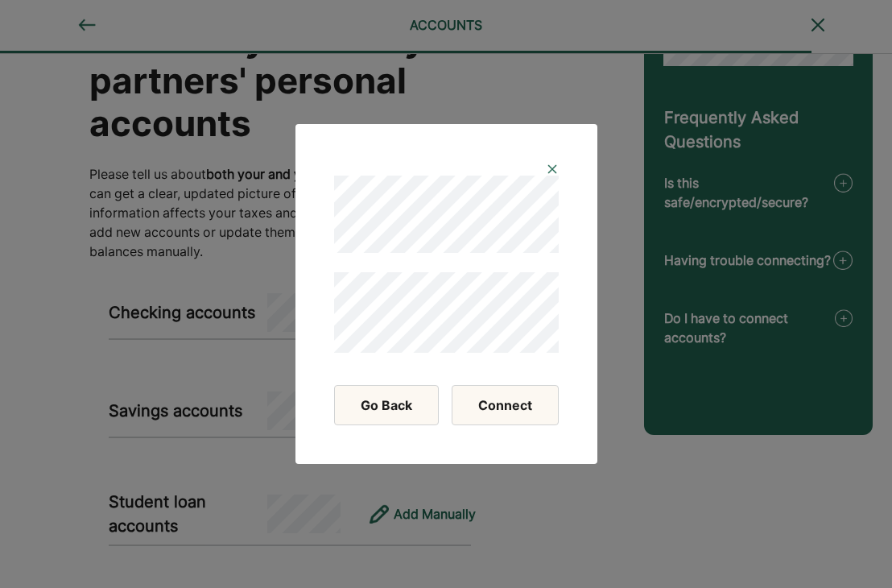
click at [498, 405] on button "Connect" at bounding box center [505, 405] width 107 height 40
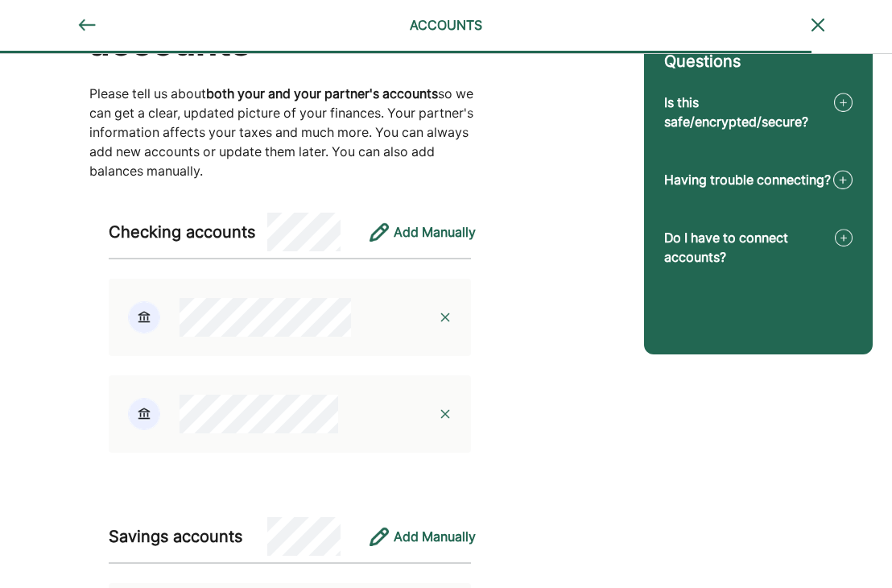
scroll to position [161, 0]
click at [144, 312] on img at bounding box center [144, 317] width 32 height 32
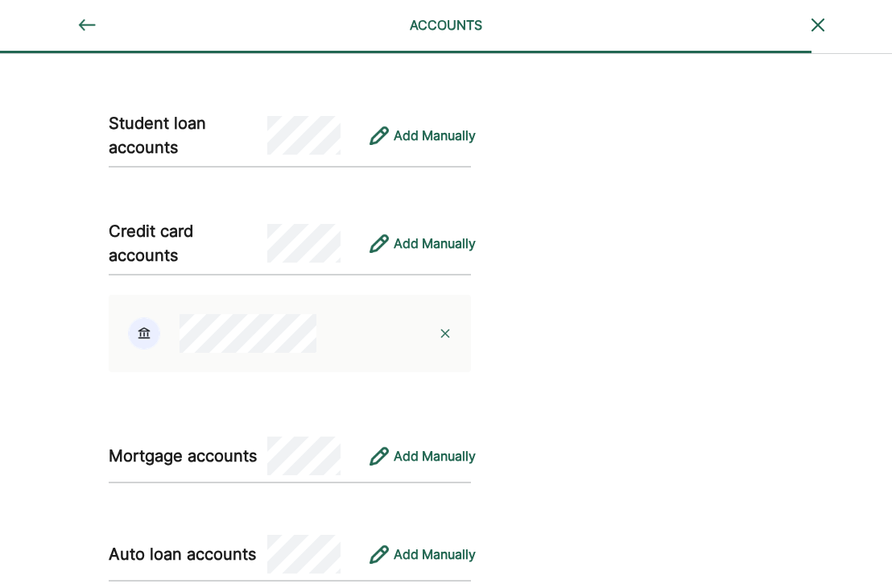
scroll to position [886, 0]
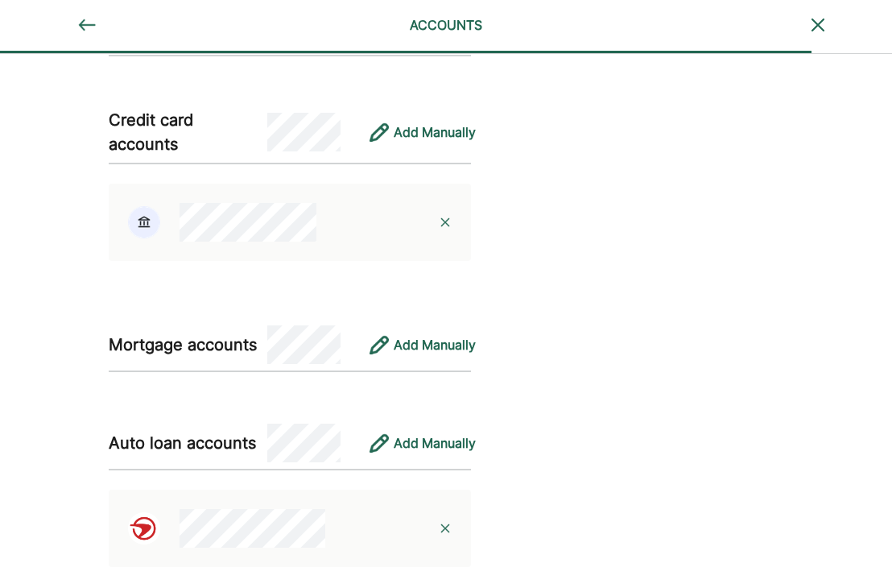
drag, startPoint x: 290, startPoint y: 196, endPoint x: 545, endPoint y: 227, distance: 257.1
click at [296, 200] on div at bounding box center [290, 222] width 363 height 77
click at [595, 227] on div "Connect your and your partners' personal accounts Please tell us about both you…" at bounding box center [312, 109] width 625 height 1881
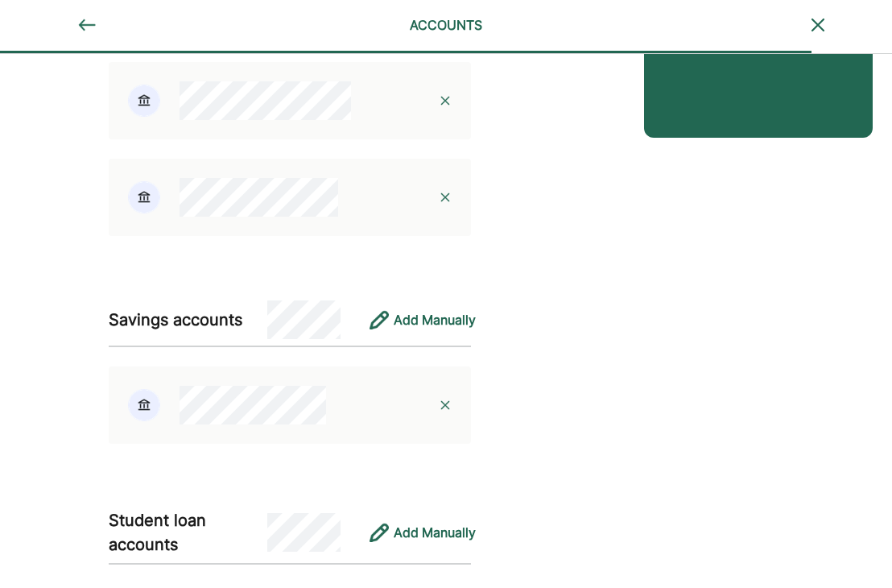
scroll to position [322, 0]
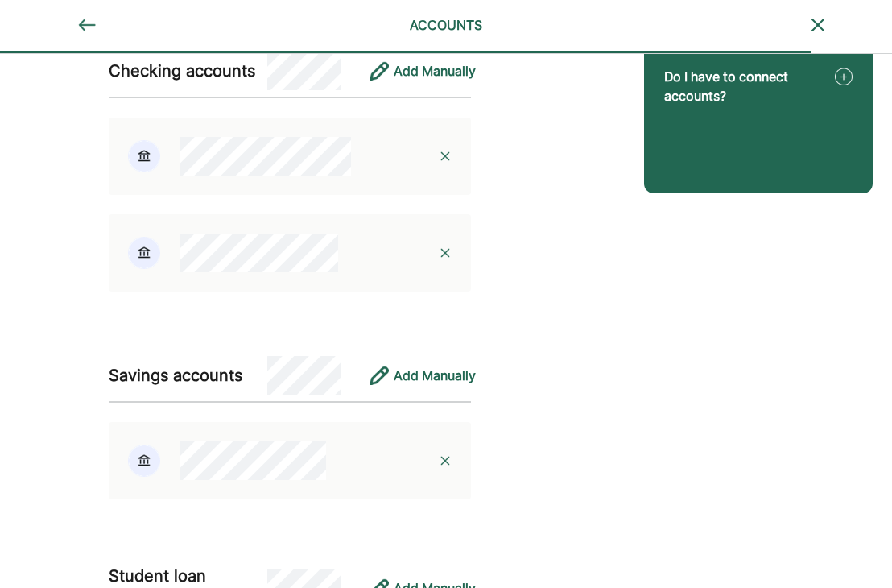
click at [444, 158] on img at bounding box center [445, 156] width 13 height 13
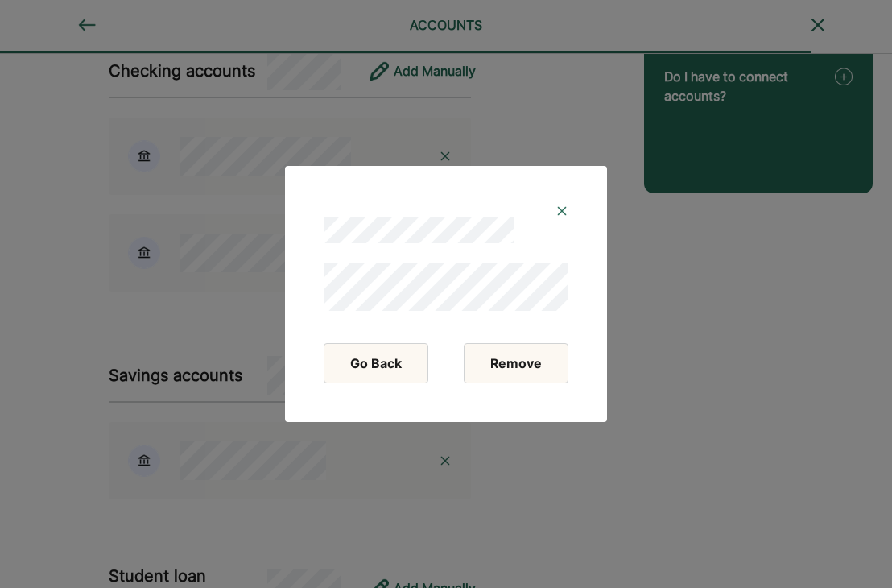
click at [519, 358] on button "Remove" at bounding box center [516, 363] width 105 height 40
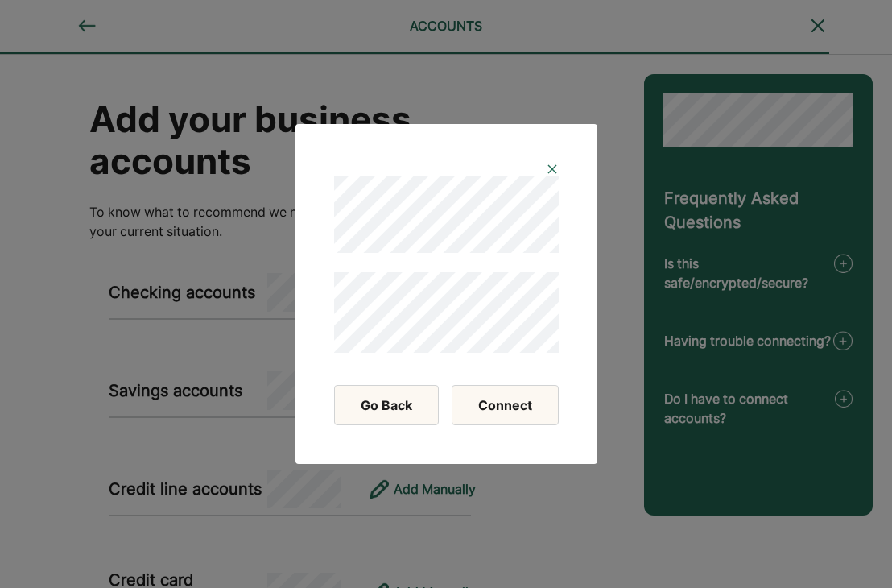
click at [519, 416] on button "Connect" at bounding box center [505, 405] width 107 height 40
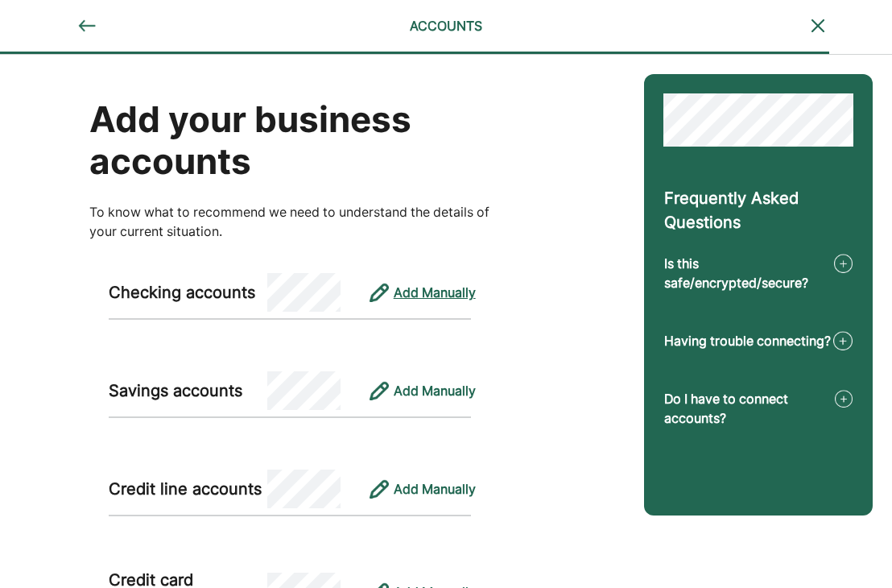
click at [438, 290] on div "Add Manually" at bounding box center [435, 292] width 82 height 19
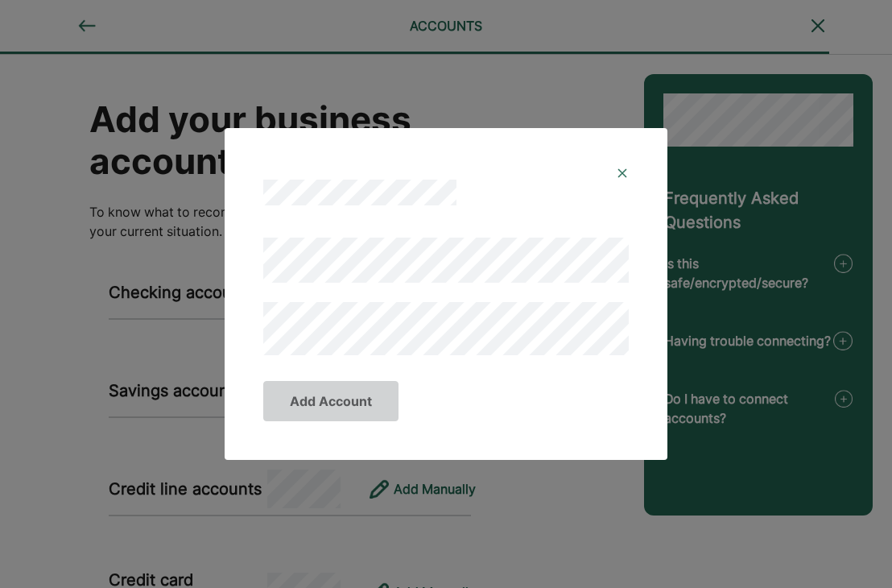
click at [632, 164] on div at bounding box center [446, 179] width 404 height 64
click at [619, 173] on img at bounding box center [622, 173] width 13 height 13
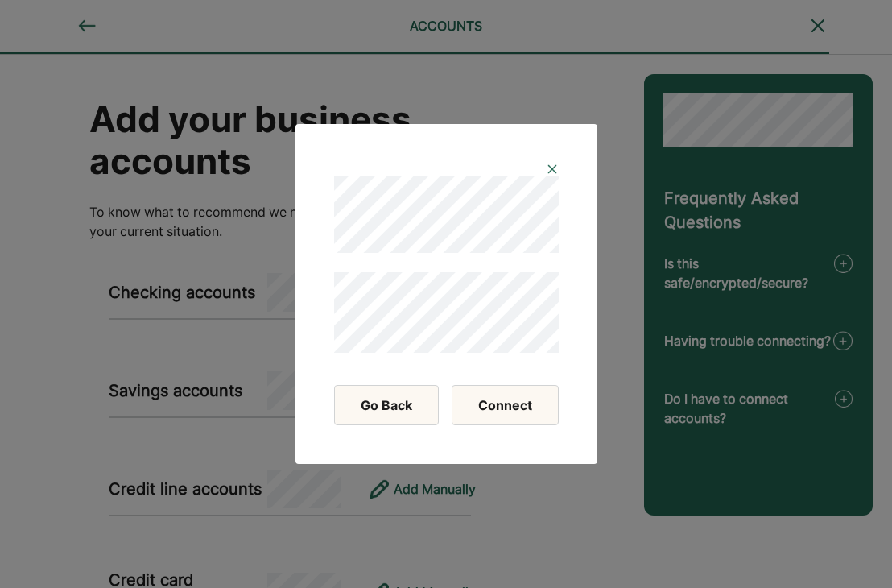
click at [515, 411] on button "Connect" at bounding box center [505, 405] width 107 height 40
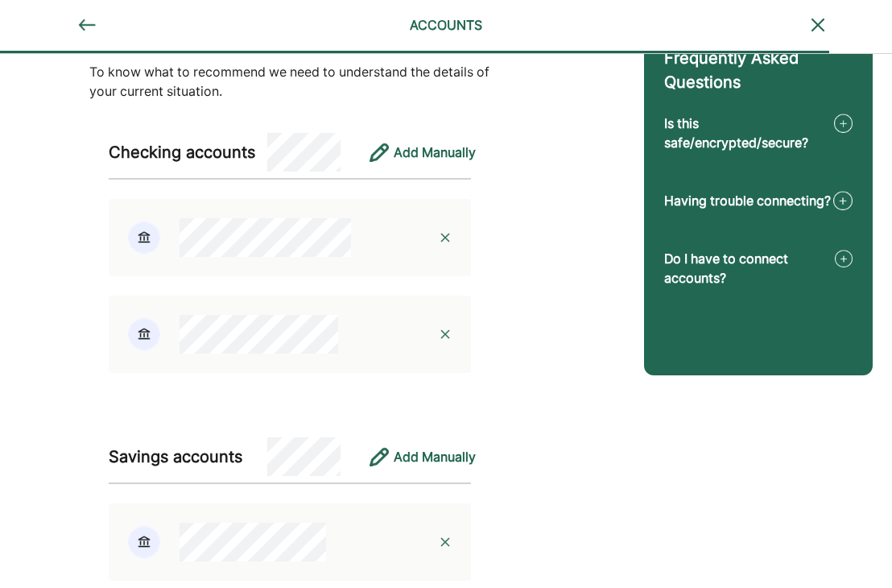
scroll to position [161, 0]
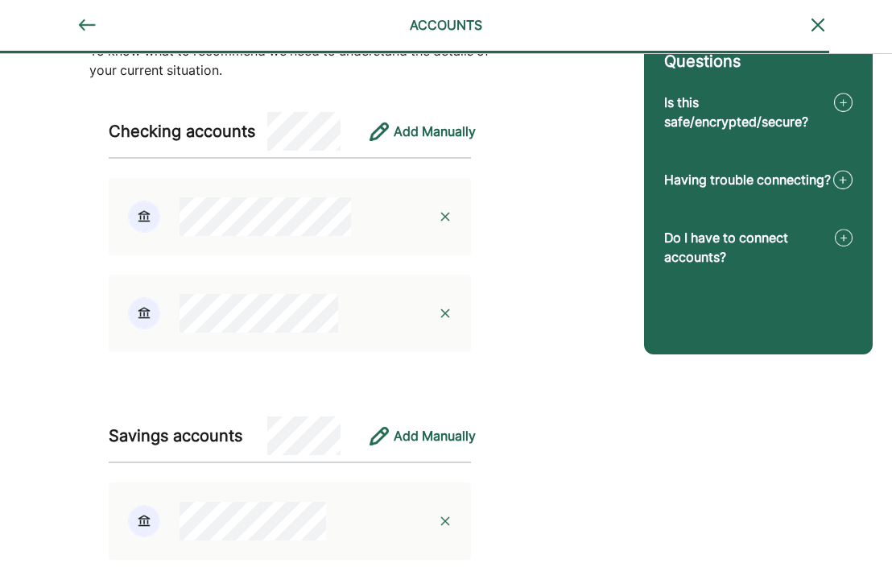
click at [124, 216] on div at bounding box center [245, 216] width 272 height 39
click at [598, 187] on div "Add your business accounts To know what to recommend we need to understand the …" at bounding box center [312, 420] width 625 height 1052
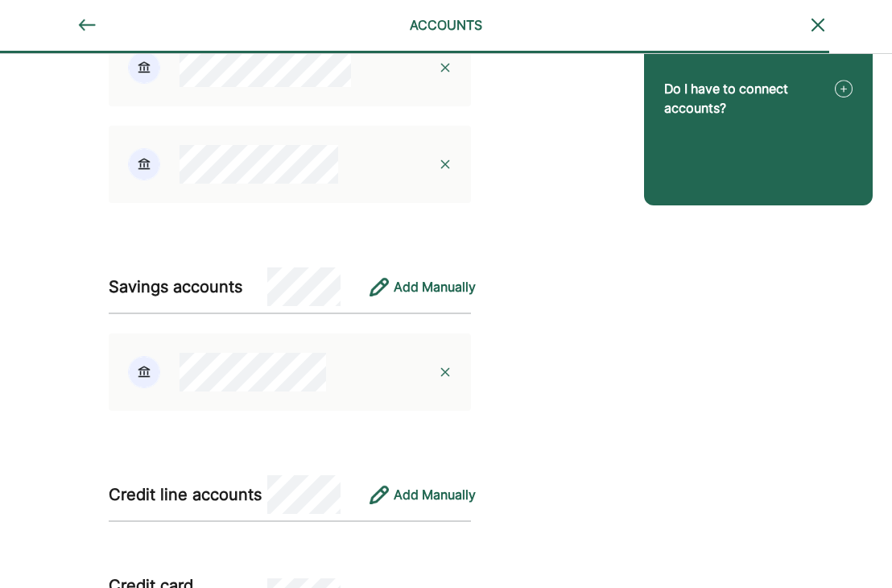
scroll to position [577, 0]
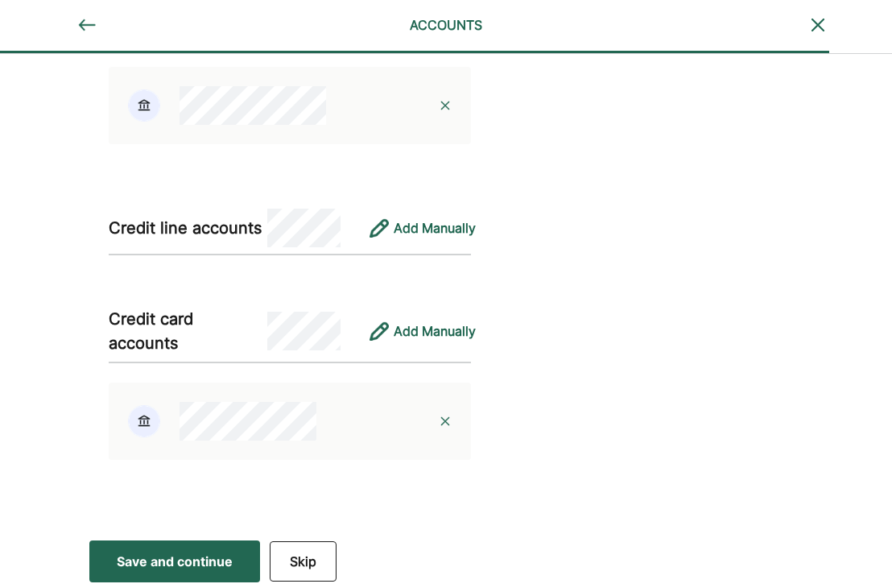
click at [164, 559] on div "Save and continue" at bounding box center [175, 561] width 116 height 19
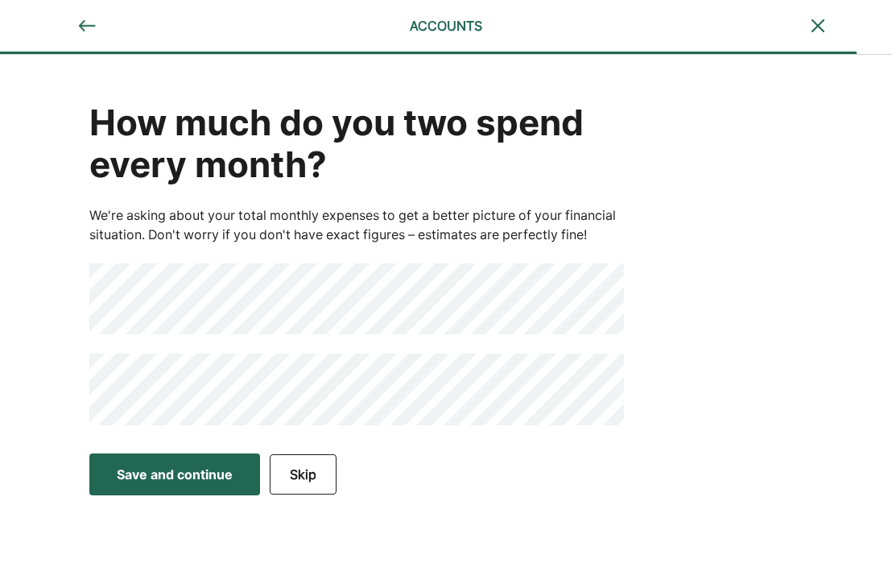
scroll to position [0, 0]
